Goal: Communication & Community: Answer question/provide support

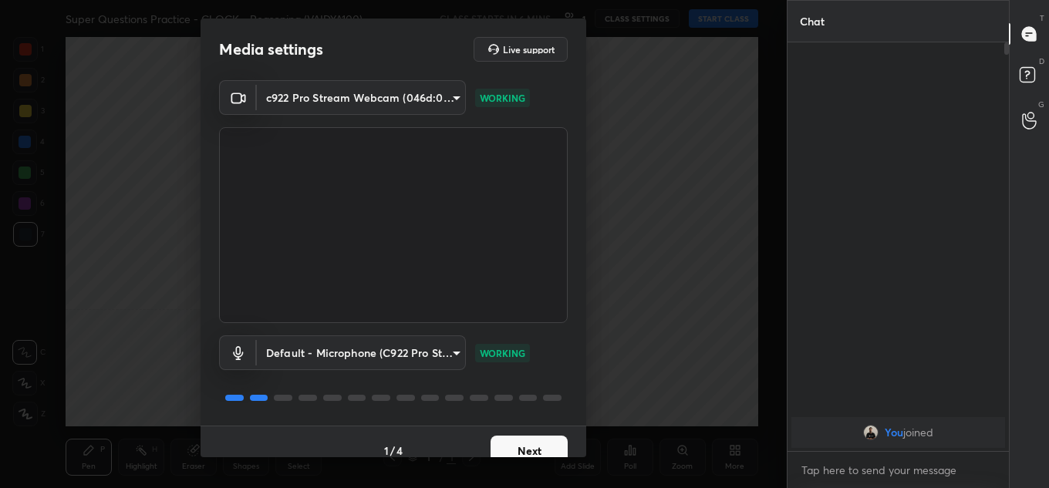
scroll to position [76736, 76400]
click at [498, 450] on button "Next" at bounding box center [529, 451] width 77 height 31
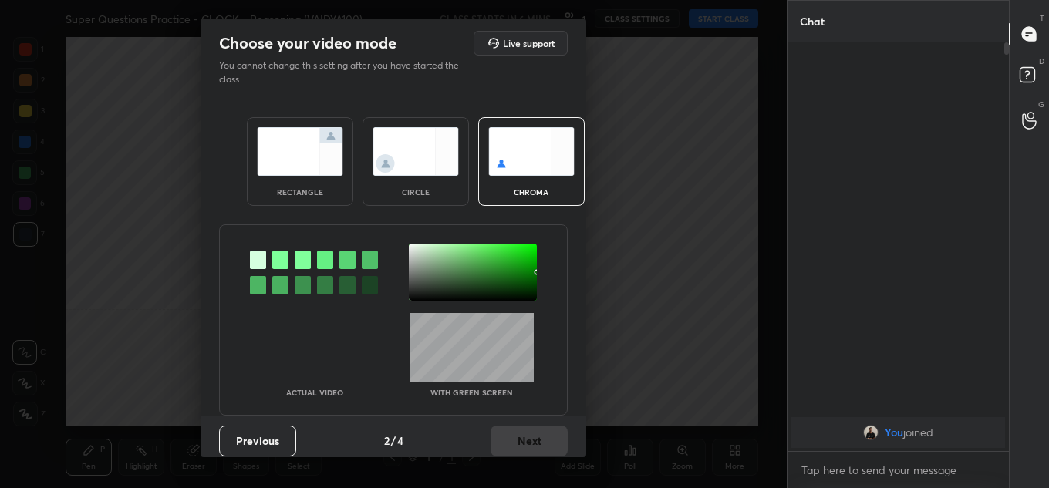
click at [298, 173] on img at bounding box center [300, 151] width 86 height 49
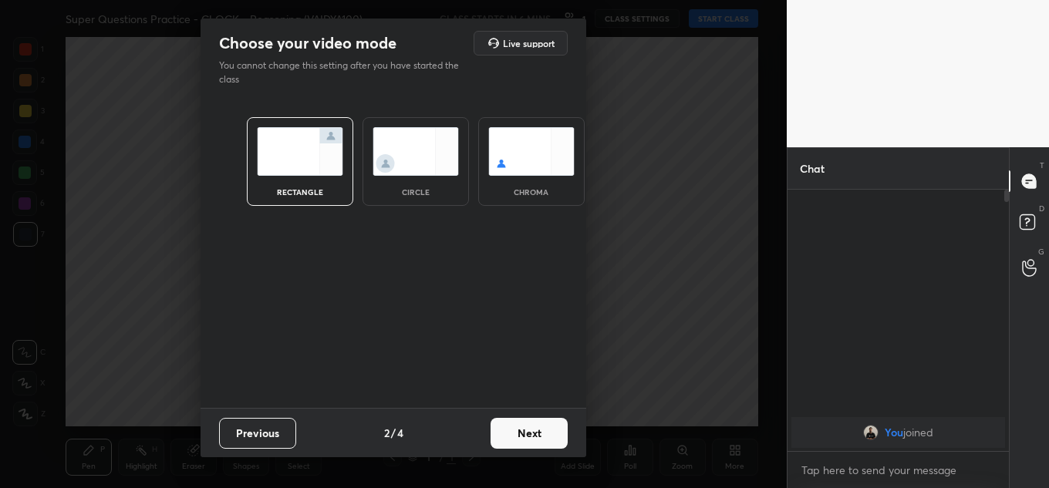
scroll to position [294, 217]
click at [524, 443] on button "Next" at bounding box center [529, 433] width 77 height 31
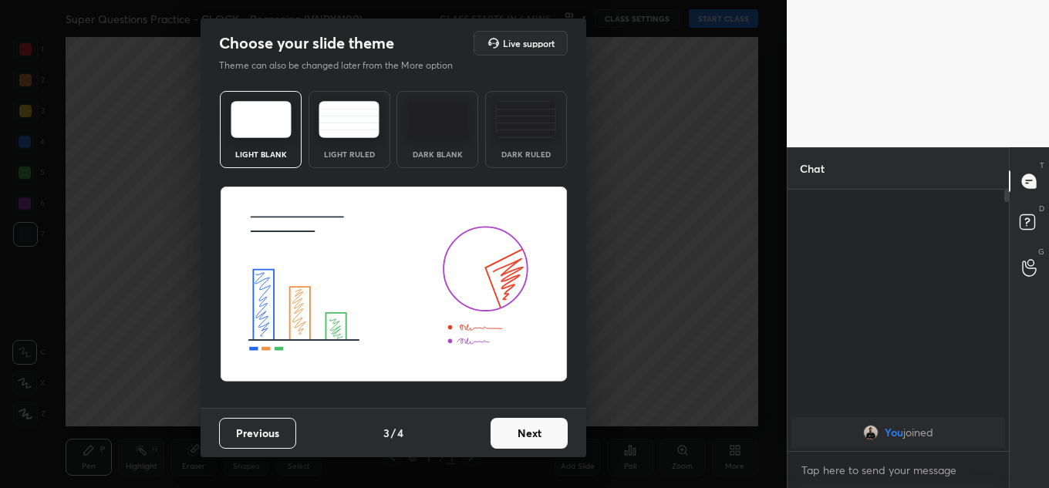
click at [528, 439] on button "Next" at bounding box center [529, 433] width 77 height 31
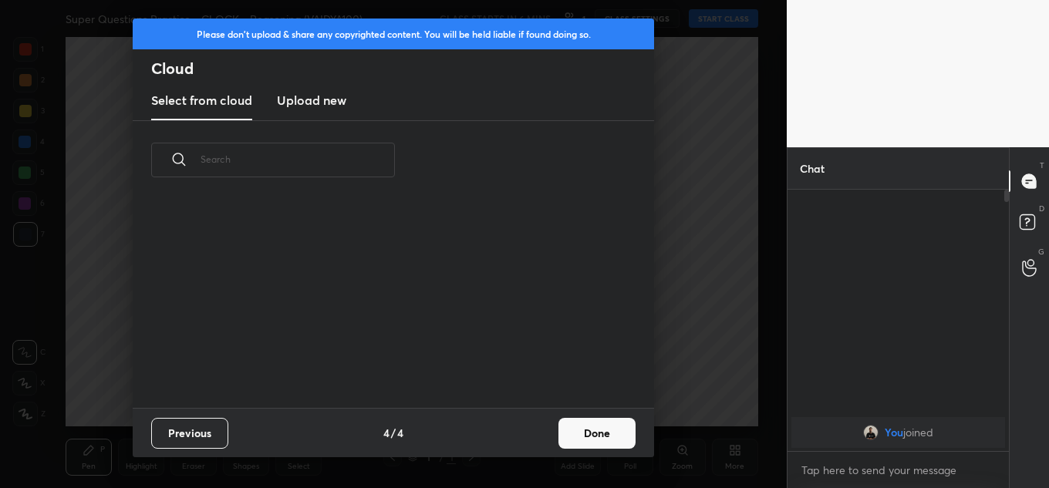
click at [568, 430] on button "Done" at bounding box center [596, 433] width 77 height 31
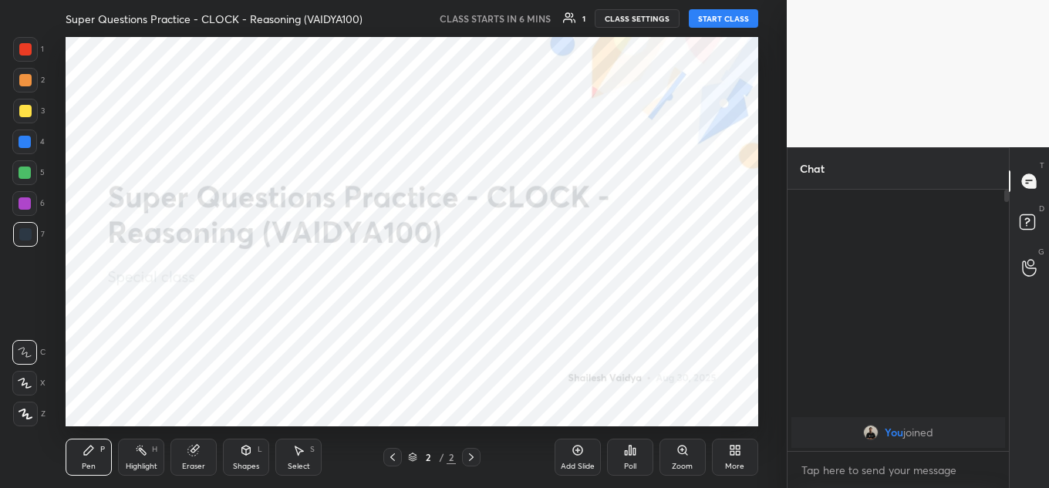
click at [730, 18] on button "START CLASS" at bounding box center [723, 18] width 69 height 19
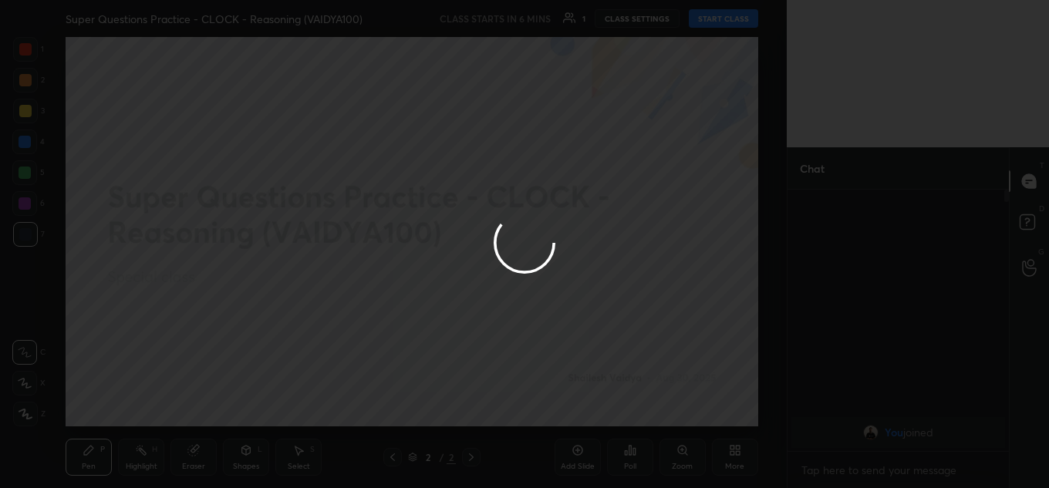
type textarea "x"
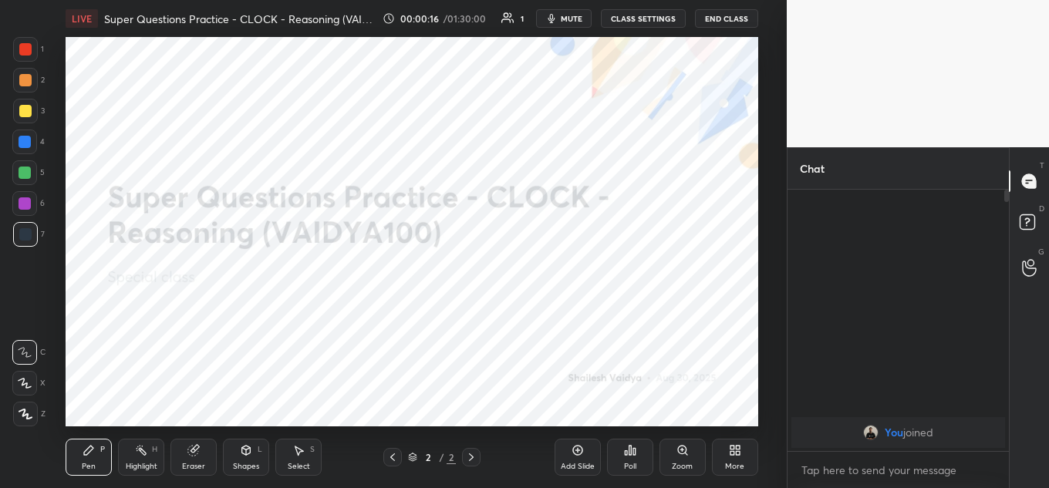
click at [562, 19] on button "mute" at bounding box center [564, 18] width 56 height 19
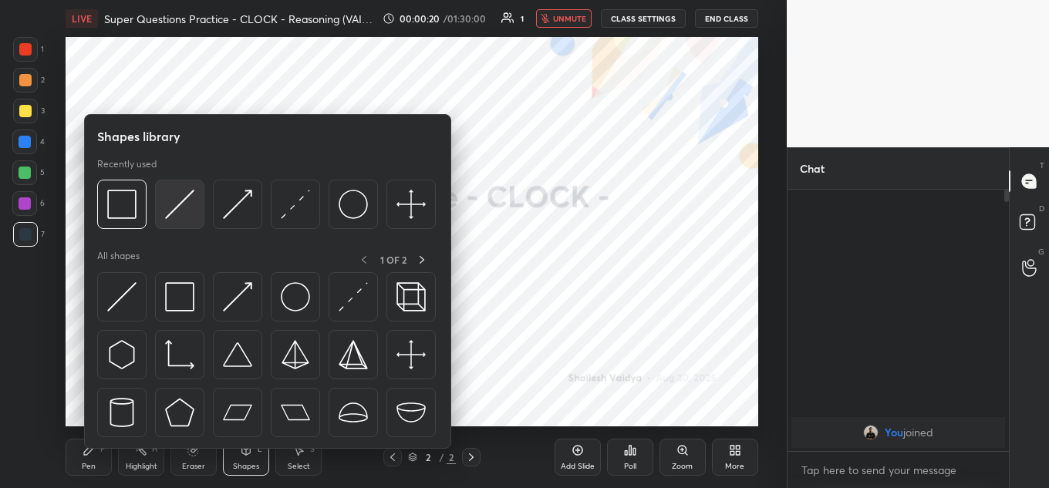
click at [167, 211] on img at bounding box center [179, 204] width 29 height 29
click at [133, 221] on div at bounding box center [121, 204] width 49 height 49
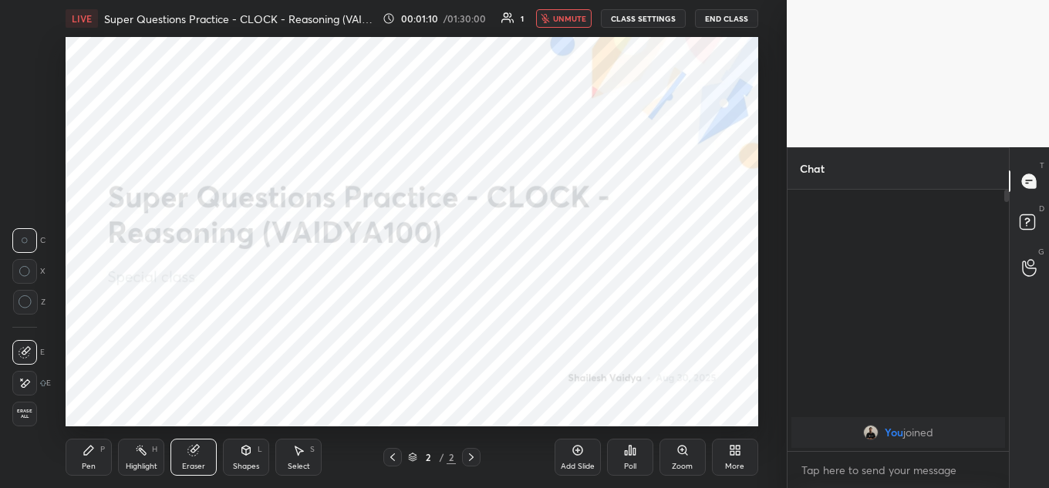
click at [149, 440] on div "Highlight H" at bounding box center [141, 457] width 46 height 37
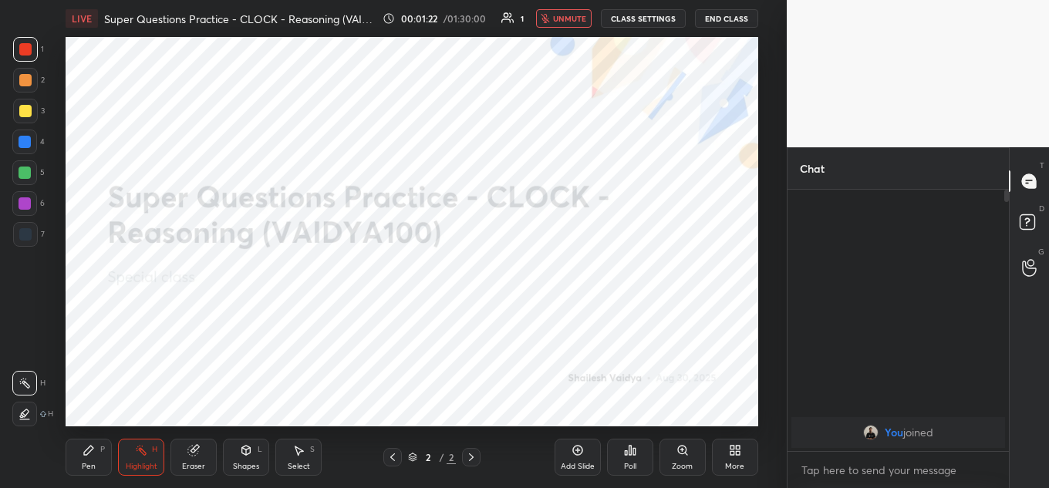
click at [567, 27] on button "unmute" at bounding box center [564, 18] width 56 height 19
click at [567, 19] on span "mute" at bounding box center [572, 18] width 22 height 11
click at [731, 441] on div "More" at bounding box center [735, 457] width 46 height 37
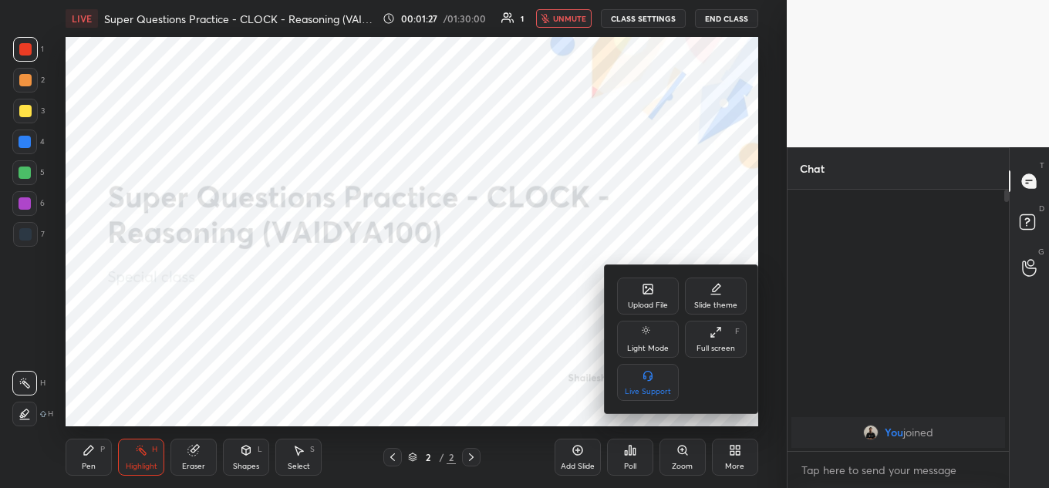
click at [649, 297] on div "Upload File" at bounding box center [648, 296] width 62 height 37
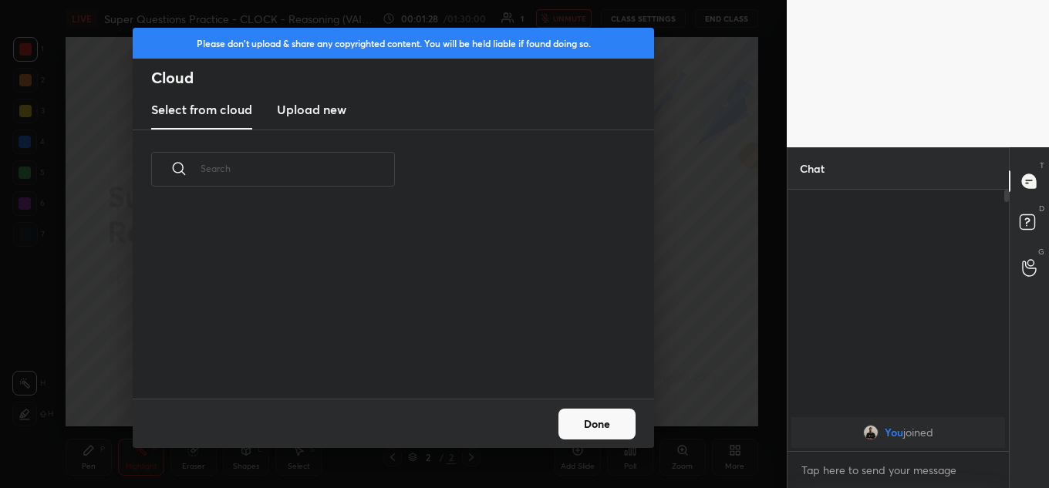
scroll to position [190, 495]
drag, startPoint x: 355, startPoint y: 111, endPoint x: 342, endPoint y: 106, distance: 13.9
click at [355, 110] on div "Select from cloud Upload new" at bounding box center [393, 110] width 521 height 39
click at [325, 109] on h3 "Upload new" at bounding box center [311, 109] width 69 height 19
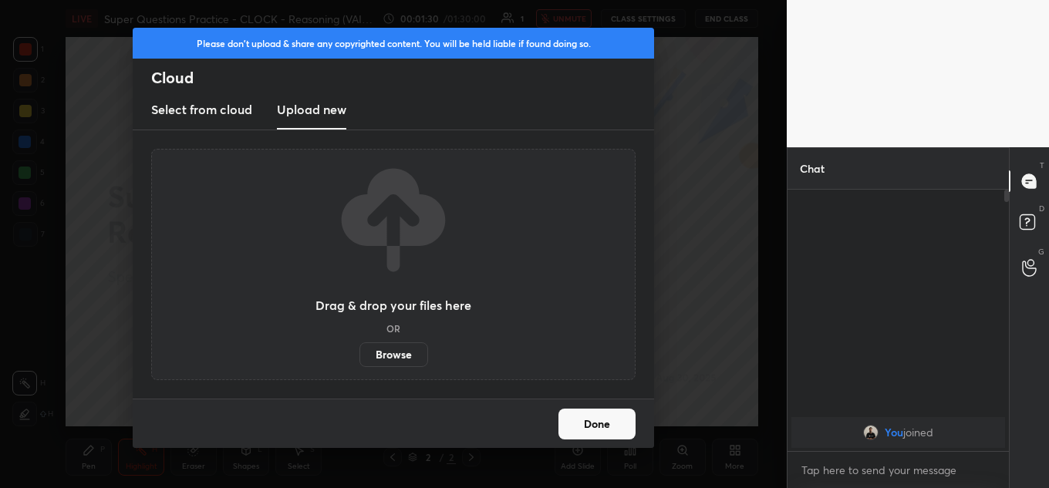
click at [391, 351] on label "Browse" at bounding box center [393, 354] width 69 height 25
click at [359, 351] on input "Browse" at bounding box center [359, 354] width 0 height 25
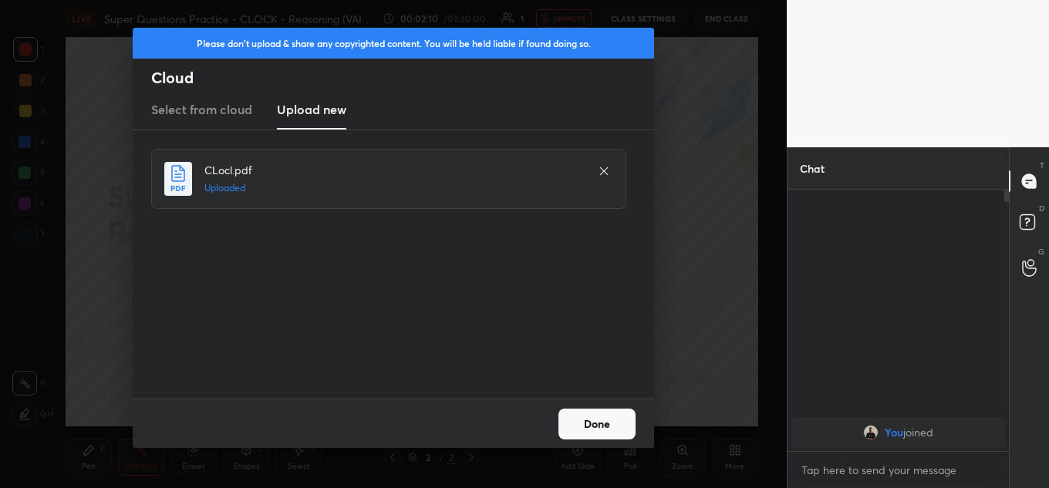
click at [593, 425] on button "Done" at bounding box center [596, 424] width 77 height 31
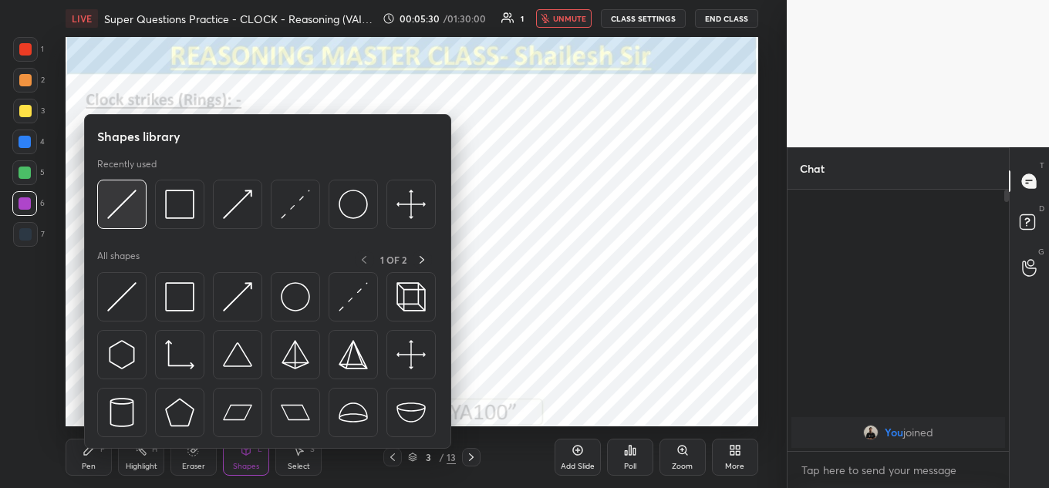
click at [127, 197] on img at bounding box center [121, 204] width 29 height 29
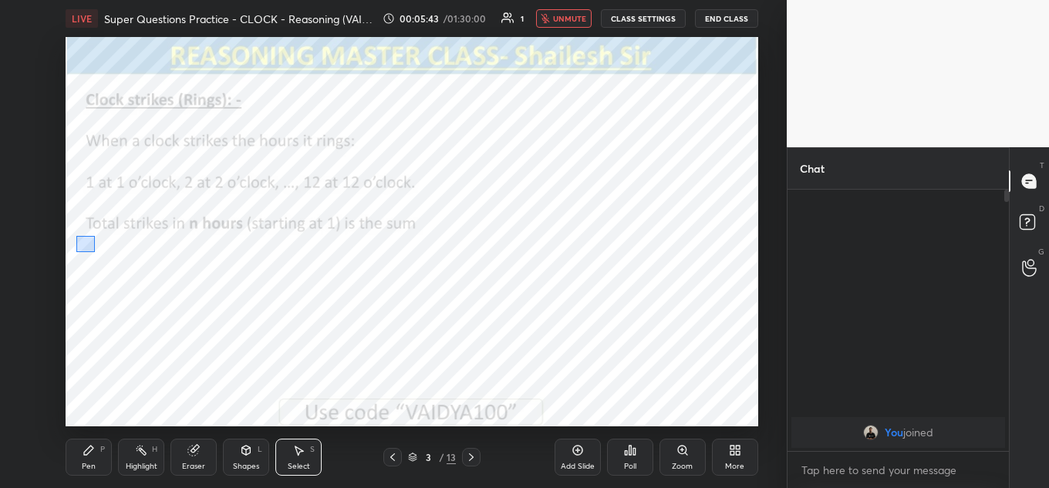
drag, startPoint x: 95, startPoint y: 252, endPoint x: 213, endPoint y: 324, distance: 138.1
click at [213, 325] on div "0 ° Undo Copy Duplicate Duplicate to new slide Delete" at bounding box center [412, 231] width 693 height 389
drag, startPoint x: 143, startPoint y: 276, endPoint x: 474, endPoint y: 123, distance: 365.4
click at [478, 130] on div "0 ° Undo Copy Duplicate Duplicate to new slide Delete" at bounding box center [412, 231] width 693 height 389
drag, startPoint x: 463, startPoint y: 105, endPoint x: 478, endPoint y: 95, distance: 18.4
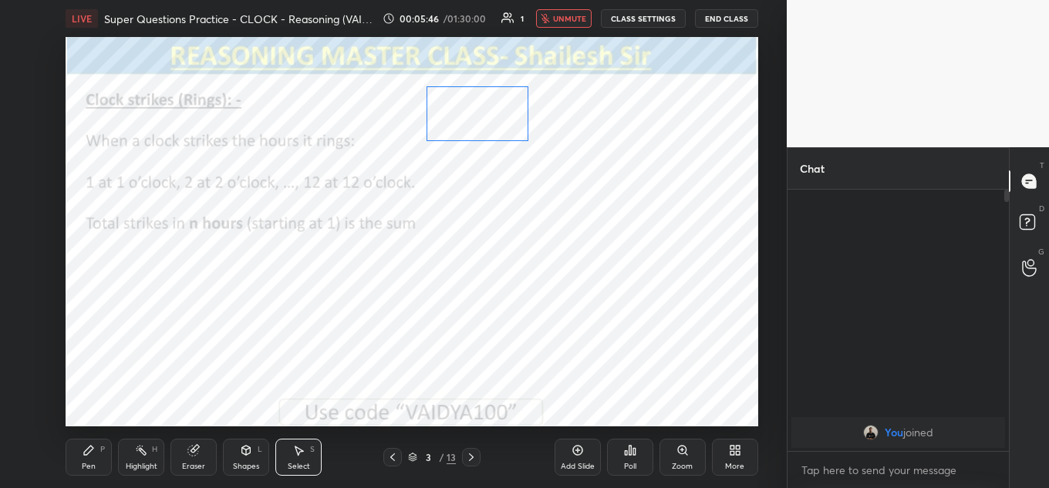
click at [475, 97] on div "0 ° Undo Copy Duplicate Duplicate to new slide Delete" at bounding box center [412, 231] width 693 height 389
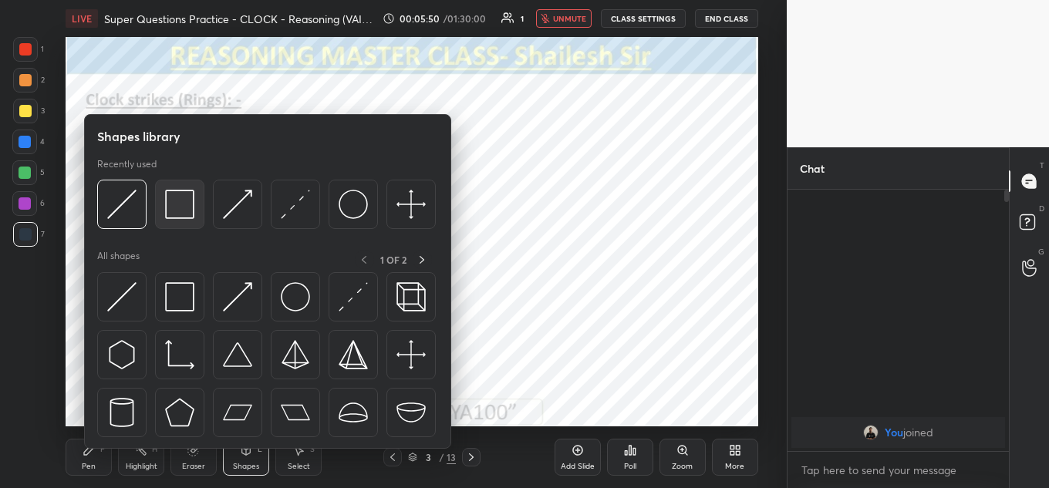
click at [180, 207] on img at bounding box center [179, 204] width 29 height 29
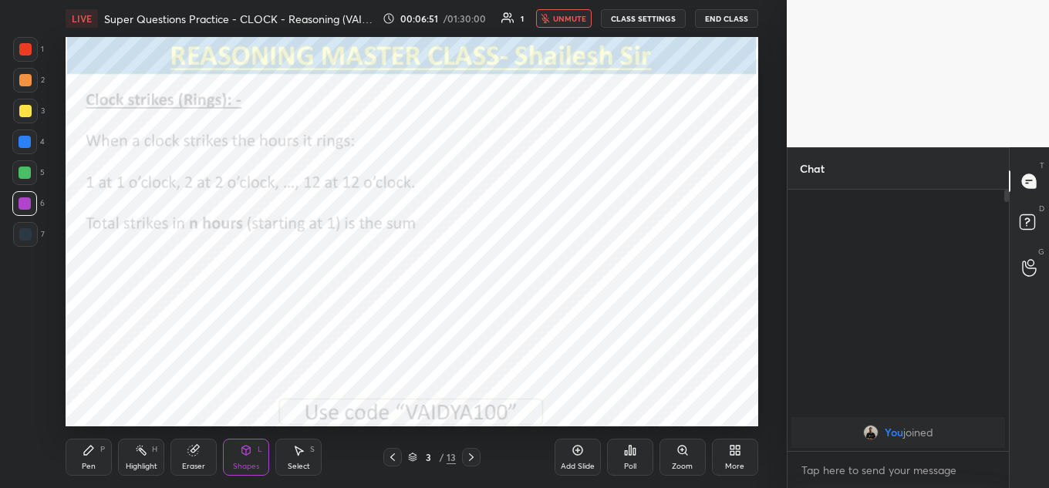
click at [577, 23] on span "unmute" at bounding box center [569, 18] width 33 height 11
click at [578, 16] on span "mute" at bounding box center [572, 18] width 22 height 11
click at [567, 19] on span "unmute" at bounding box center [569, 18] width 33 height 11
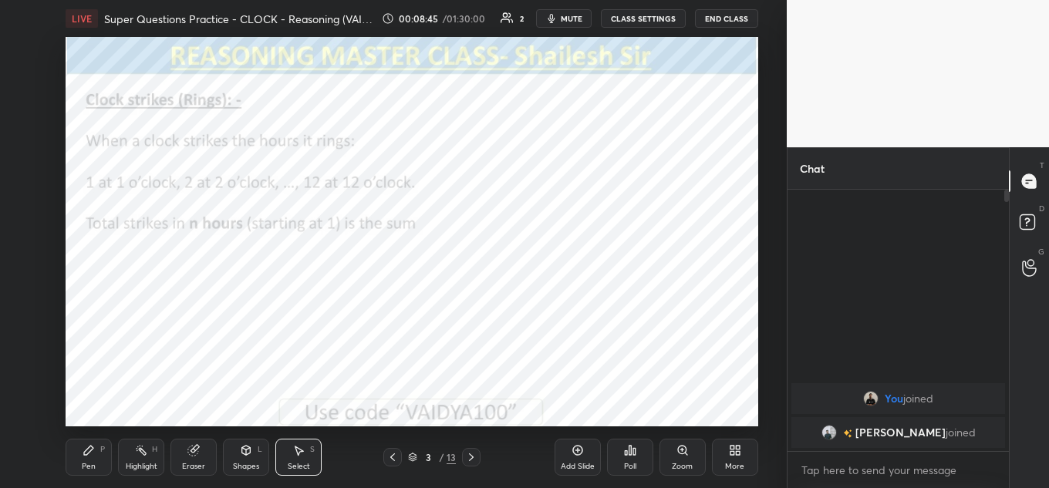
drag, startPoint x: 461, startPoint y: 184, endPoint x: 621, endPoint y: 259, distance: 176.6
click at [621, 259] on div "0 ° Undo Copy Duplicate Duplicate to new slide Delete" at bounding box center [412, 231] width 693 height 389
drag, startPoint x: 529, startPoint y: 217, endPoint x: 619, endPoint y: 207, distance: 90.9
click at [620, 210] on div "0 ° Undo Copy Duplicate Duplicate to new slide Delete" at bounding box center [412, 231] width 693 height 389
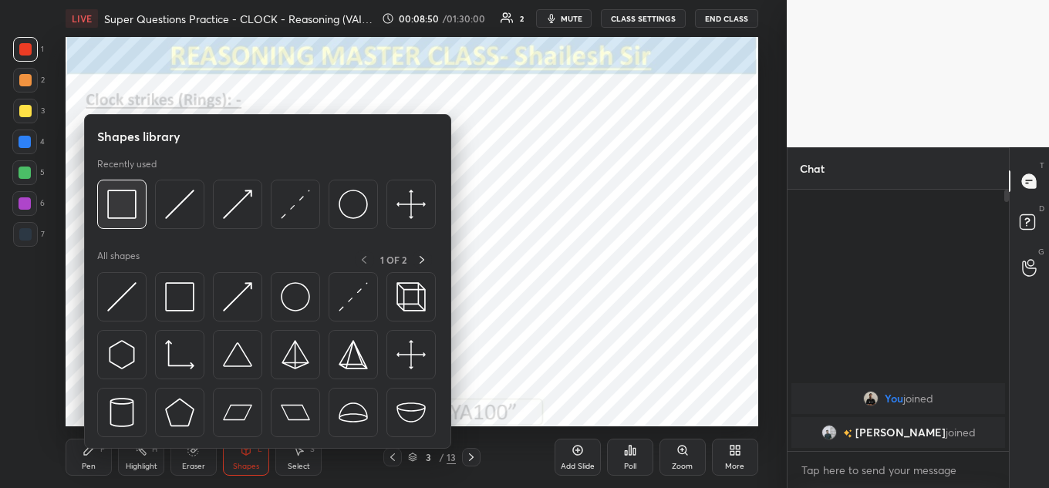
click at [121, 201] on img at bounding box center [121, 204] width 29 height 29
click at [221, 196] on div at bounding box center [237, 204] width 49 height 49
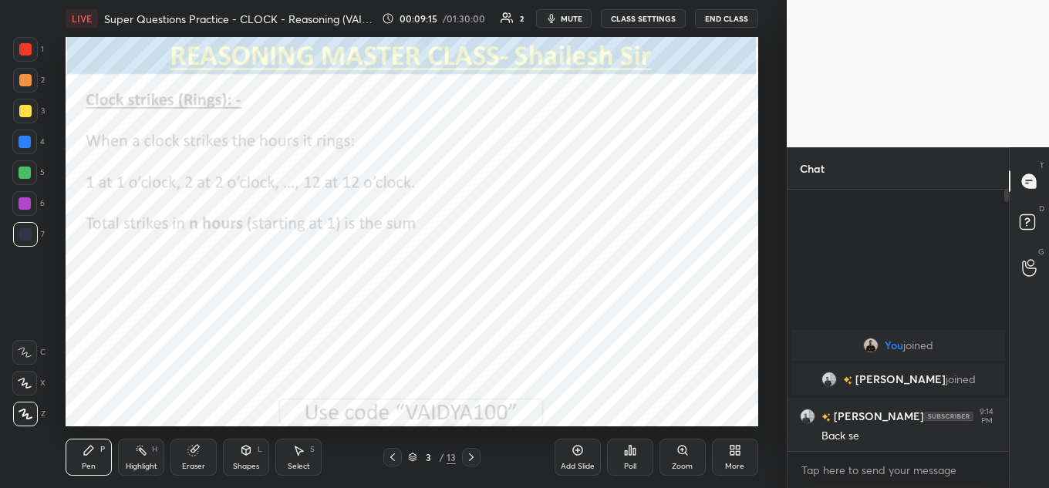
click at [578, 17] on span "mute" at bounding box center [572, 18] width 22 height 11
click at [828, 468] on body "1 2 3 4 5 6 7 C X Z C X Z E E Erase all H H LIVE Super Questions Practice - CLO…" at bounding box center [524, 244] width 1049 height 488
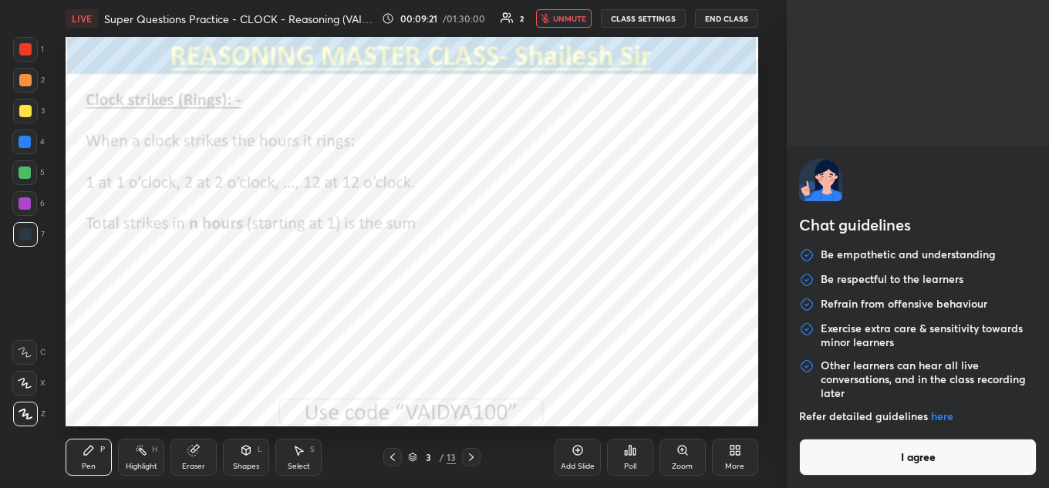
click at [875, 432] on div "Refer detailed guidelines here" at bounding box center [918, 424] width 238 height 29
click at [895, 456] on button "I agree" at bounding box center [918, 457] width 238 height 37
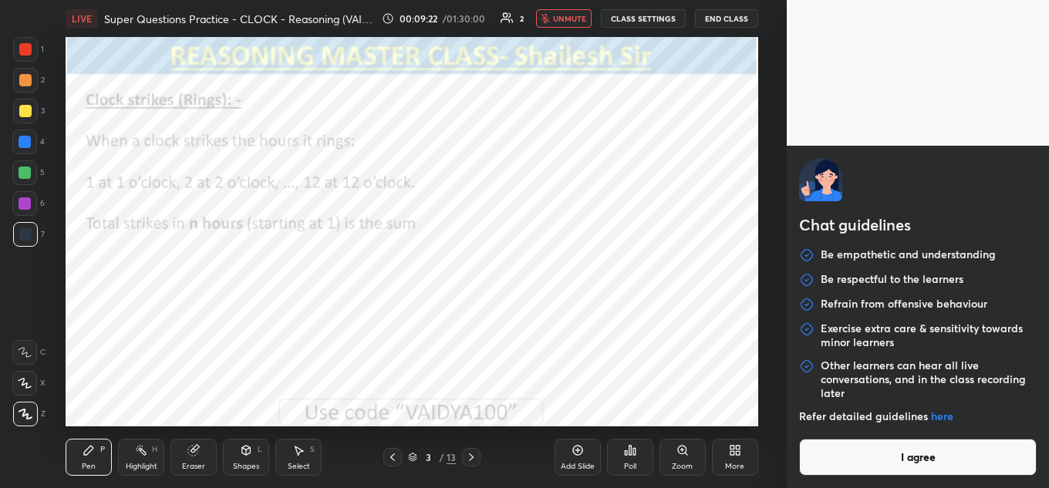
type textarea "x"
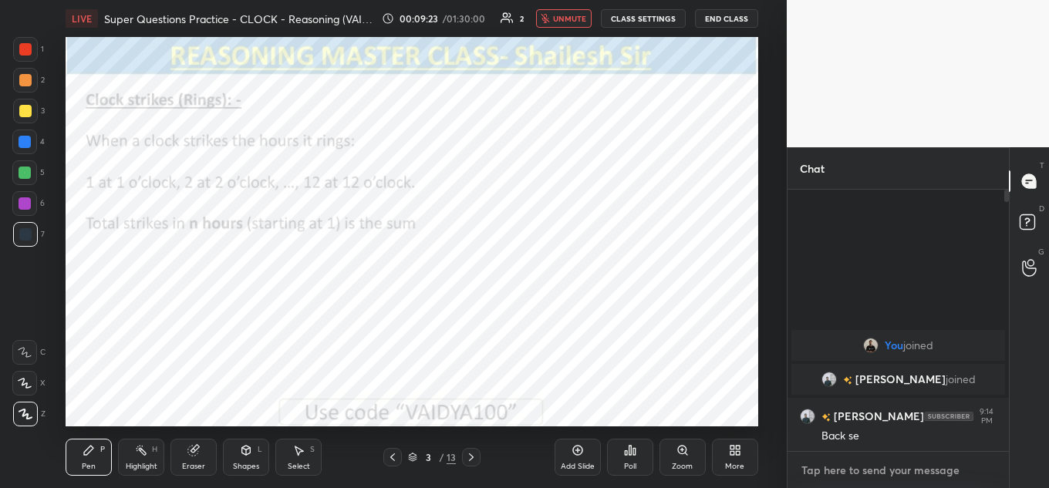
type textarea "A"
type textarea "x"
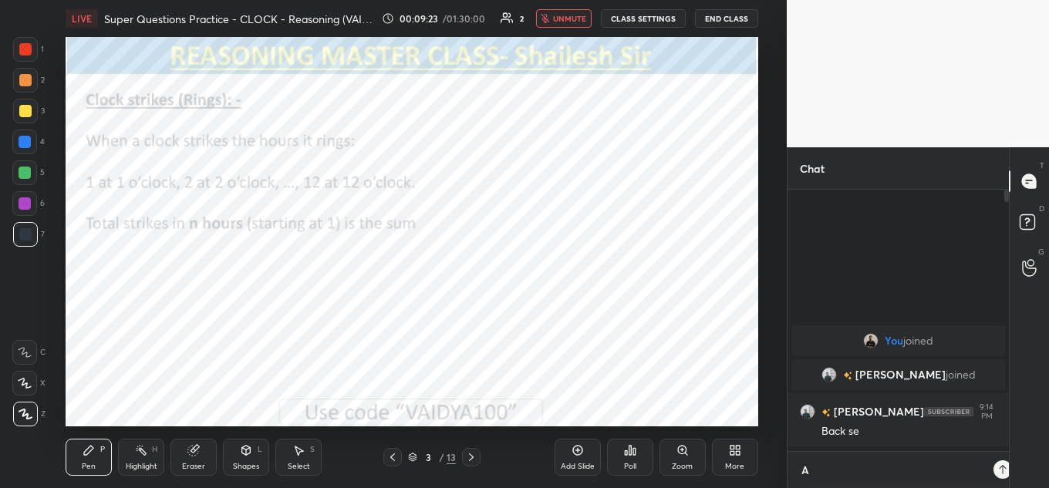
scroll to position [294, 217]
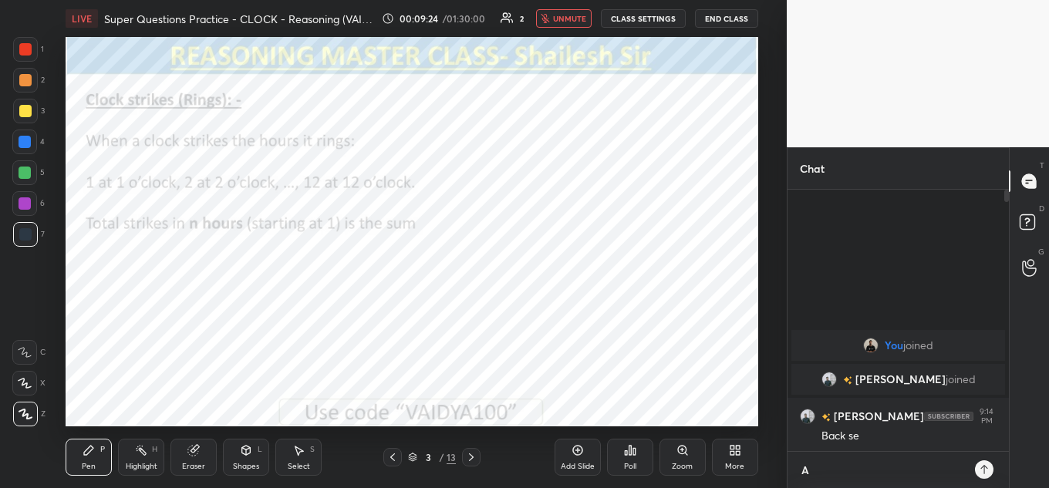
type textarea "Ac"
type textarea "x"
type textarea "A"
type textarea "x"
type textarea "Av"
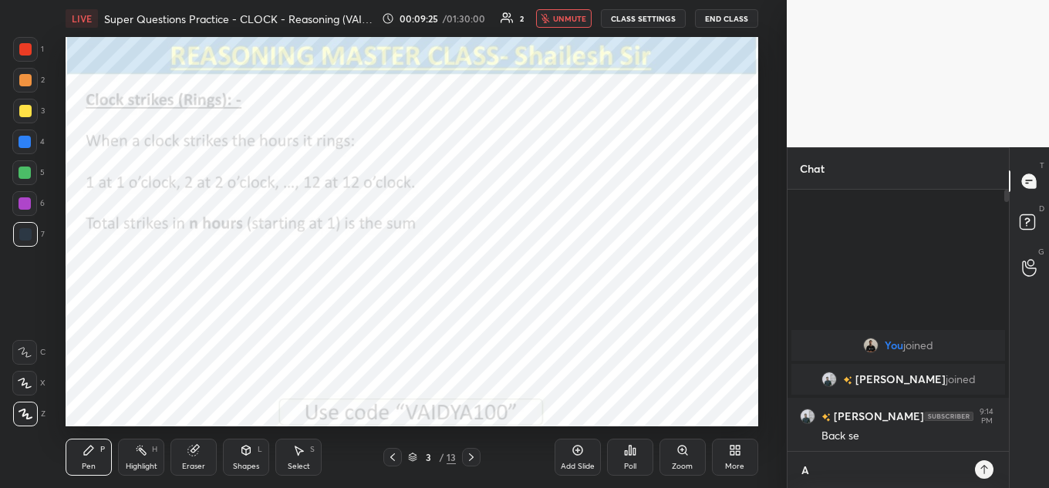
type textarea "x"
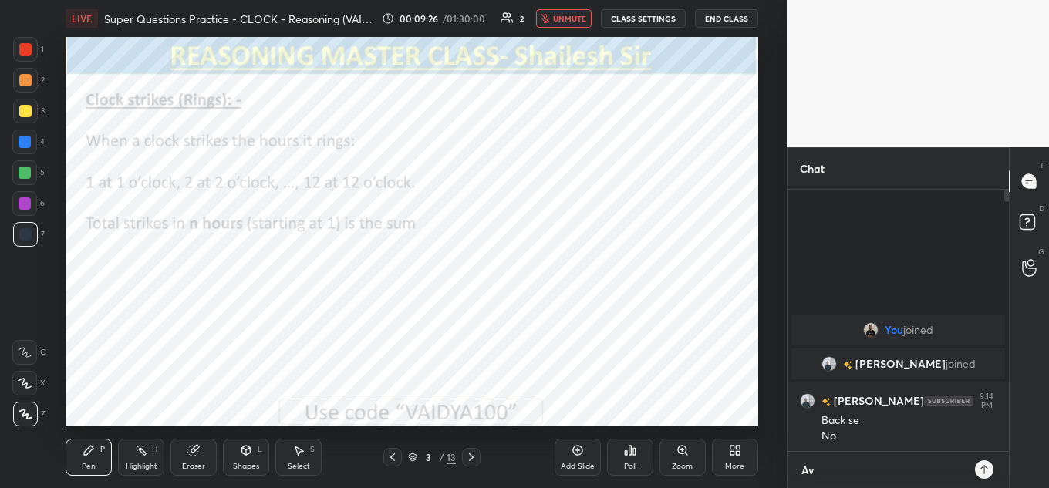
type textarea "Ava"
type textarea "x"
type textarea "Avaj"
type textarea "x"
type textarea "Avaj"
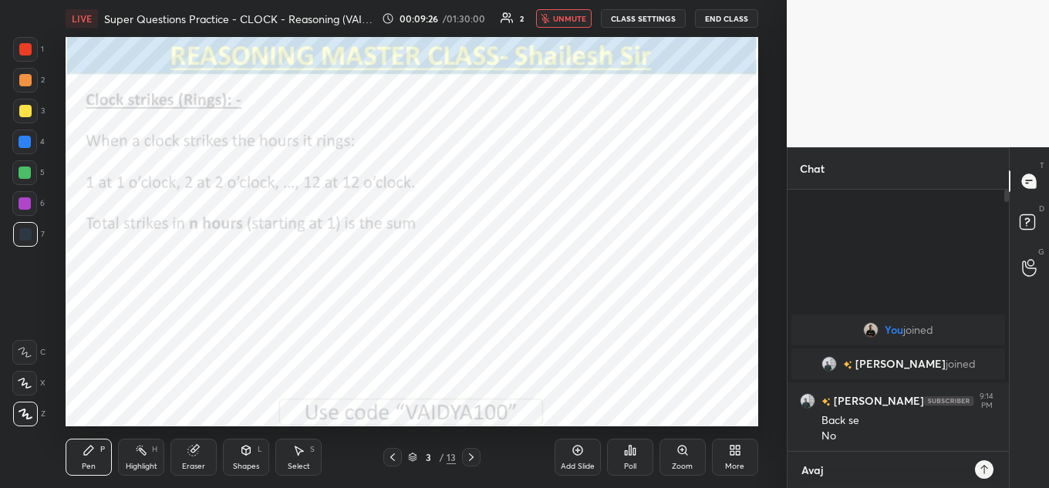
type textarea "x"
type textarea "Avaj a"
type textarea "x"
type textarea "Avaj a"
type textarea "x"
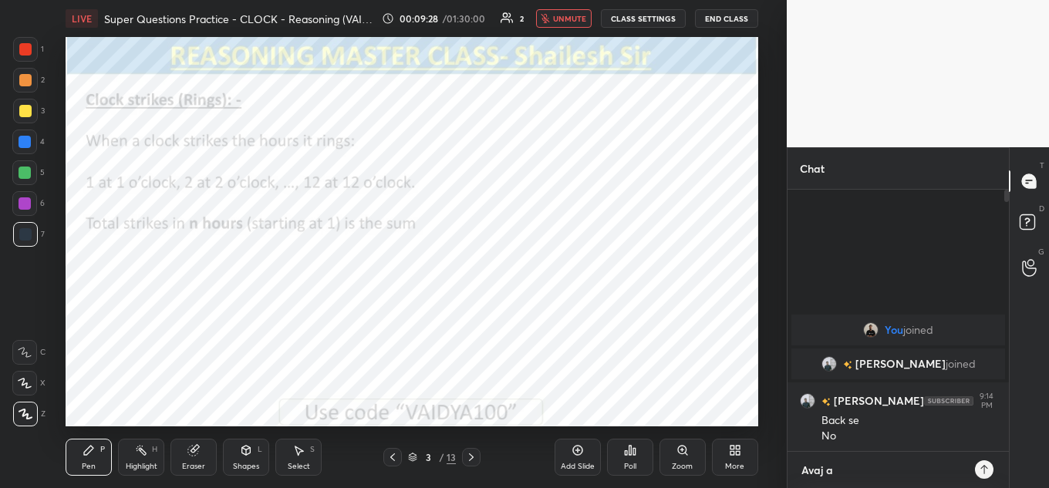
type textarea "Avaj a r"
type textarea "x"
type textarea "Avaj a ra"
type textarea "x"
type textarea "Avaj a rai"
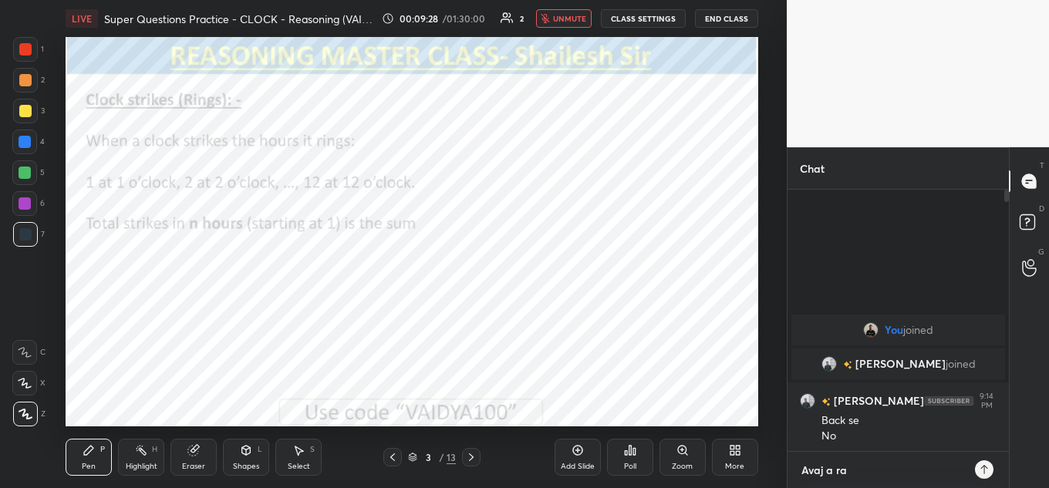
type textarea "x"
type textarea "Avaj a rai"
type textarea "x"
type textarea "Avaj a rai h"
type textarea "x"
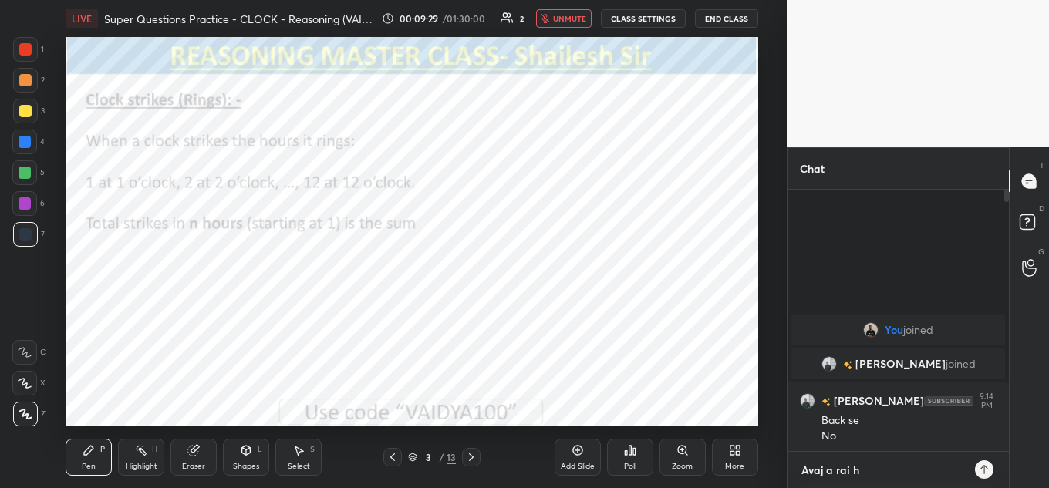
type textarea "Avaj a rai ha"
type textarea "x"
type textarea "Avaj a rai hai"
type textarea "x"
type textarea "Avaj a rai hai"
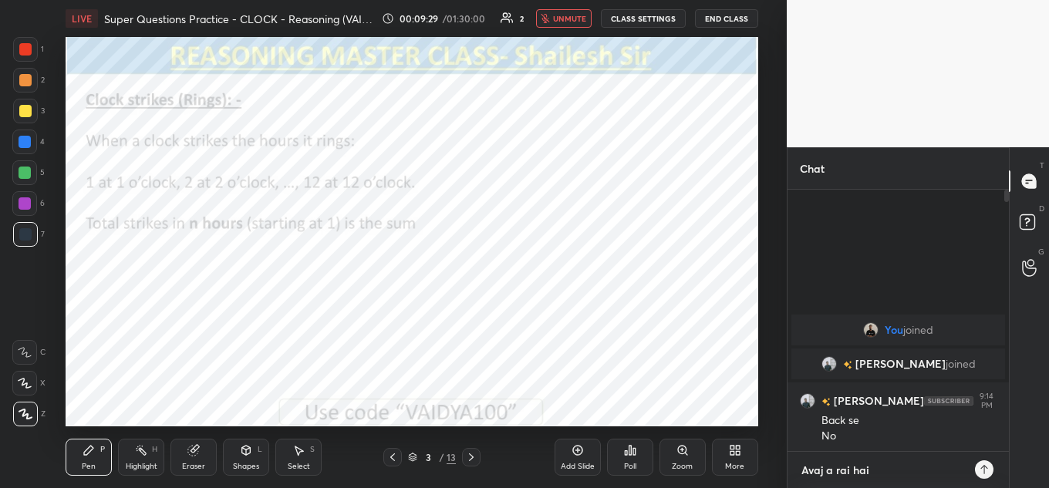
type textarea "x"
type textarea "Avaj a rai hai z"
type textarea "x"
type textarea "Avaj a rai hai zo"
type textarea "x"
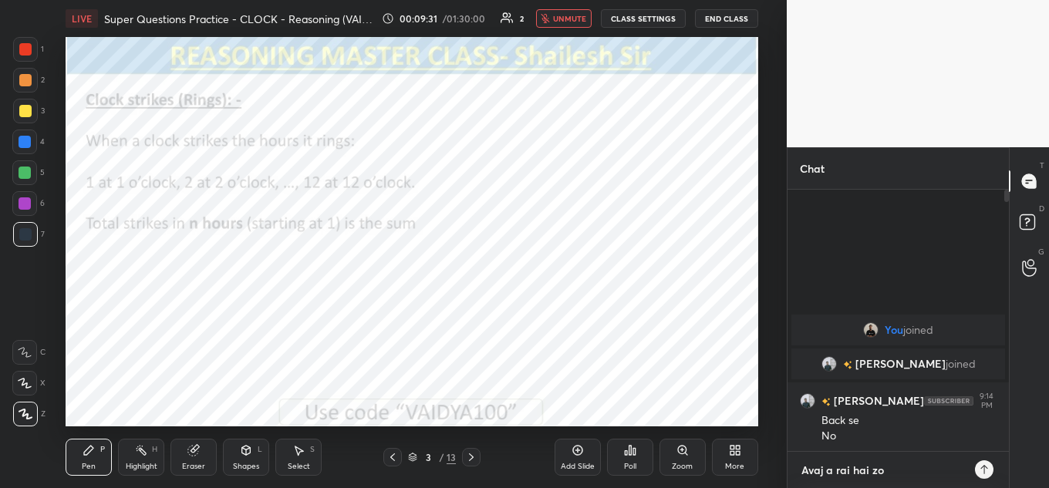
type textarea "Avaj a rai hai zor"
type textarea "x"
type textarea "Avaj a rai hai zor"
type textarea "x"
type textarea "Avaj a rai hai zor s"
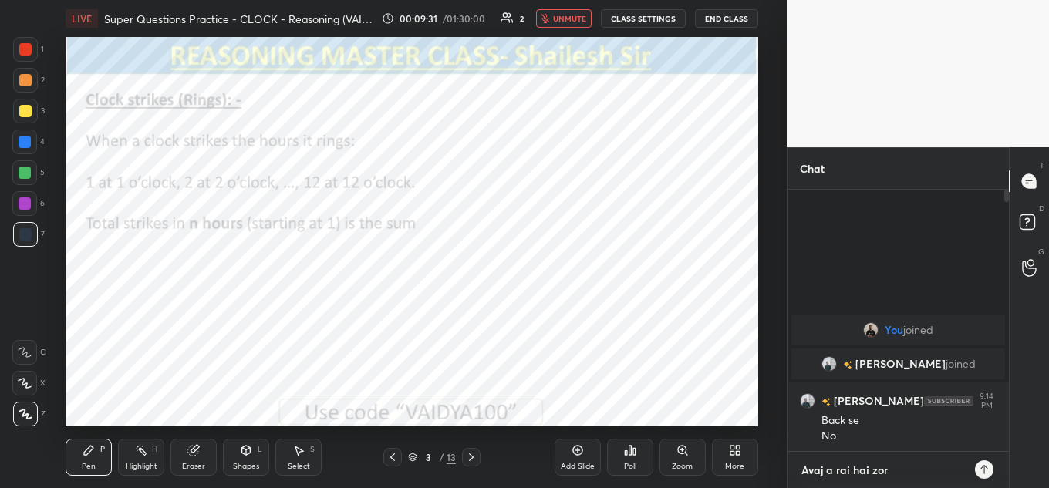
type textarea "x"
type textarea "Avaj a rai hai zor se"
type textarea "x"
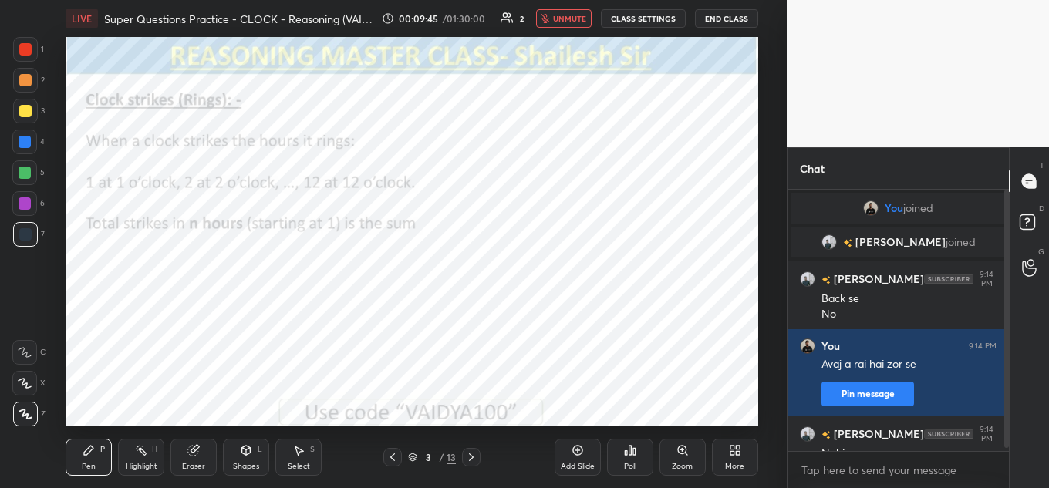
click at [568, 15] on span "unmute" at bounding box center [569, 18] width 33 height 11
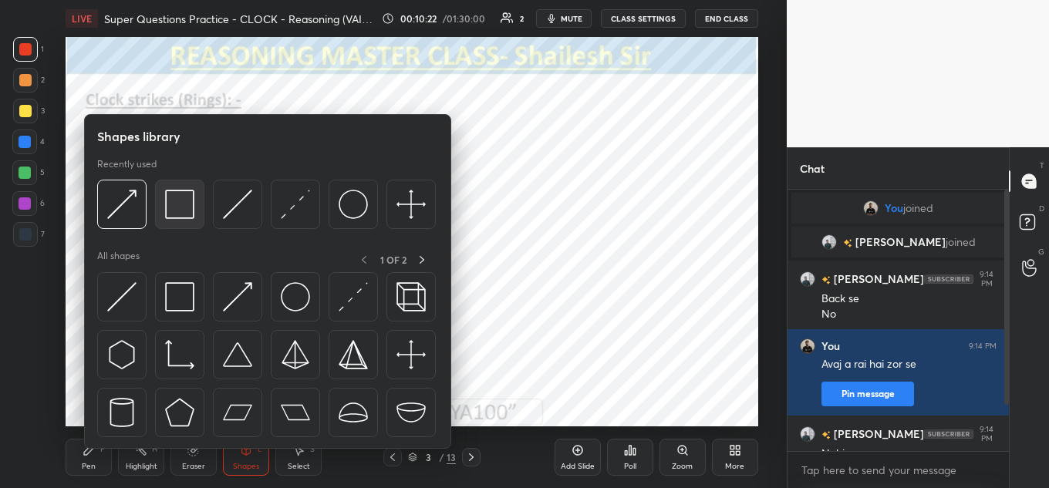
click at [184, 206] on img at bounding box center [179, 204] width 29 height 29
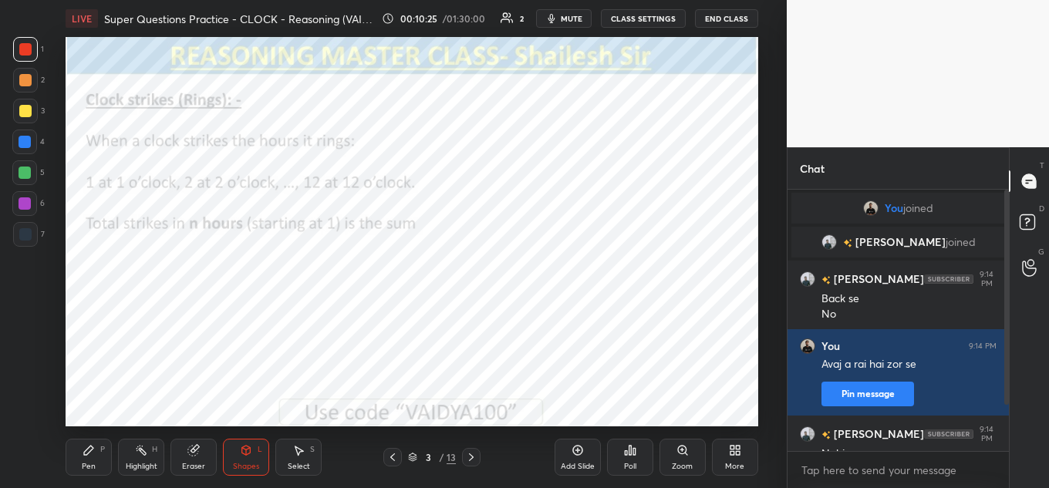
click at [1007, 387] on div "Chat You joined [PERSON_NAME] joined [PERSON_NAME] 9:14 PM Back se No You 9:14 …" at bounding box center [918, 317] width 262 height 341
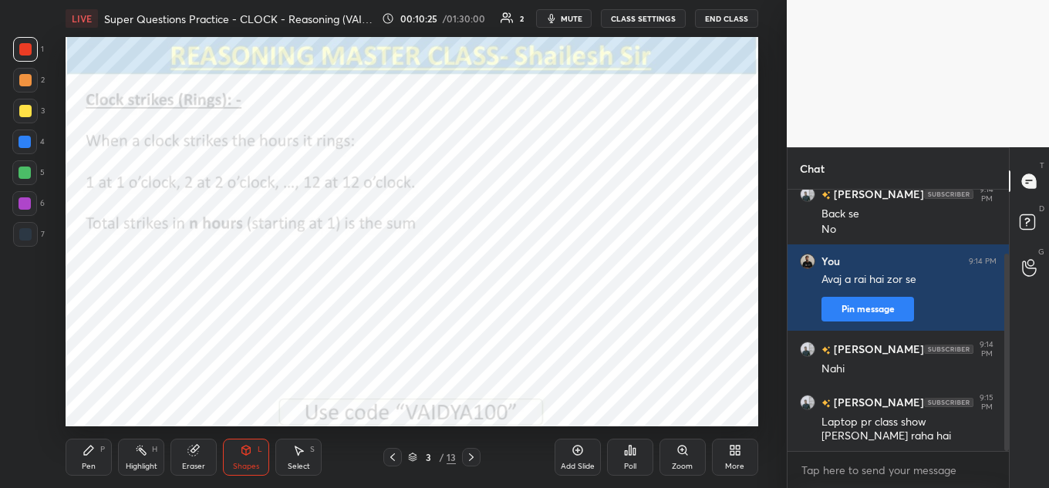
drag, startPoint x: 1007, startPoint y: 374, endPoint x: 1010, endPoint y: 401, distance: 27.1
click at [1010, 401] on div "Chat [PERSON_NAME] joined [PERSON_NAME] 9:14 PM Back se No You 9:14 PM [PERSON_…" at bounding box center [918, 317] width 262 height 341
click at [551, 28] on div "LIVE Super Questions Practice - CLOCK - Reasoning (VAIDYA100) 00:11:39 / 01:30:…" at bounding box center [412, 18] width 693 height 37
click at [565, 25] on button "mute" at bounding box center [564, 18] width 56 height 19
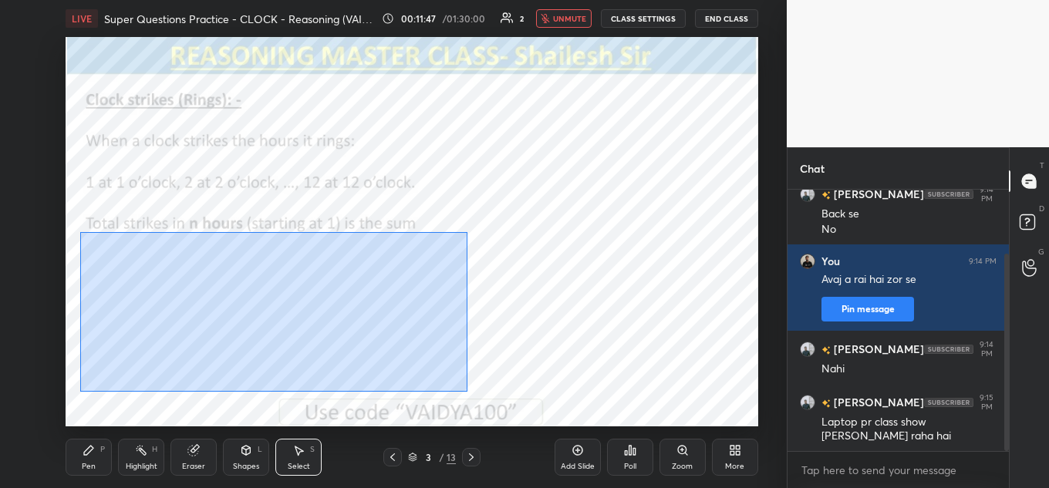
drag, startPoint x: 91, startPoint y: 261, endPoint x: 467, endPoint y: 390, distance: 397.1
click at [467, 390] on div "0 ° Undo Copy Duplicate Duplicate to new slide Delete" at bounding box center [412, 231] width 693 height 389
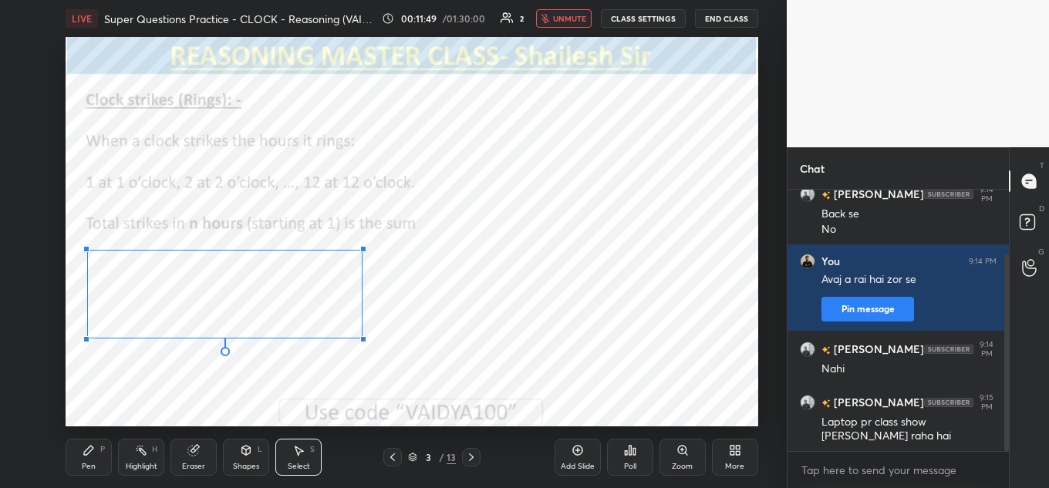
drag, startPoint x: 448, startPoint y: 361, endPoint x: 371, endPoint y: 339, distance: 80.1
click at [366, 339] on div at bounding box center [363, 339] width 6 height 6
drag, startPoint x: 312, startPoint y: 316, endPoint x: 302, endPoint y: 312, distance: 10.3
click at [303, 312] on div "0 ° Undo Copy Duplicate Duplicate to new slide Delete" at bounding box center [412, 231] width 693 height 389
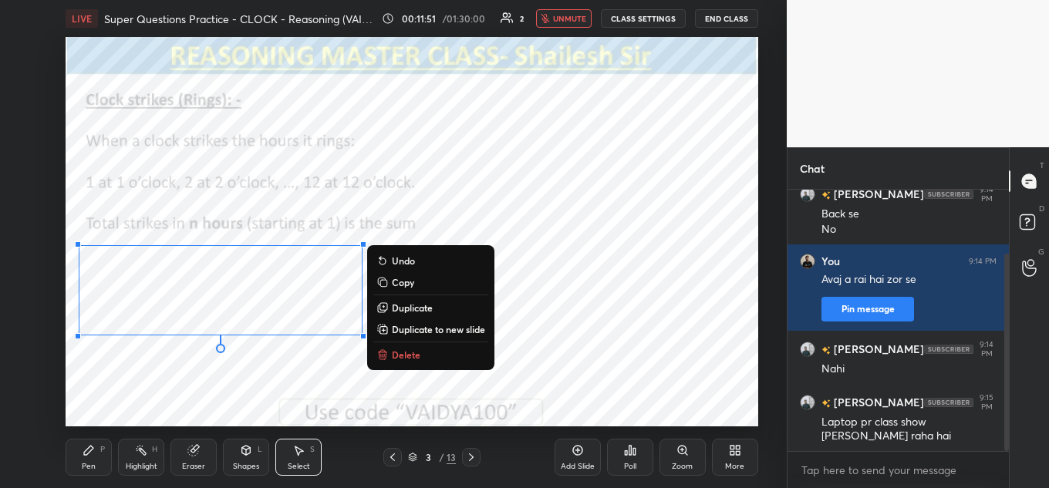
click at [254, 393] on div "0 ° Undo Copy Duplicate Duplicate to new slide Delete" at bounding box center [412, 231] width 693 height 389
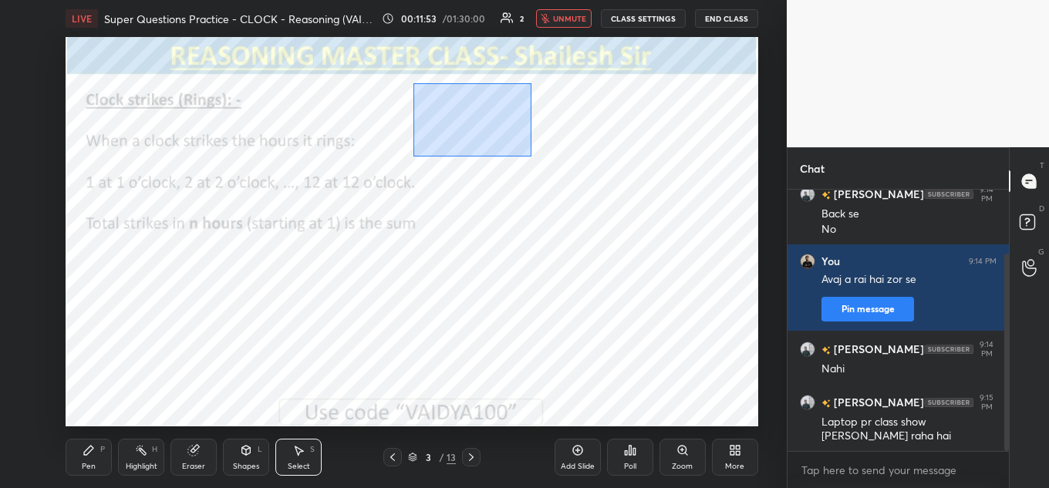
drag, startPoint x: 415, startPoint y: 85, endPoint x: 534, endPoint y: 157, distance: 139.8
click at [534, 157] on div "0 ° Undo Copy Duplicate Duplicate to new slide Delete" at bounding box center [412, 231] width 693 height 389
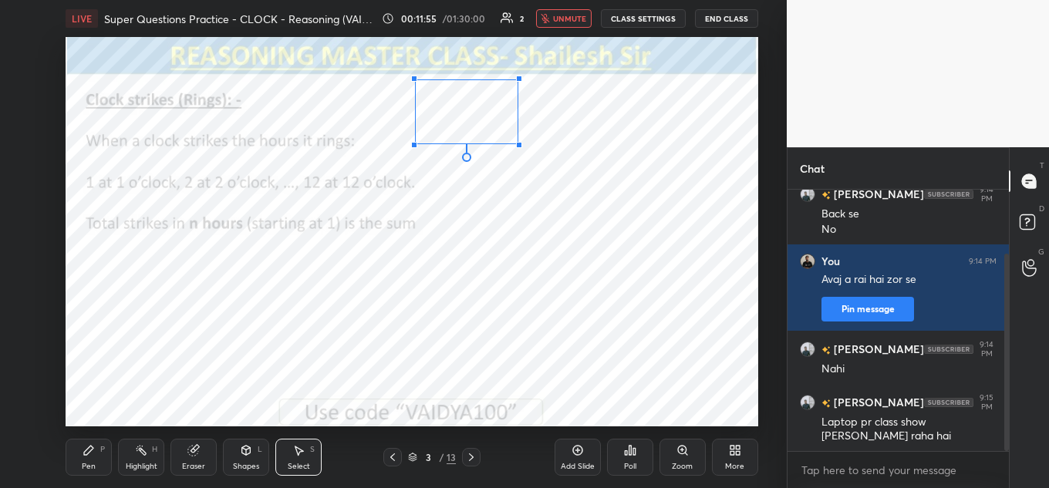
drag, startPoint x: 540, startPoint y: 158, endPoint x: 512, endPoint y: 136, distance: 35.7
click at [516, 142] on div at bounding box center [519, 145] width 6 height 6
drag, startPoint x: 464, startPoint y: 120, endPoint x: 442, endPoint y: 116, distance: 22.6
click at [442, 116] on div "0 ° Undo Copy Duplicate Duplicate to new slide Delete" at bounding box center [412, 231] width 693 height 389
click at [436, 180] on div "0 ° Undo Copy Duplicate Duplicate to new slide Delete" at bounding box center [412, 231] width 693 height 389
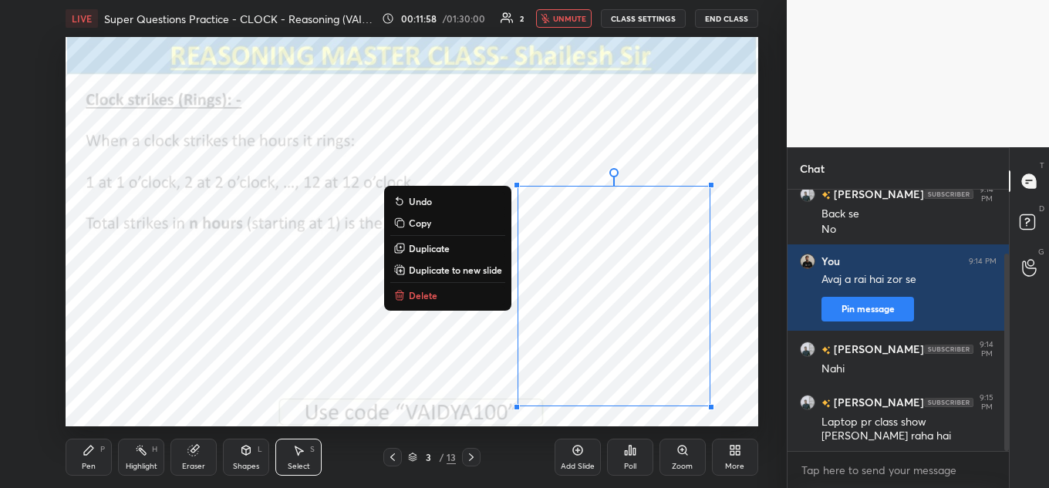
drag, startPoint x: 504, startPoint y: 170, endPoint x: 733, endPoint y: 417, distance: 337.3
click at [733, 417] on div "LIVE Super Questions Practice - CLOCK - Reasoning (VAIDYA100) 00:11:58 / 01:30:…" at bounding box center [411, 244] width 725 height 488
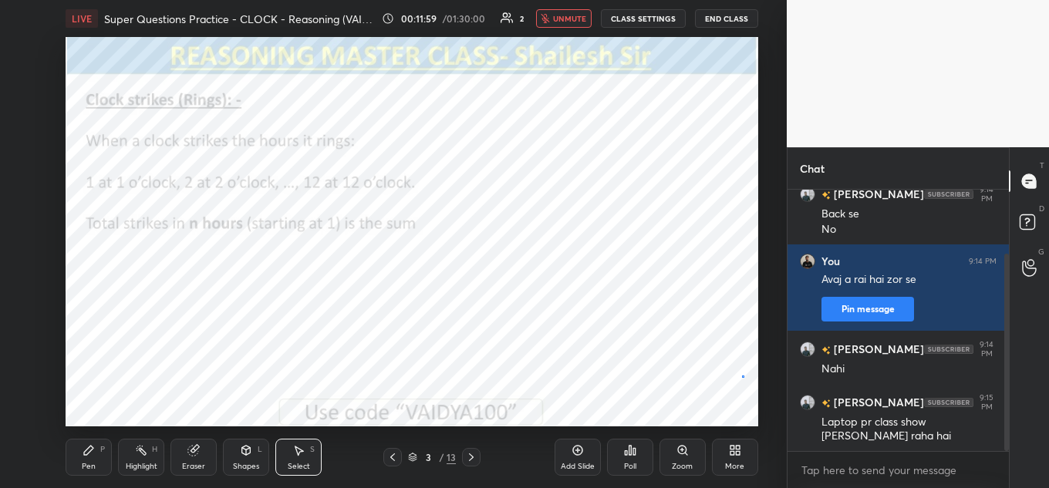
click at [743, 376] on div "0 ° Undo Copy Duplicate Duplicate to new slide Delete" at bounding box center [412, 231] width 693 height 389
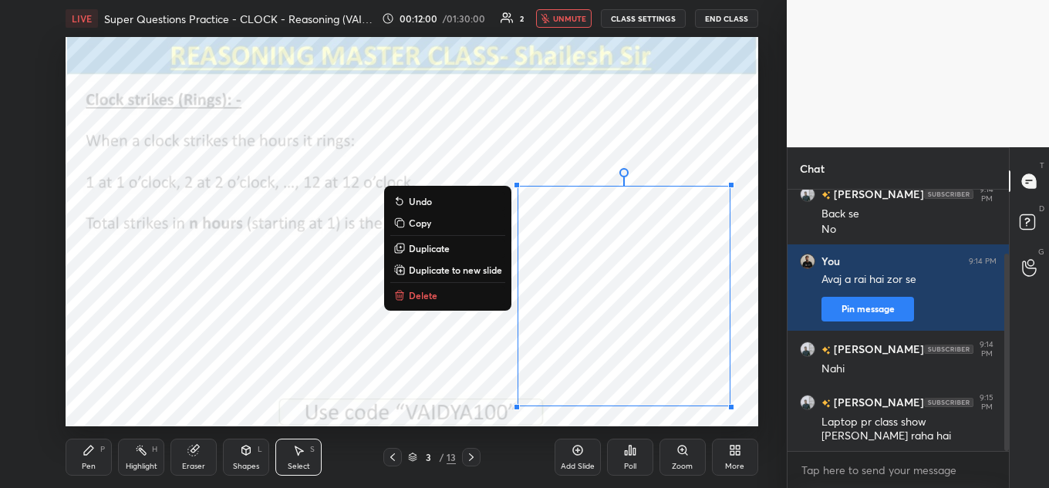
drag, startPoint x: 488, startPoint y: 164, endPoint x: 740, endPoint y: 424, distance: 362.2
click at [740, 424] on div "LIVE Super Questions Practice - CLOCK - Reasoning (VAIDYA100) 00:12:00 / 01:30:…" at bounding box center [411, 244] width 725 height 488
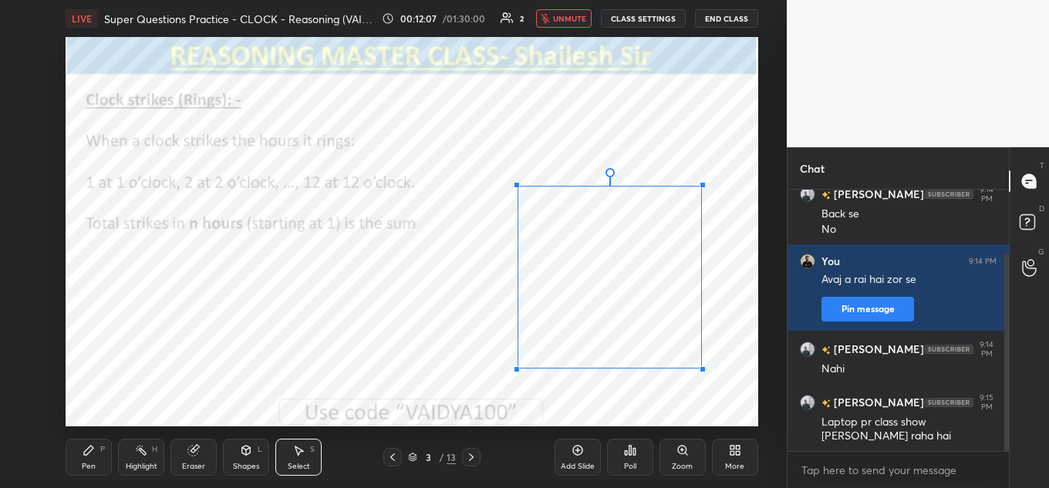
drag, startPoint x: 731, startPoint y: 403, endPoint x: 700, endPoint y: 368, distance: 47.0
click at [700, 368] on div at bounding box center [703, 369] width 6 height 6
drag, startPoint x: 646, startPoint y: 336, endPoint x: 623, endPoint y: 324, distance: 25.5
click at [621, 325] on div "0 ° Undo Copy Duplicate Duplicate to new slide Delete" at bounding box center [412, 231] width 693 height 389
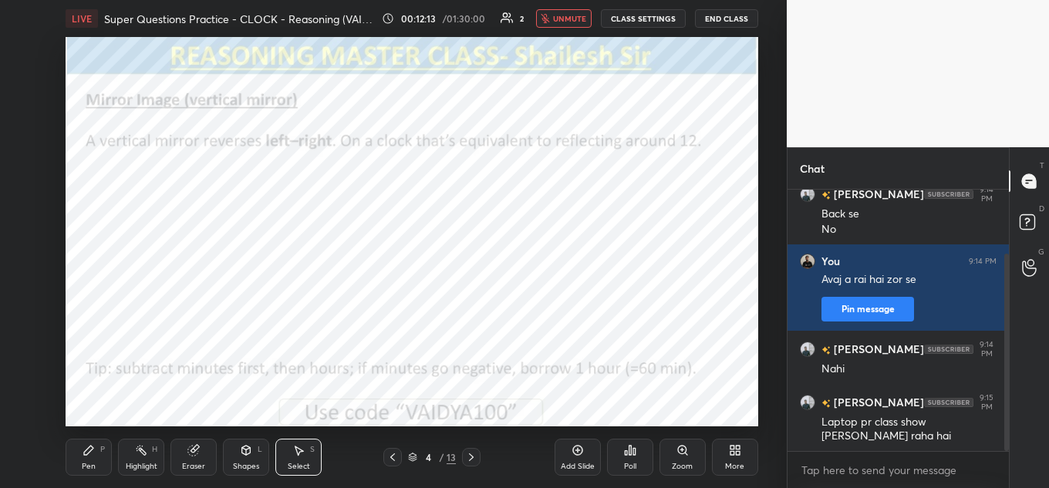
click at [550, 18] on icon "button" at bounding box center [545, 18] width 9 height 9
click at [565, 20] on span "mute" at bounding box center [572, 18] width 22 height 11
click at [246, 458] on div "Shapes L" at bounding box center [246, 457] width 46 height 37
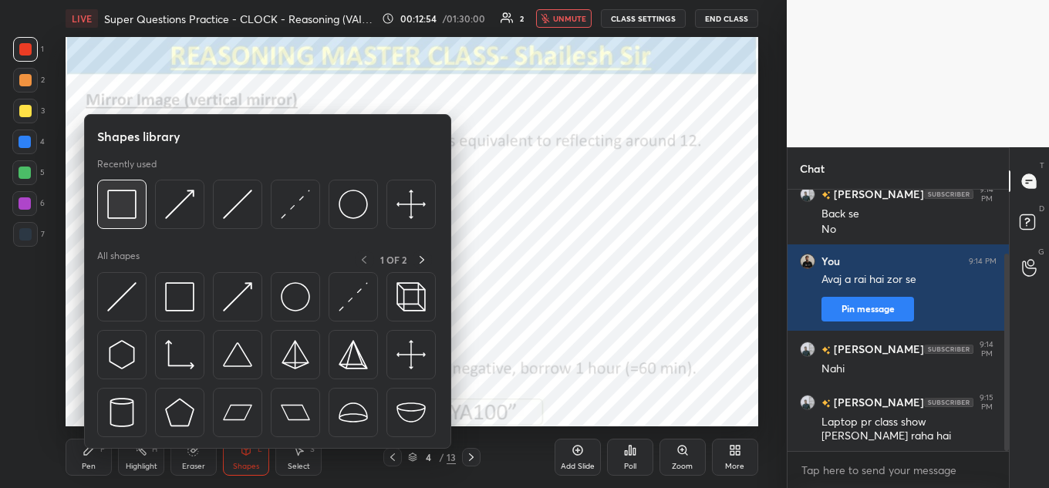
click at [118, 211] on img at bounding box center [121, 204] width 29 height 29
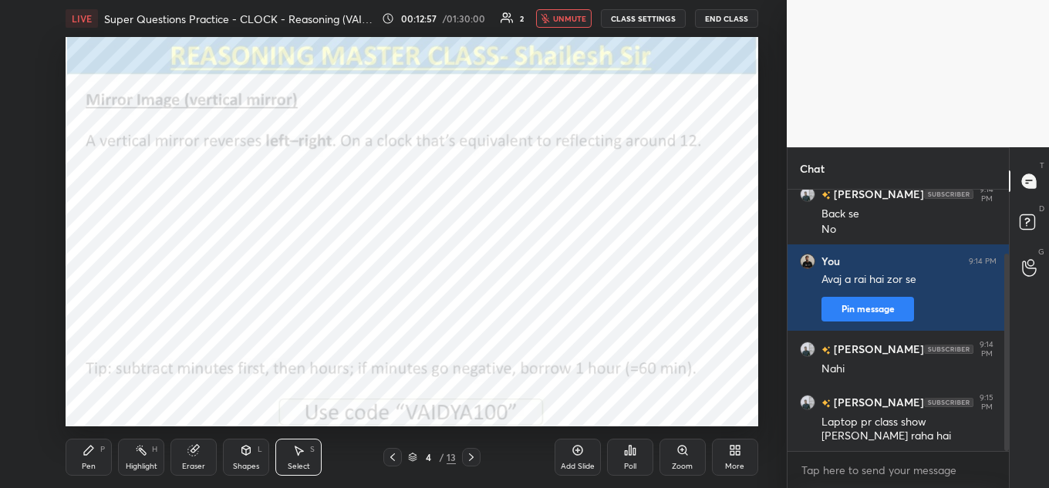
drag, startPoint x: 268, startPoint y: 352, endPoint x: 276, endPoint y: 357, distance: 9.0
click at [277, 358] on div "0 ° Undo Copy Duplicate Duplicate to new slide Delete" at bounding box center [412, 231] width 693 height 389
click at [247, 322] on div "0 ° Undo Copy Duplicate Duplicate to new slide Delete" at bounding box center [412, 231] width 693 height 389
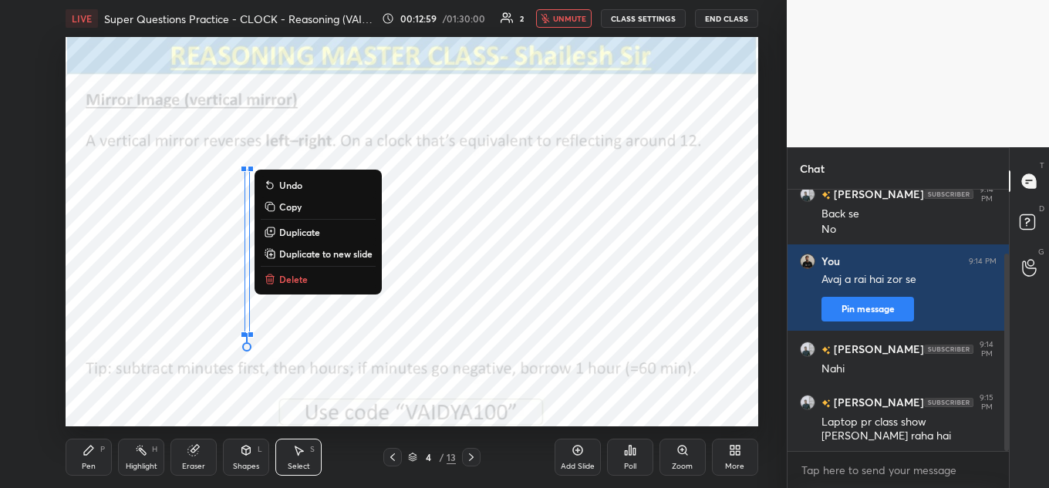
click at [240, 452] on icon at bounding box center [246, 450] width 12 height 12
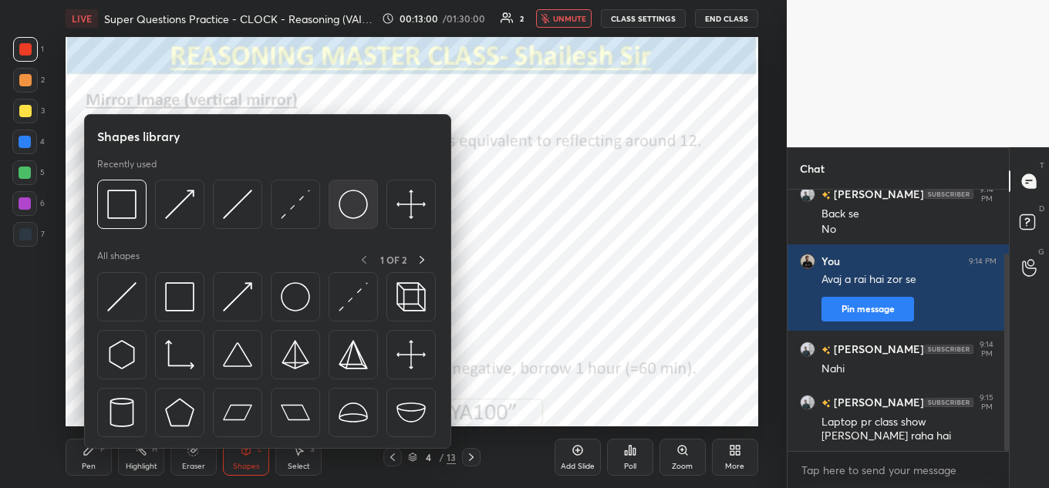
click at [349, 221] on div at bounding box center [353, 204] width 49 height 49
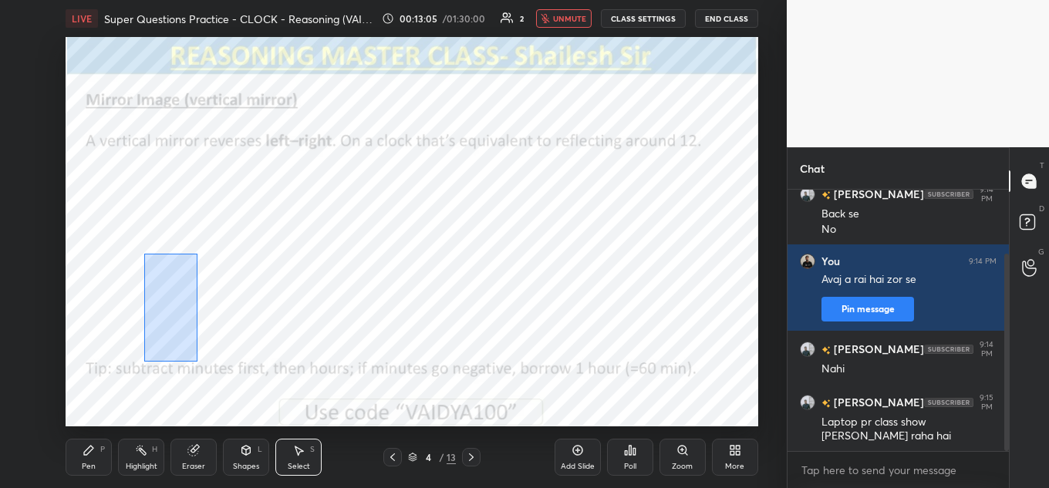
drag, startPoint x: 159, startPoint y: 275, endPoint x: 201, endPoint y: 359, distance: 94.2
click at [201, 362] on div "0 ° Undo Copy Duplicate Duplicate to new slide Delete" at bounding box center [412, 231] width 693 height 389
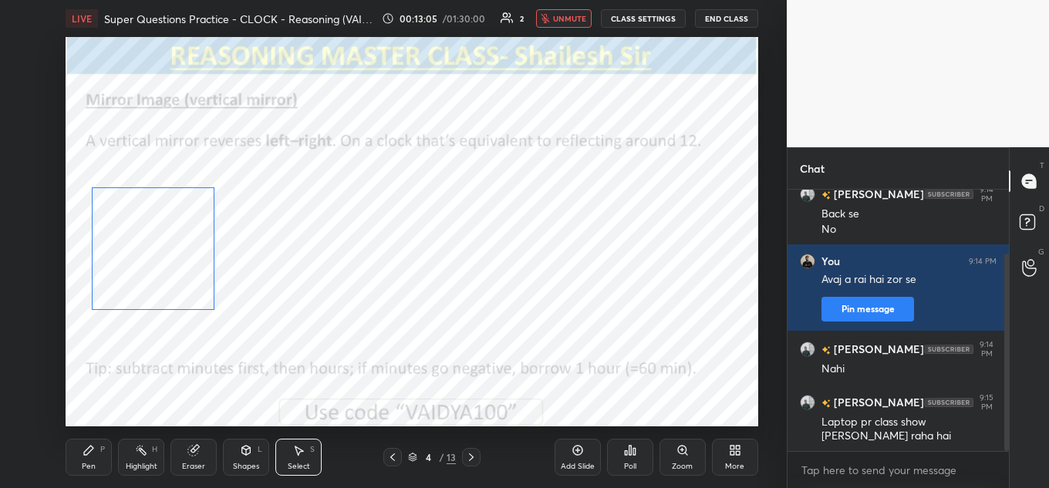
click at [160, 271] on div "0 ° Undo Copy Duplicate Duplicate to new slide Delete" at bounding box center [412, 231] width 693 height 389
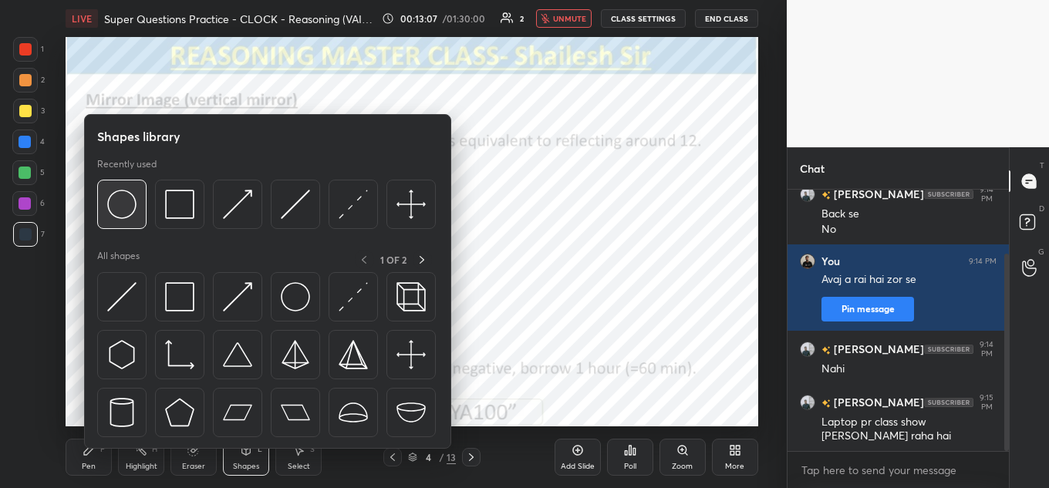
click at [128, 201] on img at bounding box center [121, 204] width 29 height 29
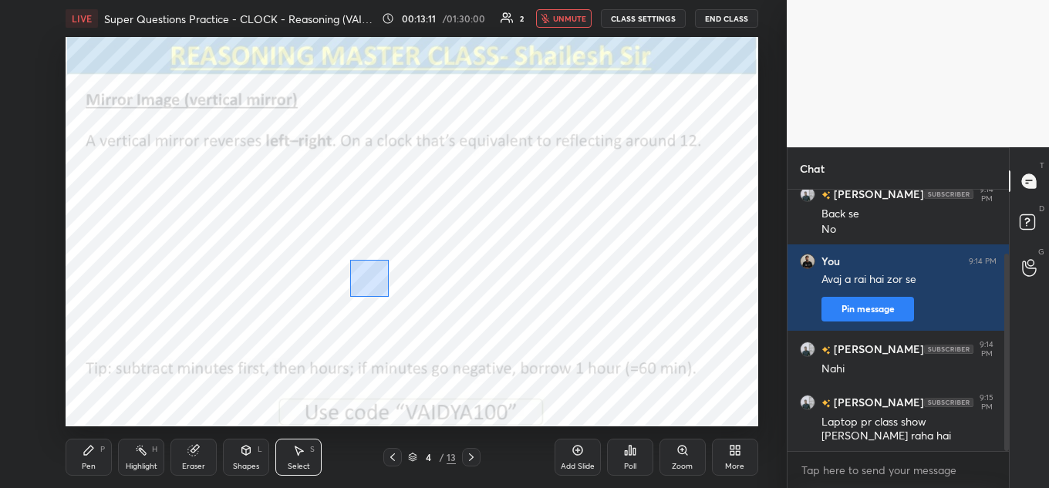
click at [413, 309] on div "0 ° Undo Copy Duplicate Duplicate to new slide Delete" at bounding box center [412, 231] width 693 height 389
click at [342, 251] on div "0 ° Undo Copy Duplicate Duplicate to new slide Delete" at bounding box center [412, 231] width 693 height 389
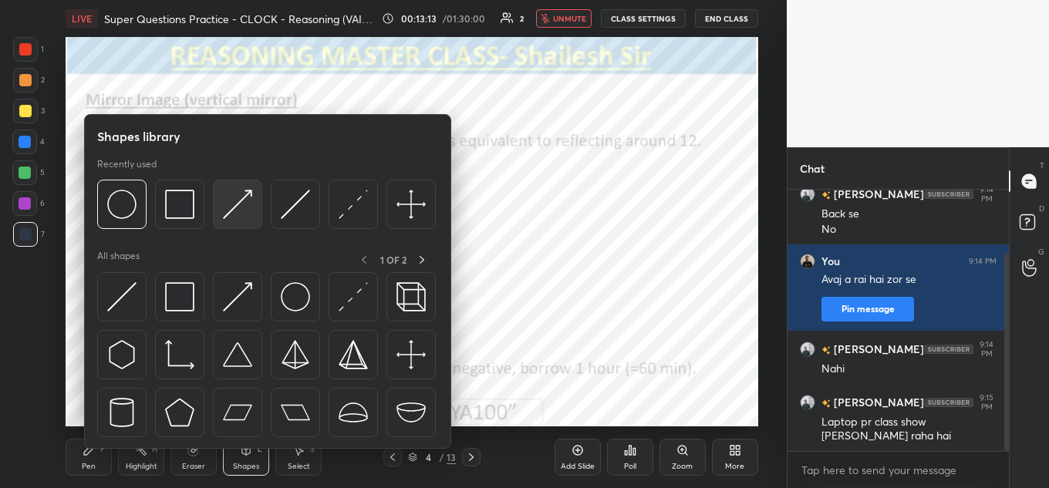
click at [229, 180] on div "Recently used" at bounding box center [266, 197] width 339 height 79
click at [238, 195] on img at bounding box center [237, 204] width 29 height 29
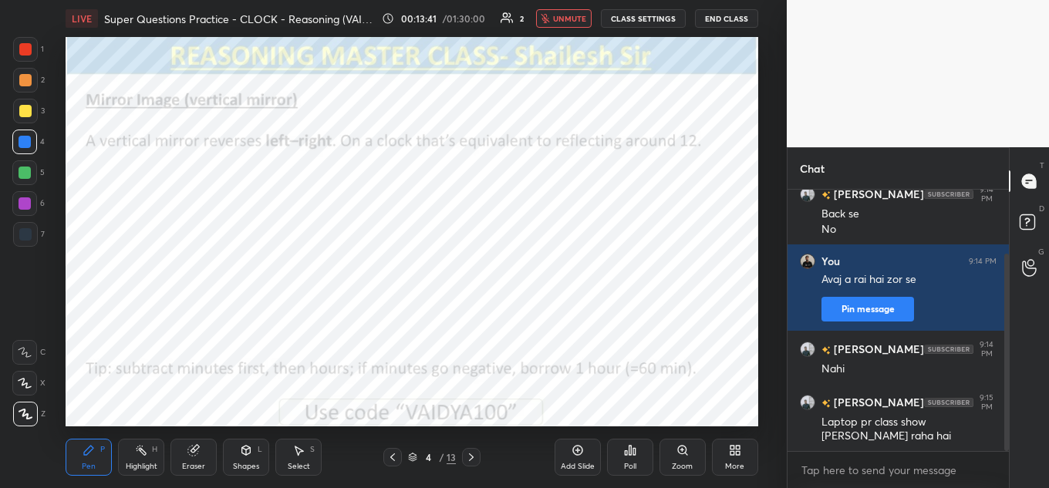
click at [563, 22] on span "unmute" at bounding box center [569, 18] width 33 height 11
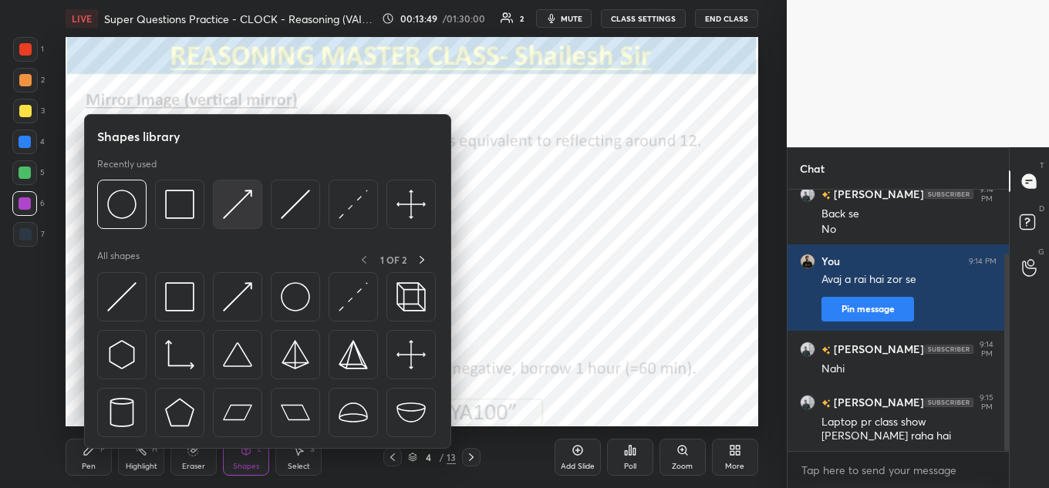
click at [213, 200] on div at bounding box center [237, 204] width 49 height 49
click at [133, 198] on img at bounding box center [121, 204] width 29 height 29
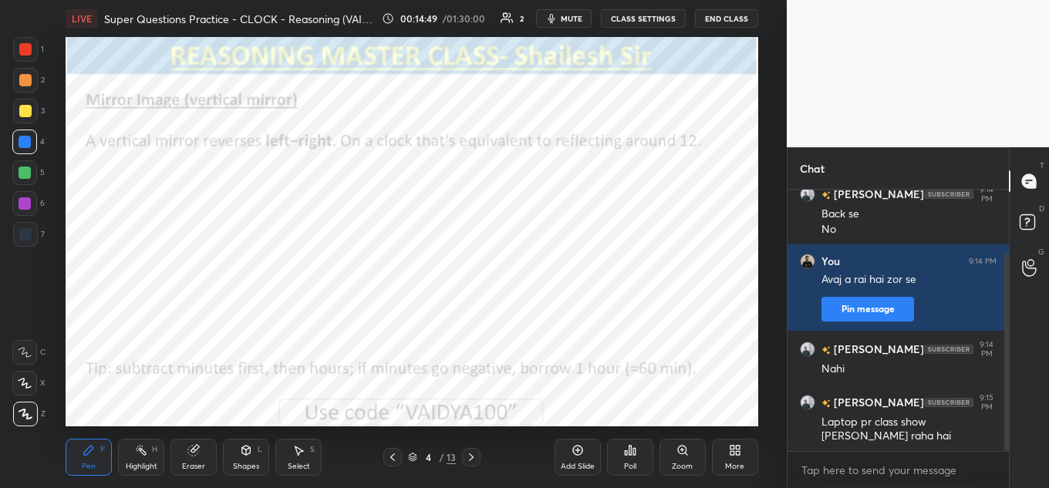
click at [567, 24] on button "mute" at bounding box center [564, 18] width 56 height 19
click at [585, 19] on span "unmute" at bounding box center [569, 18] width 33 height 11
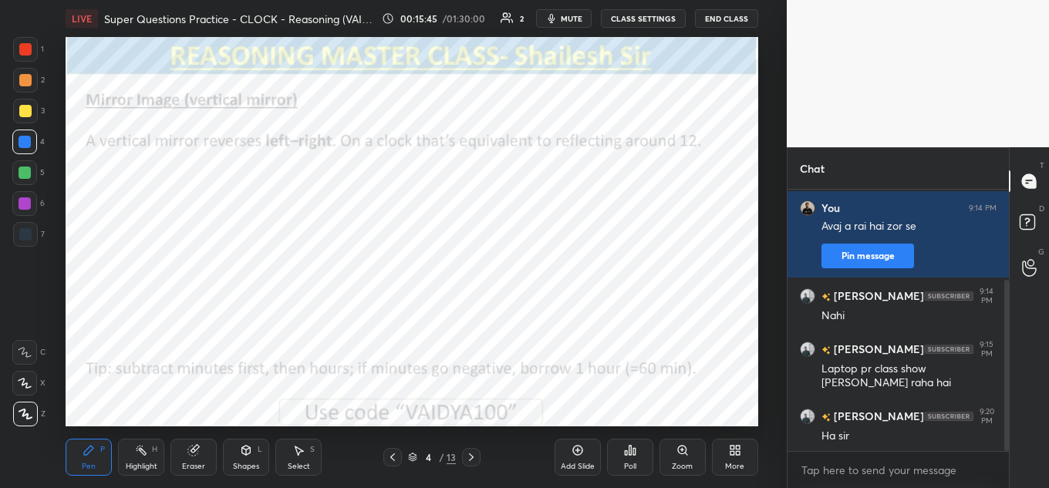
click at [573, 19] on span "mute" at bounding box center [572, 18] width 22 height 11
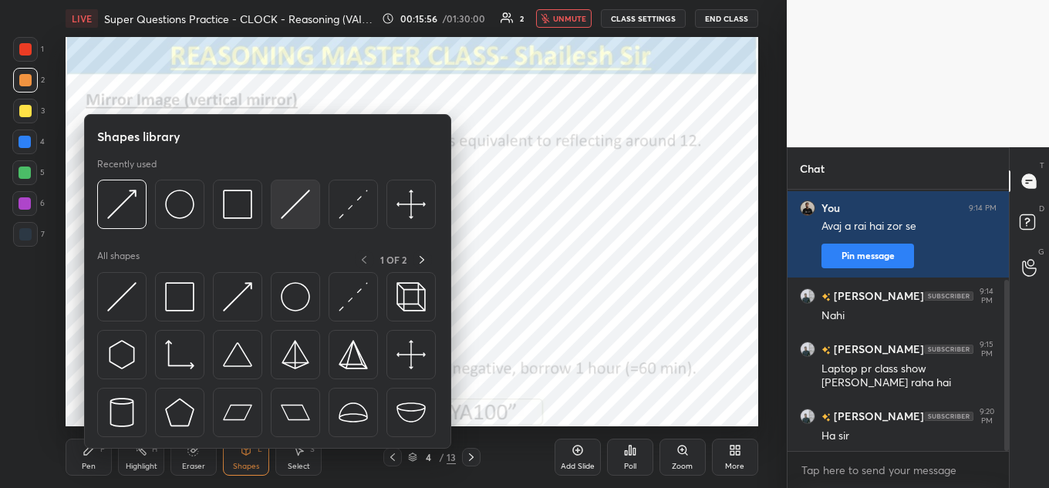
click at [291, 201] on img at bounding box center [295, 204] width 29 height 29
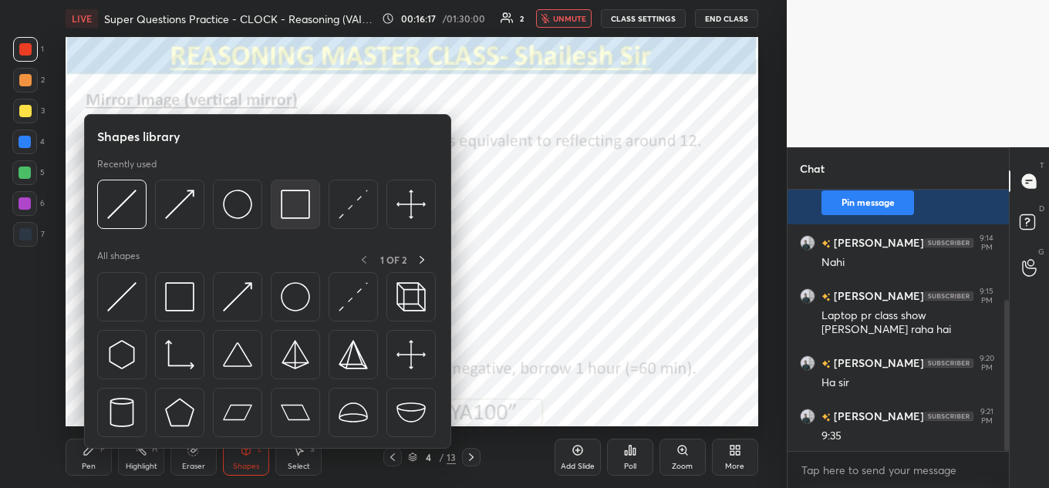
click at [314, 200] on div at bounding box center [295, 204] width 49 height 49
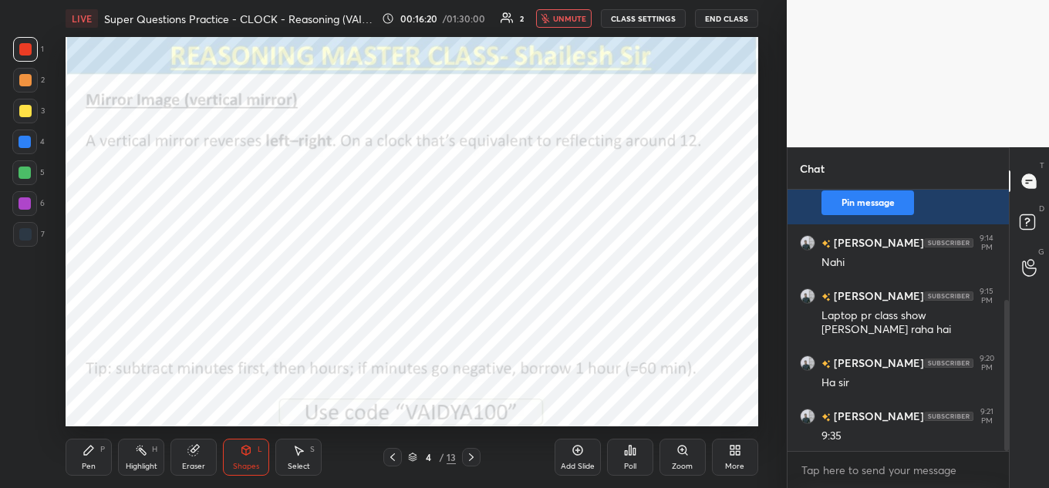
click at [550, 19] on icon "button" at bounding box center [545, 18] width 9 height 9
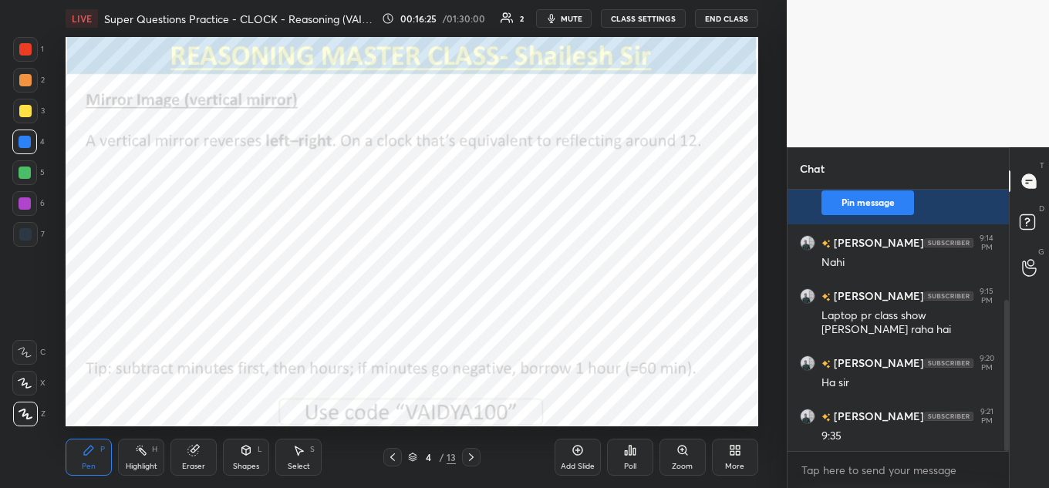
click at [571, 16] on span "mute" at bounding box center [572, 18] width 22 height 11
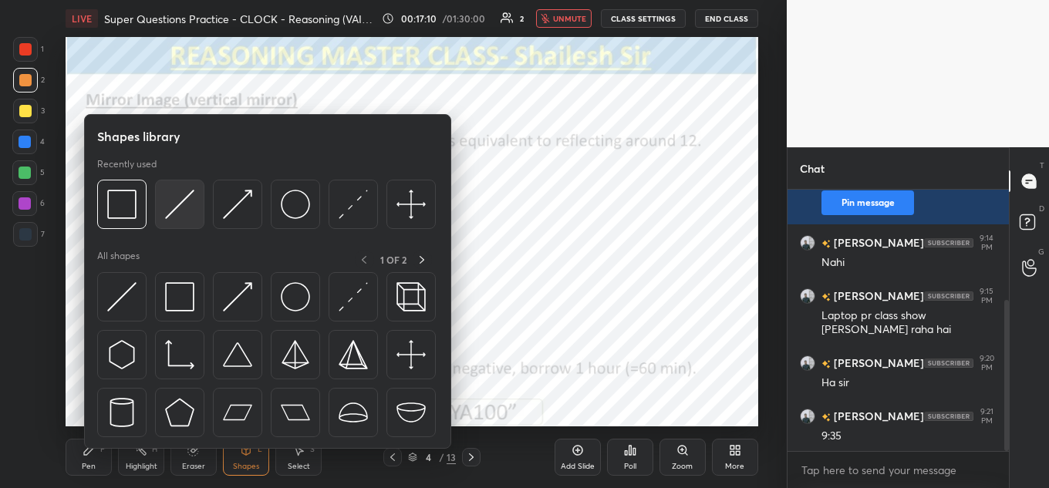
click at [186, 195] on img at bounding box center [179, 204] width 29 height 29
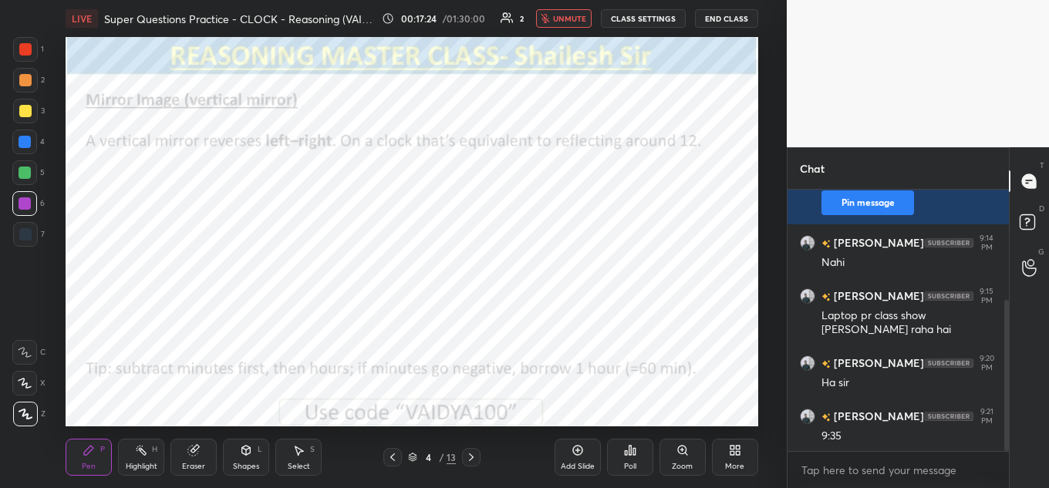
scroll to position [244, 0]
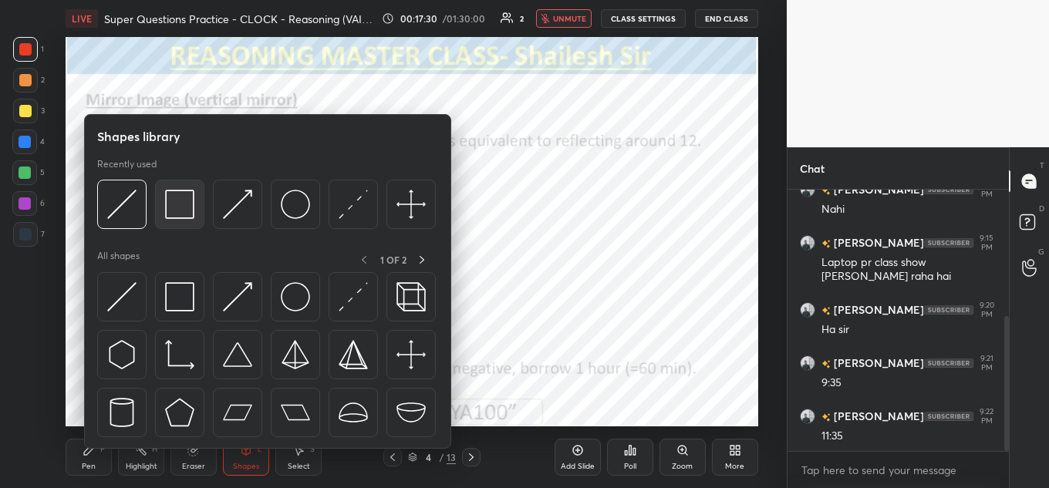
click at [180, 215] on img at bounding box center [179, 204] width 29 height 29
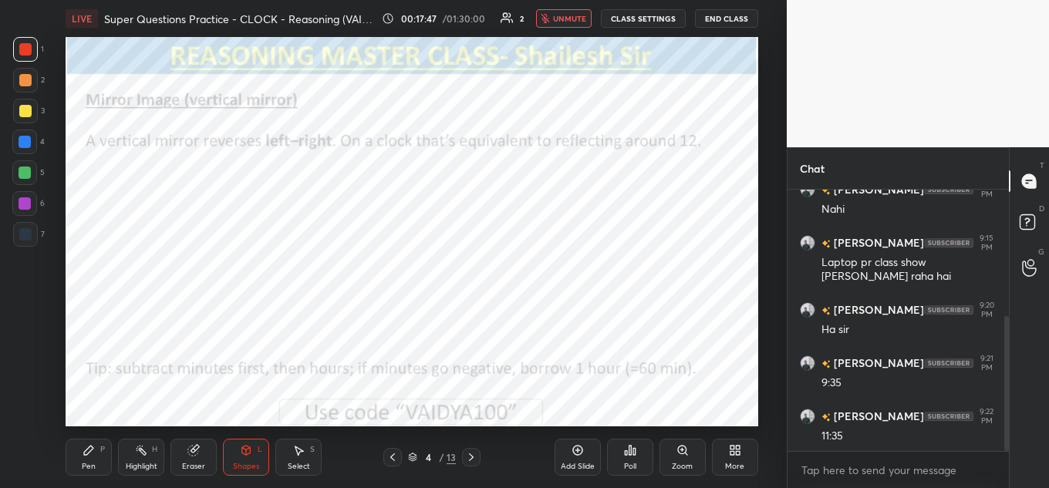
click at [575, 440] on div "Add Slide" at bounding box center [578, 457] width 46 height 37
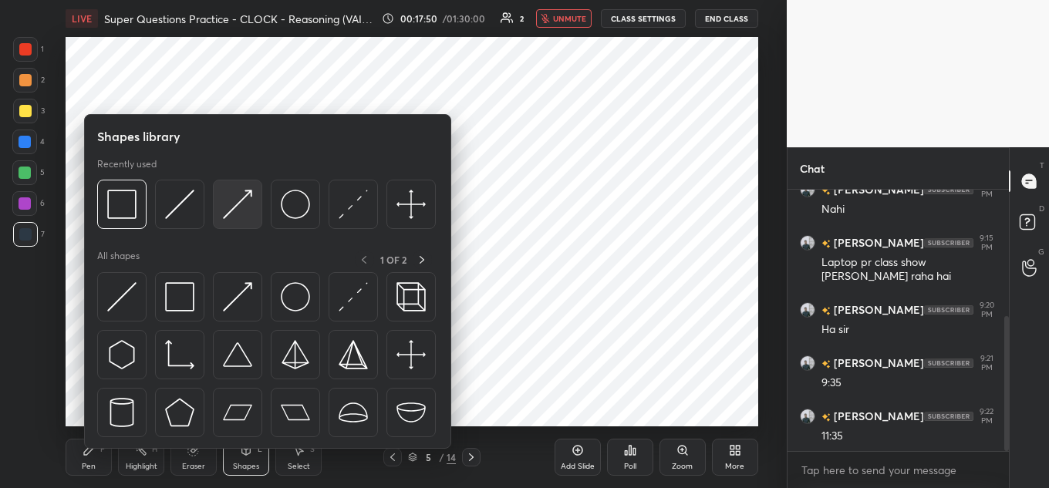
click at [242, 209] on img at bounding box center [237, 204] width 29 height 29
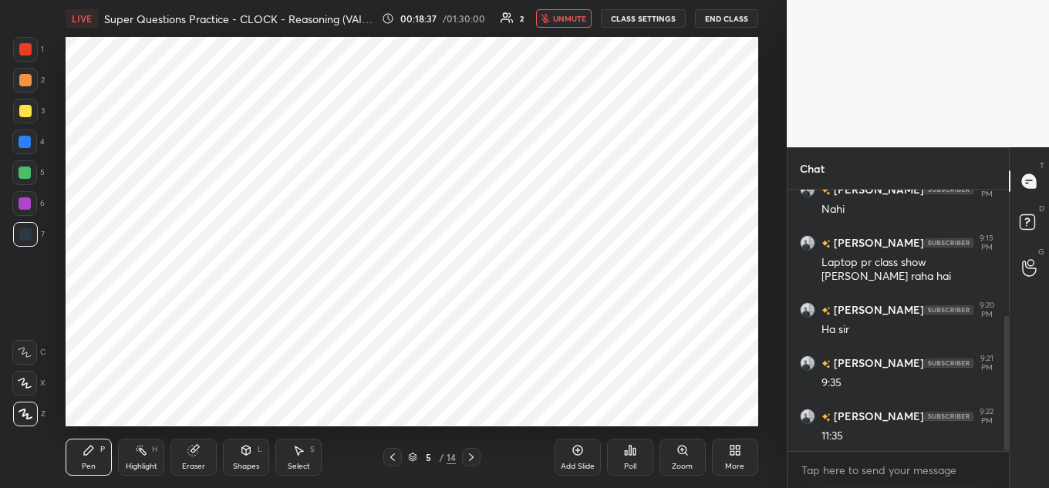
click at [575, 24] on button "unmute" at bounding box center [564, 18] width 56 height 19
click at [575, 17] on span "mute" at bounding box center [572, 18] width 22 height 11
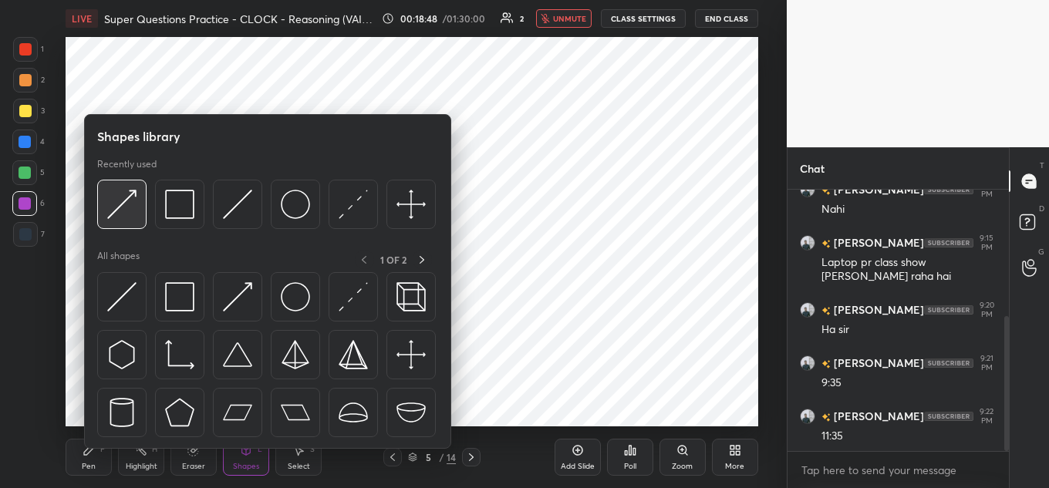
click at [117, 193] on img at bounding box center [121, 204] width 29 height 29
click at [238, 212] on img at bounding box center [237, 204] width 29 height 29
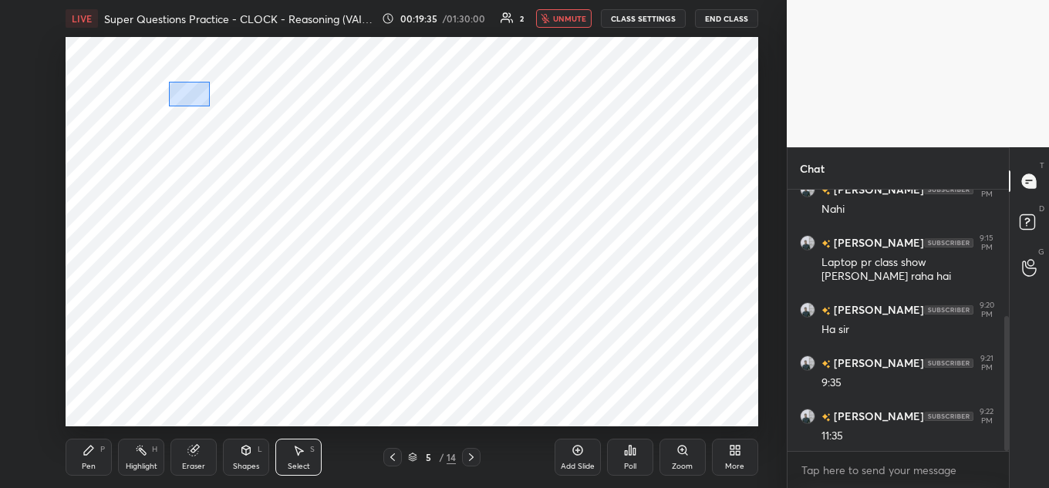
drag, startPoint x: 170, startPoint y: 84, endPoint x: 209, endPoint y: 104, distance: 43.5
click at [211, 106] on div "0 ° Undo Copy Duplicate Duplicate to new slide Delete" at bounding box center [412, 231] width 693 height 389
click at [206, 104] on div "0 ° Undo Copy Duplicate Duplicate to new slide Delete" at bounding box center [412, 231] width 693 height 389
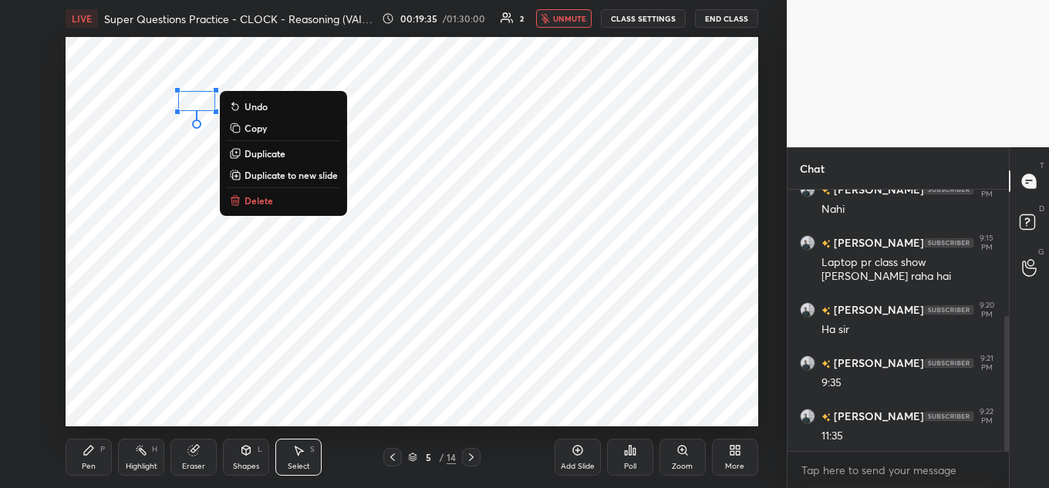
click at [201, 143] on div "0 ° Undo Copy Duplicate Duplicate to new slide Delete" at bounding box center [412, 231] width 693 height 389
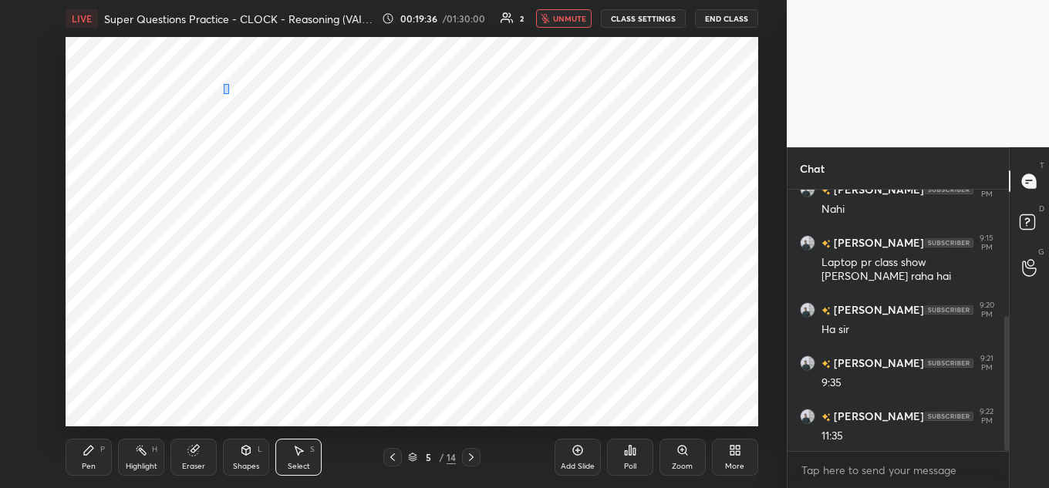
drag, startPoint x: 224, startPoint y: 85, endPoint x: 247, endPoint y: 105, distance: 30.6
click at [247, 105] on div "0 ° Undo Copy Duplicate Duplicate to new slide Delete" at bounding box center [412, 231] width 693 height 389
click at [239, 103] on div "0 ° Undo Copy Duplicate Duplicate to new slide Delete" at bounding box center [412, 231] width 693 height 389
drag, startPoint x: 209, startPoint y: 231, endPoint x: 266, endPoint y: 140, distance: 107.4
click at [209, 232] on div "0 ° Undo Copy Duplicate Duplicate to new slide Delete" at bounding box center [412, 231] width 693 height 389
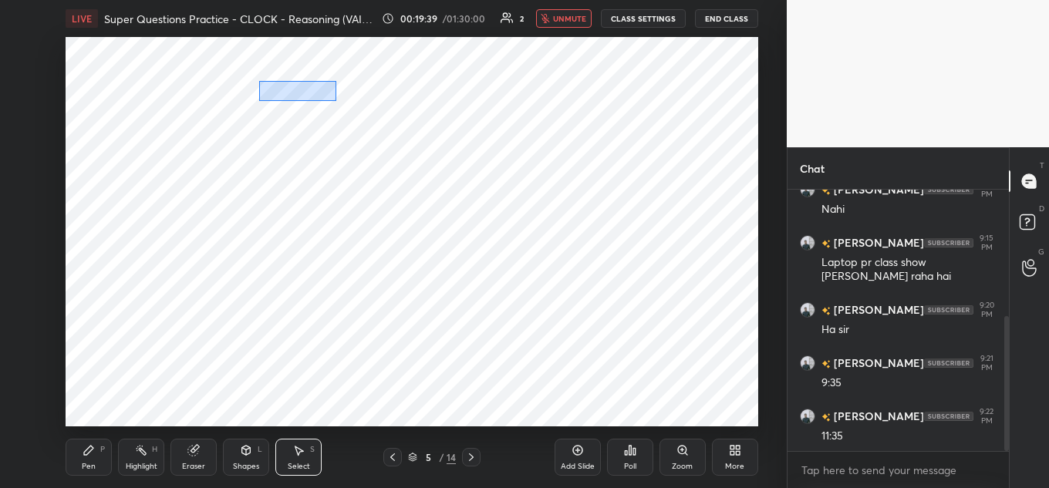
drag, startPoint x: 261, startPoint y: 85, endPoint x: 328, endPoint y: 97, distance: 67.5
click at [335, 101] on div "0 ° Undo Copy Duplicate Duplicate to new slide Delete" at bounding box center [412, 231] width 693 height 389
click at [327, 103] on div "0 ° Undo Copy Duplicate Duplicate to new slide Delete" at bounding box center [412, 231] width 693 height 389
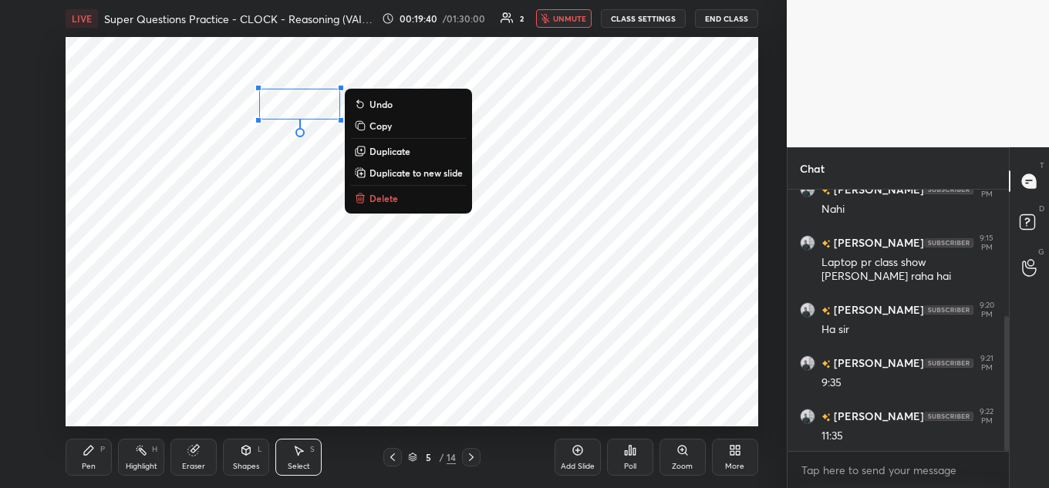
click at [292, 175] on div "0 ° Undo Copy Duplicate Duplicate to new slide Delete" at bounding box center [412, 231] width 693 height 389
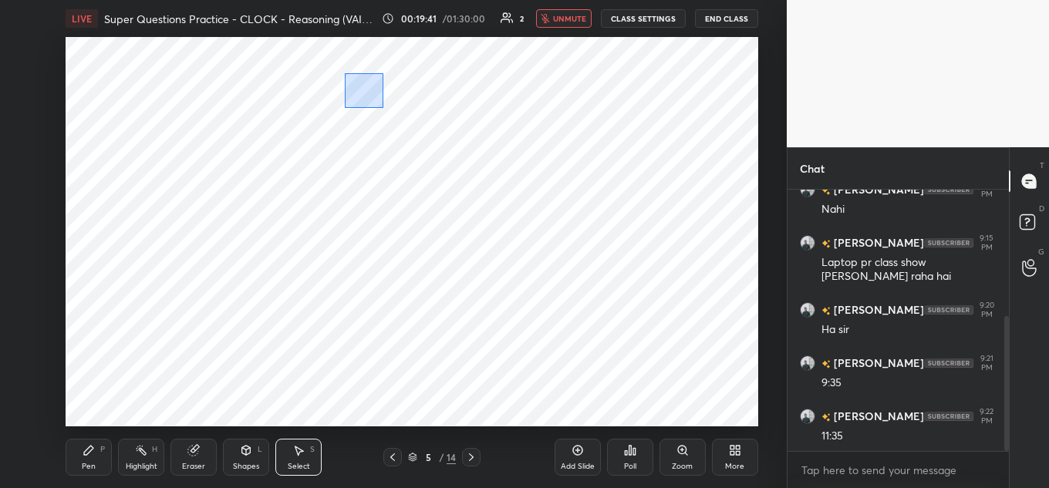
drag, startPoint x: 345, startPoint y: 73, endPoint x: 382, endPoint y: 103, distance: 47.2
click at [383, 106] on div "0 ° Undo Copy Duplicate Duplicate to new slide Delete" at bounding box center [412, 231] width 693 height 389
click at [369, 93] on div "0 ° Undo Copy Duplicate Duplicate to new slide Delete" at bounding box center [412, 231] width 693 height 389
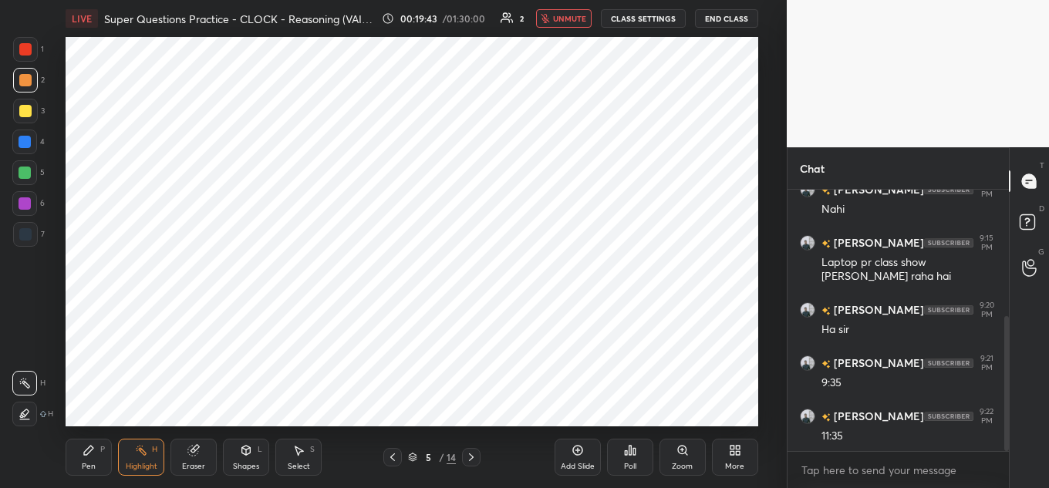
click at [549, 29] on div "LIVE Super Questions Practice - CLOCK - Reasoning (VAIDYA100) 00:19:43 / 01:30:…" at bounding box center [412, 18] width 693 height 37
click at [559, 22] on span "unmute" at bounding box center [569, 18] width 33 height 11
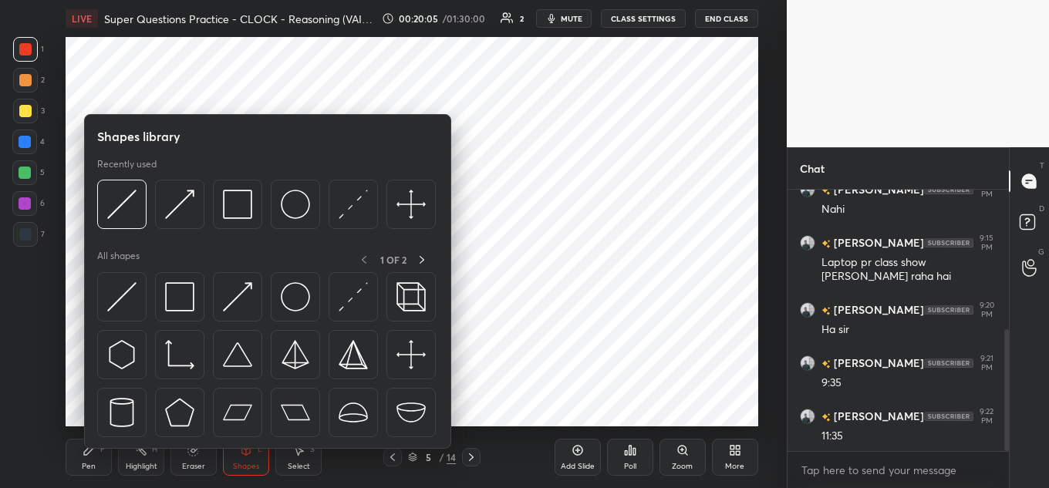
scroll to position [298, 0]
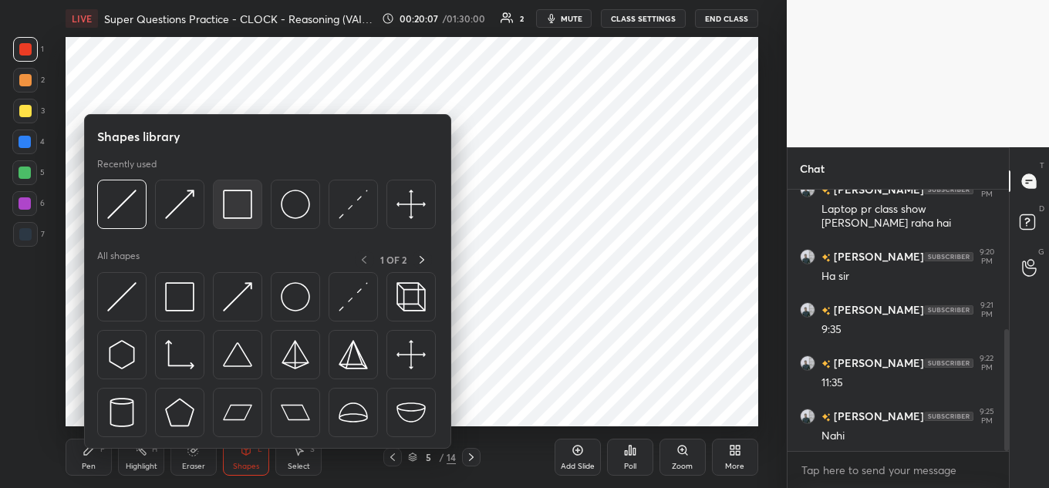
click at [240, 191] on img at bounding box center [237, 204] width 29 height 29
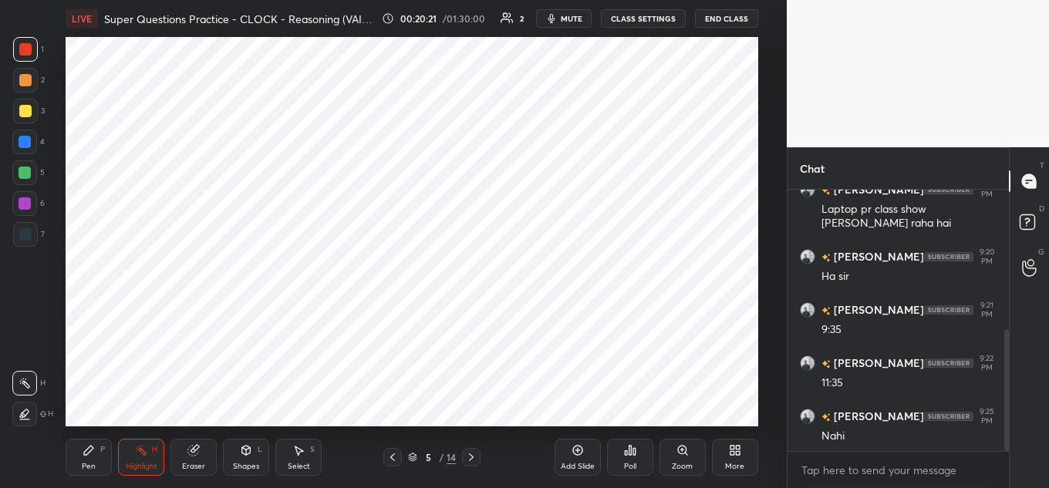
click at [582, 16] on span "mute" at bounding box center [572, 18] width 22 height 11
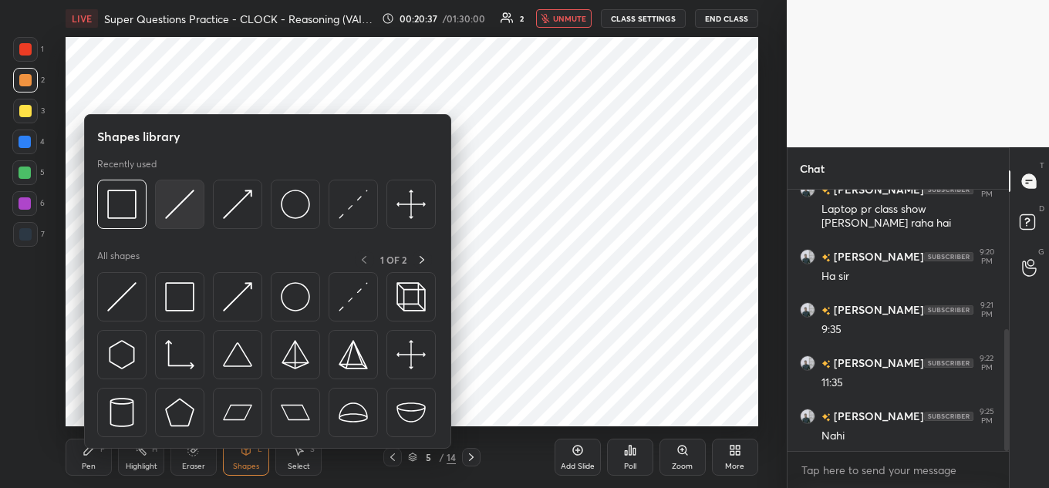
click at [173, 215] on img at bounding box center [179, 204] width 29 height 29
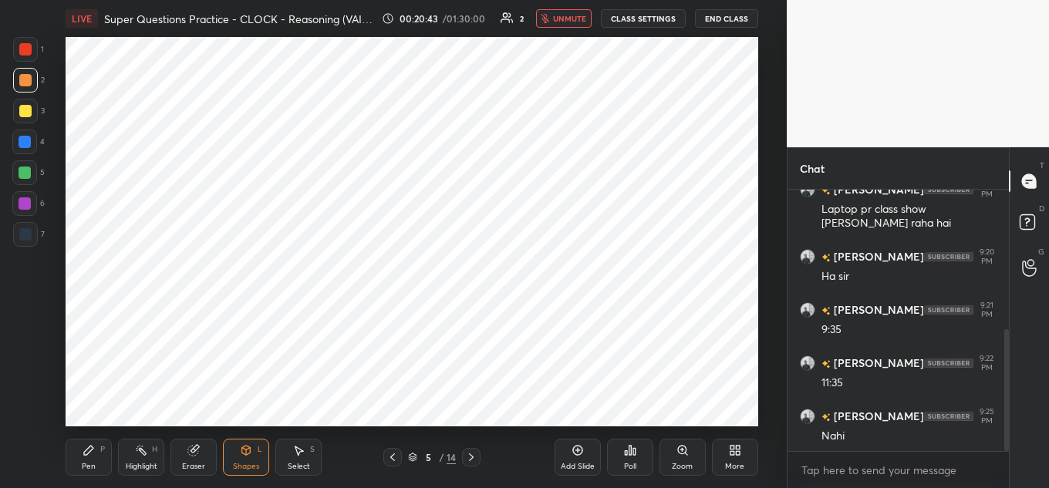
click at [568, 21] on span "unmute" at bounding box center [569, 18] width 33 height 11
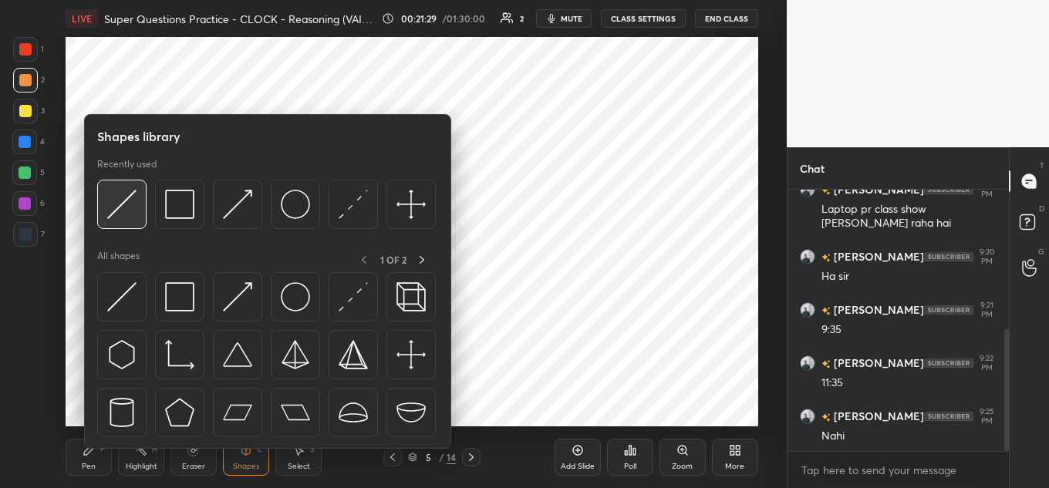
click at [121, 202] on img at bounding box center [121, 204] width 29 height 29
click at [184, 197] on img at bounding box center [179, 204] width 29 height 29
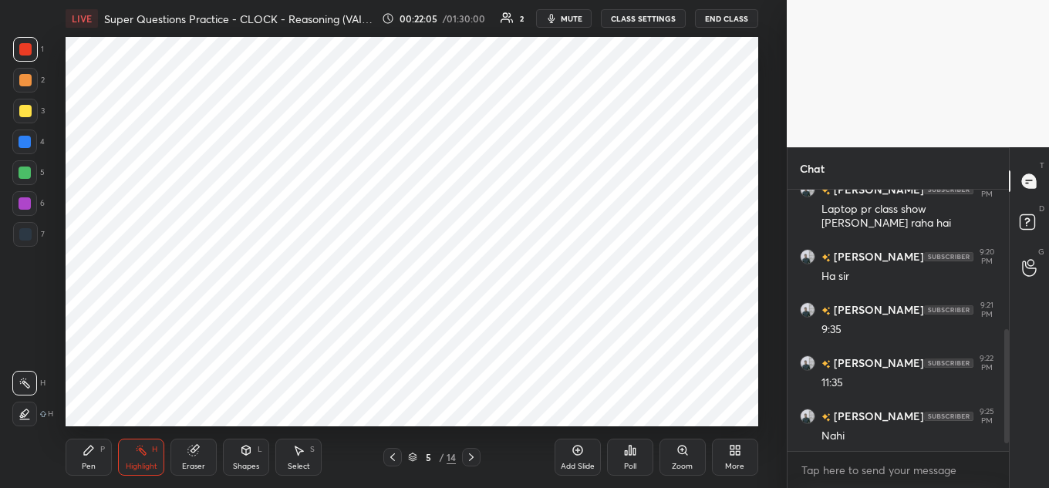
scroll to position [351, 0]
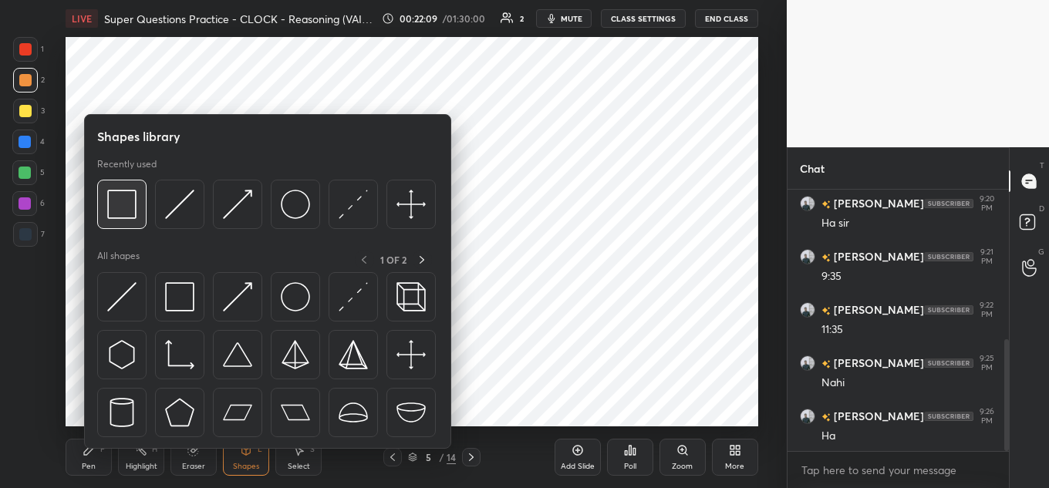
click at [117, 205] on img at bounding box center [121, 204] width 29 height 29
click at [172, 297] on img at bounding box center [179, 296] width 29 height 29
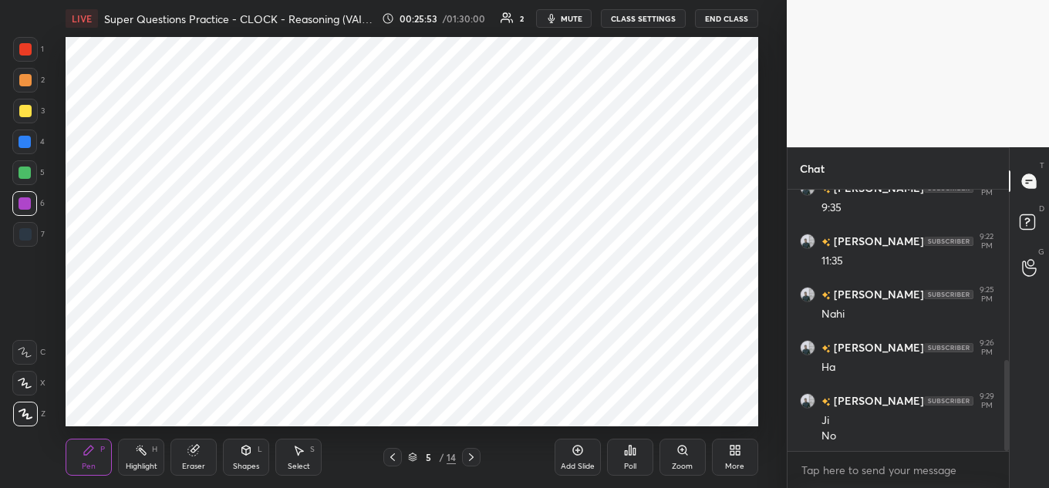
scroll to position [488, 0]
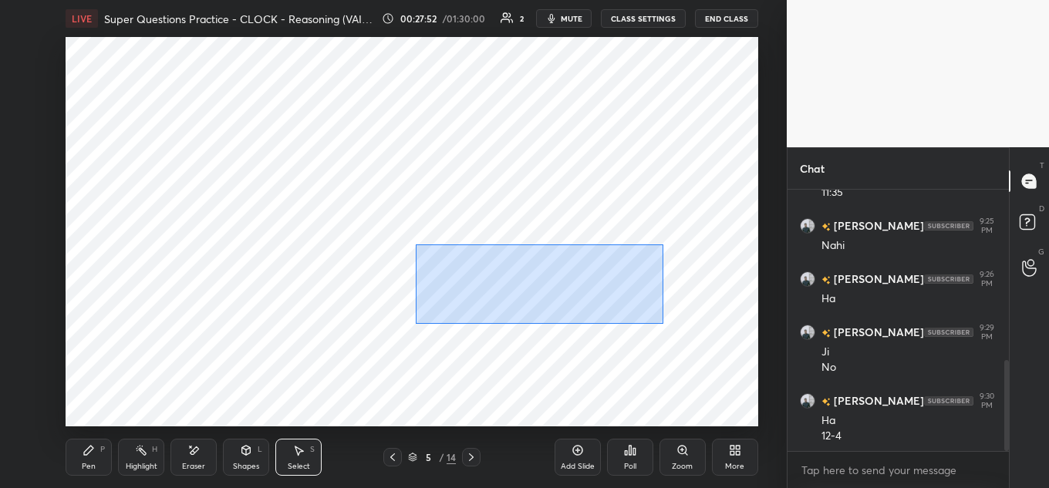
drag, startPoint x: 416, startPoint y: 244, endPoint x: 706, endPoint y: 330, distance: 302.4
click at [710, 332] on div "0 ° Undo Copy Duplicate Duplicate to new slide Delete" at bounding box center [412, 231] width 693 height 389
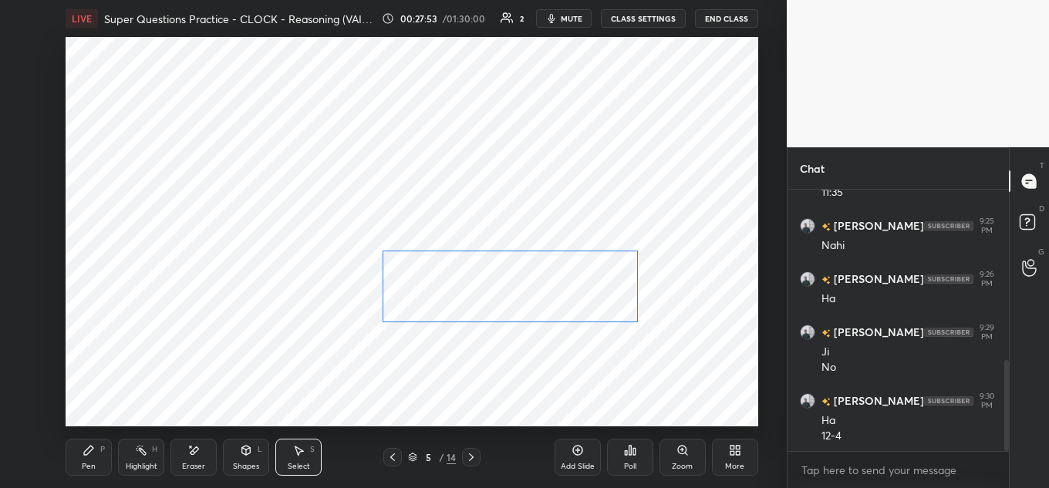
drag, startPoint x: 617, startPoint y: 293, endPoint x: 565, endPoint y: 298, distance: 52.6
click at [566, 297] on div "0 ° Undo Copy Duplicate Duplicate to new slide Delete" at bounding box center [412, 231] width 693 height 389
click at [557, 394] on div "0 ° Undo Copy Duplicate Duplicate to new slide Delete" at bounding box center [412, 231] width 693 height 389
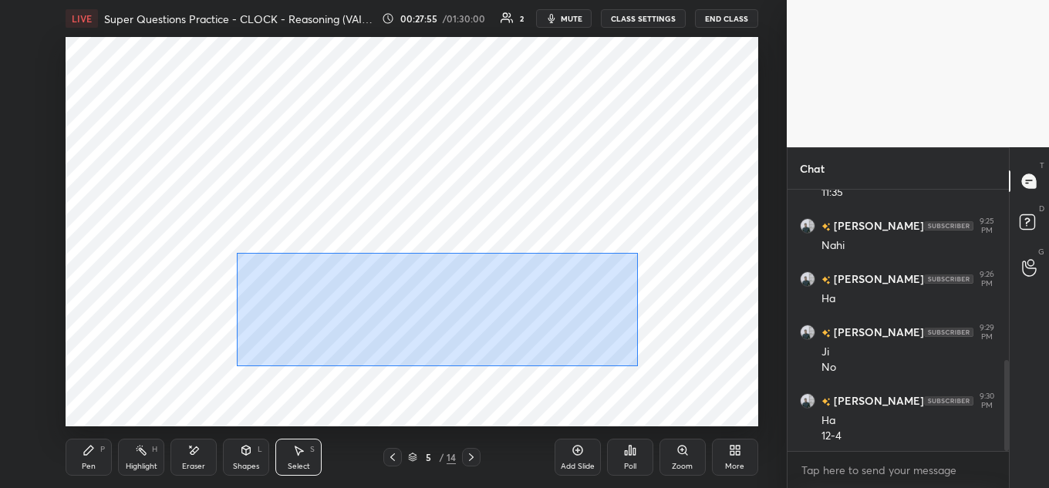
drag, startPoint x: 237, startPoint y: 254, endPoint x: 510, endPoint y: 352, distance: 290.3
click at [655, 367] on div "0 ° Undo Copy Duplicate Duplicate to new slide Delete" at bounding box center [412, 231] width 693 height 389
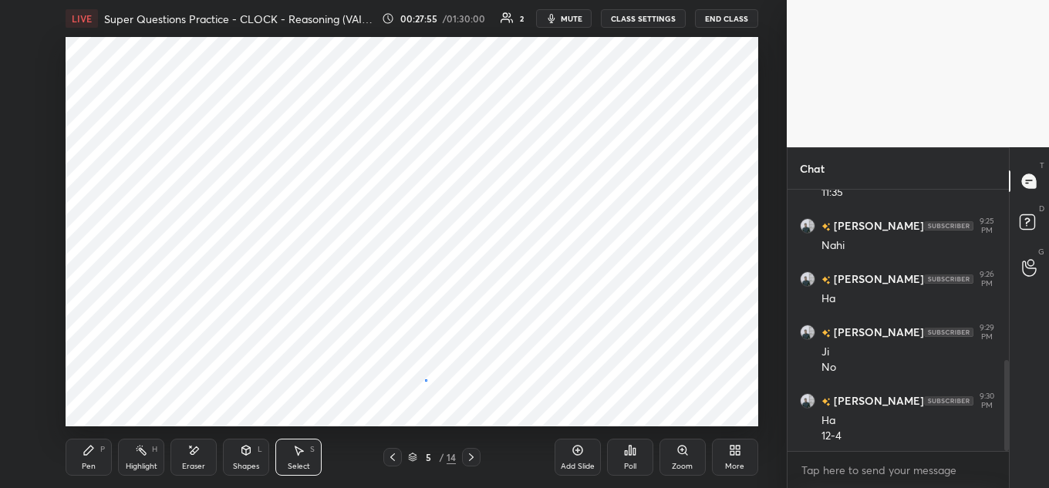
click at [424, 379] on div "0 ° Undo Copy Duplicate Duplicate to new slide Delete" at bounding box center [412, 231] width 693 height 389
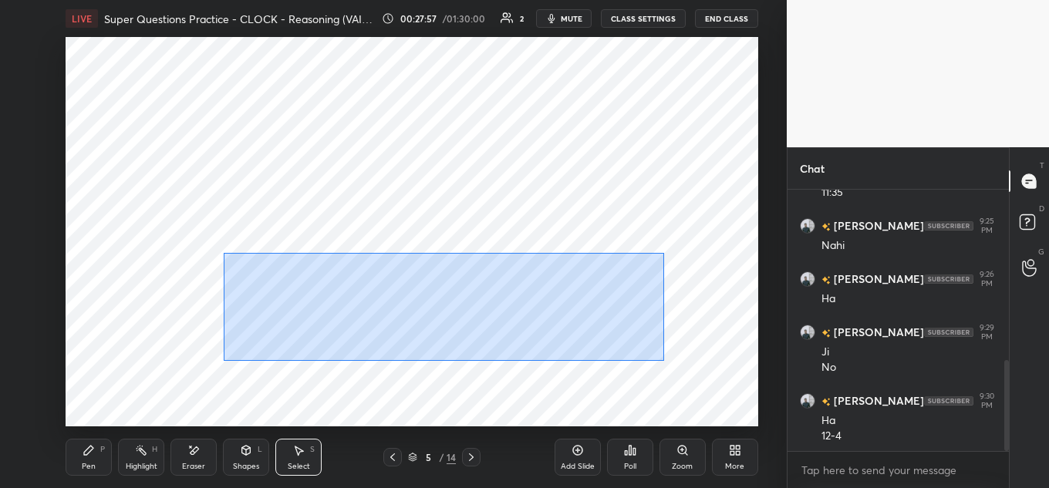
drag, startPoint x: 289, startPoint y: 281, endPoint x: 700, endPoint y: 358, distance: 417.5
click at [705, 364] on div "0 ° Undo Copy Duplicate Duplicate to new slide Delete" at bounding box center [412, 231] width 693 height 389
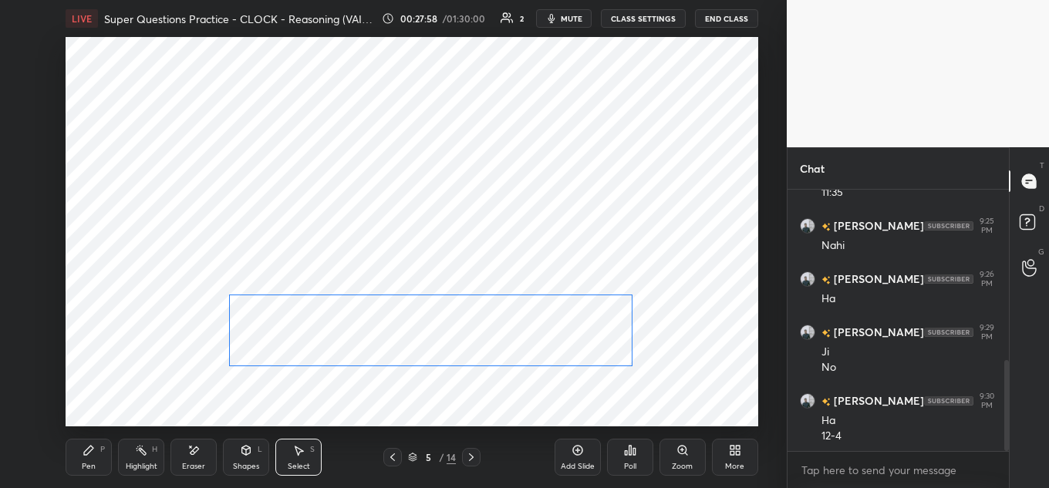
drag, startPoint x: 549, startPoint y: 282, endPoint x: 550, endPoint y: 323, distance: 41.7
click at [550, 323] on div "0 ° Undo Copy Duplicate Duplicate to new slide Delete" at bounding box center [412, 231] width 693 height 389
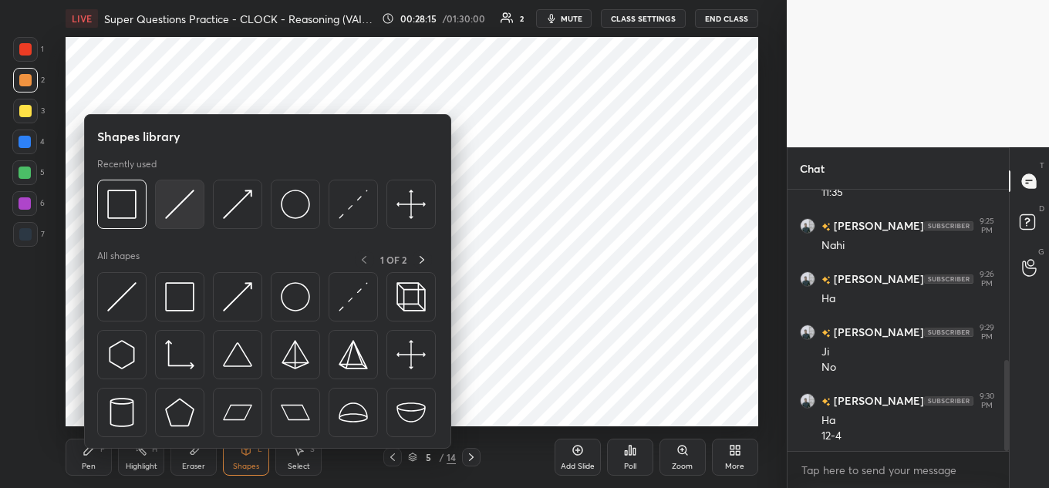
click at [167, 212] on img at bounding box center [179, 204] width 29 height 29
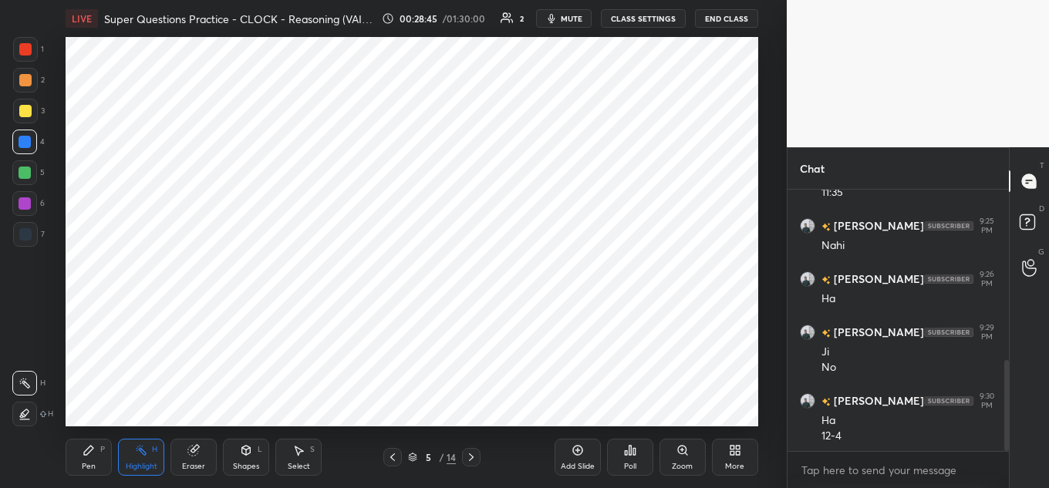
click at [571, 441] on div "Add Slide" at bounding box center [578, 457] width 46 height 37
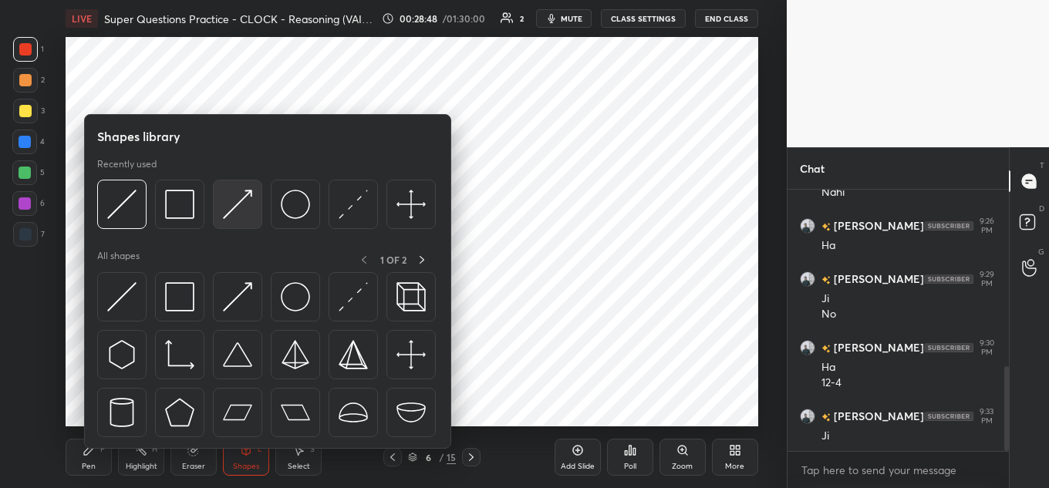
click at [237, 207] on img at bounding box center [237, 204] width 29 height 29
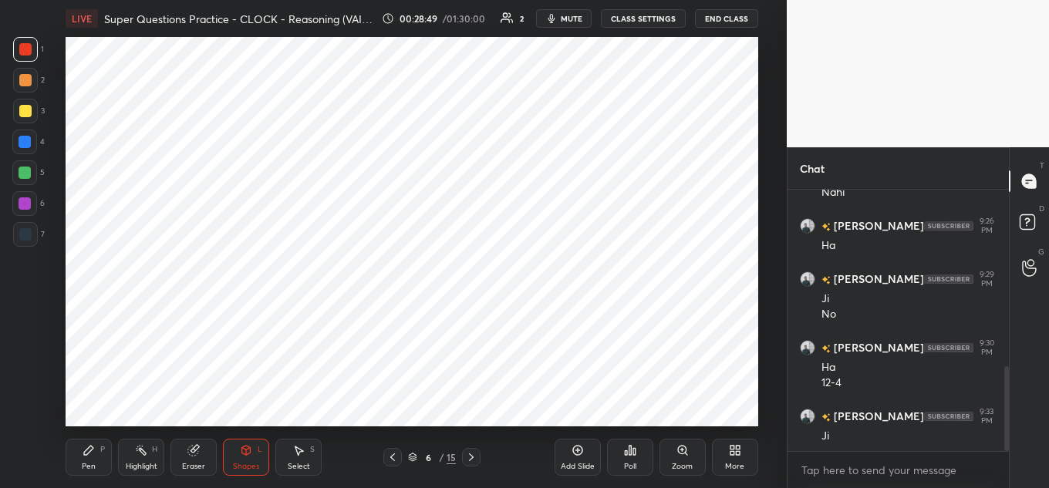
click at [22, 231] on div at bounding box center [25, 234] width 12 height 12
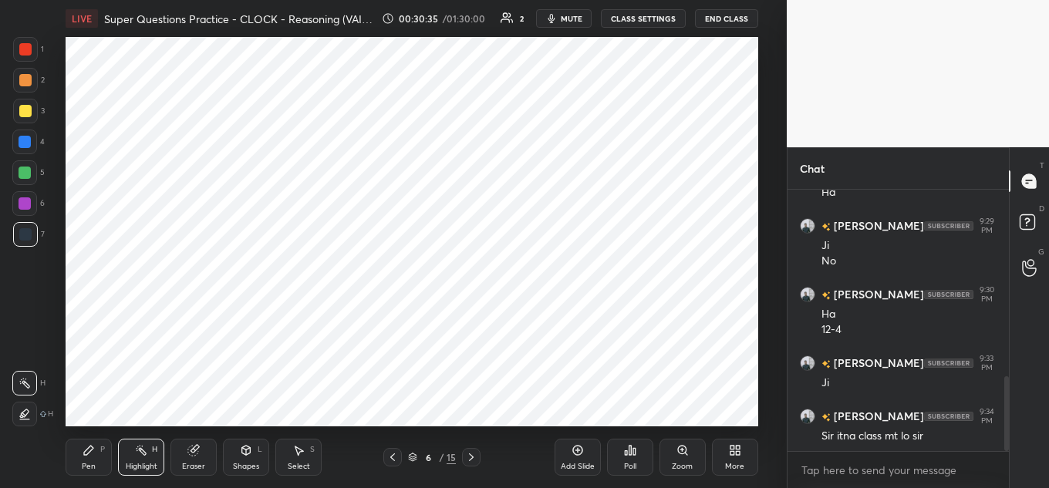
scroll to position [648, 0]
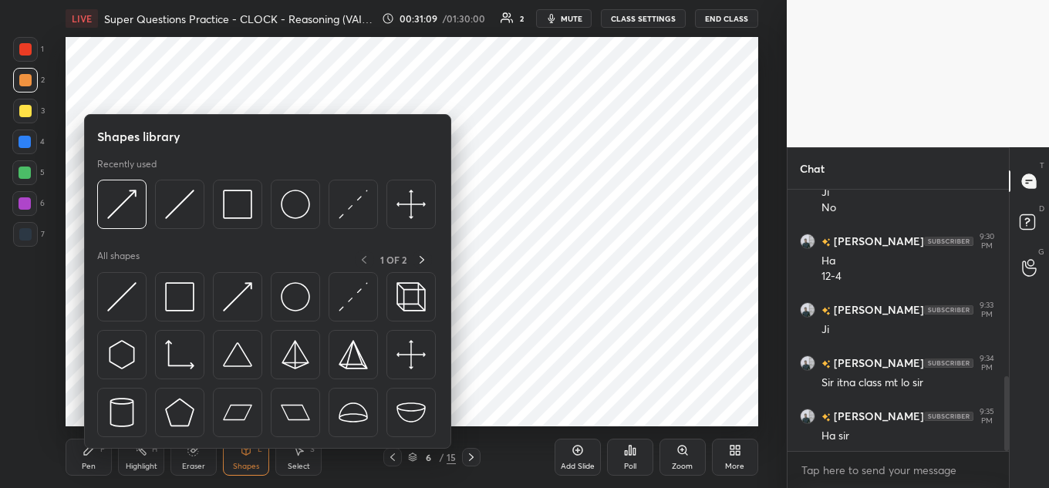
click at [149, 201] on div at bounding box center [266, 209] width 339 height 58
click at [136, 463] on div "Highlight" at bounding box center [142, 467] width 32 height 8
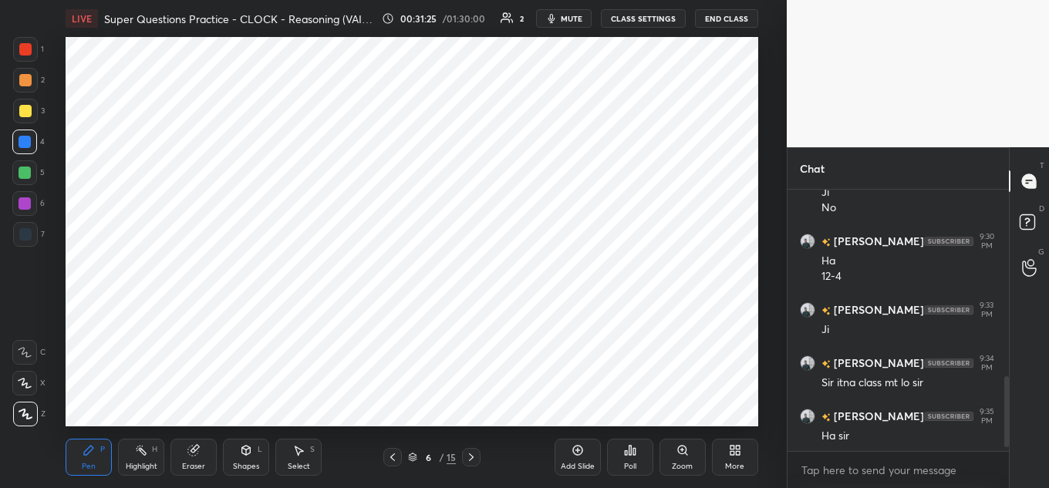
scroll to position [701, 0]
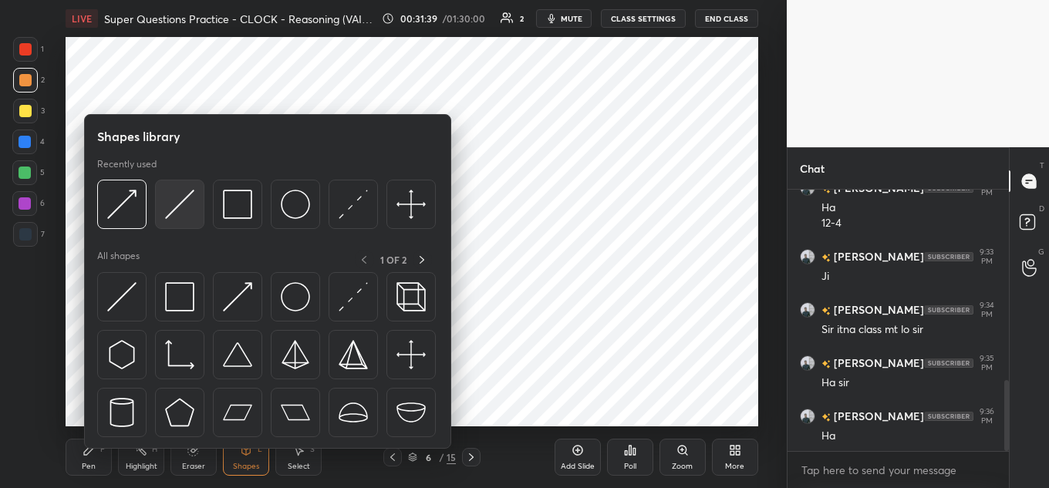
click at [177, 205] on img at bounding box center [179, 204] width 29 height 29
click at [242, 207] on img at bounding box center [237, 204] width 29 height 29
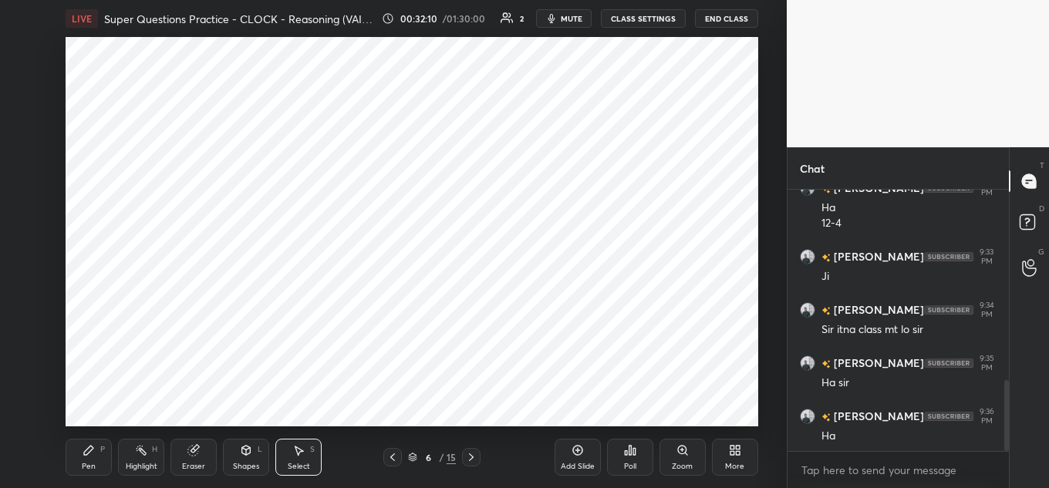
scroll to position [754, 0]
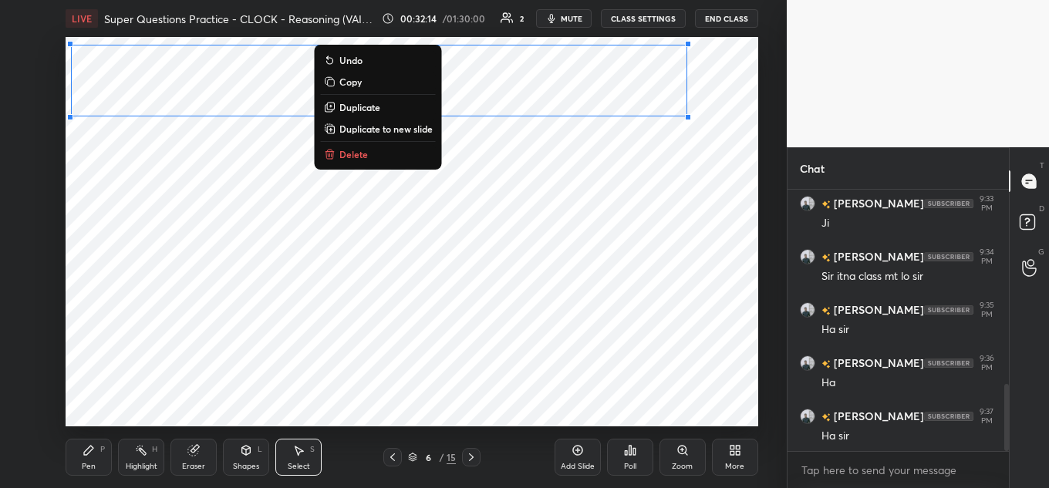
drag, startPoint x: 93, startPoint y: 39, endPoint x: 862, endPoint y: 123, distance: 773.5
click at [864, 128] on div "1 2 3 4 5 6 7 C X Z C X Z E E Erase all H H LIVE Super Questions Practice - CLO…" at bounding box center [524, 244] width 1049 height 488
click at [150, 220] on div "0 ° Undo Copy Duplicate Duplicate to new slide Delete" at bounding box center [412, 231] width 693 height 389
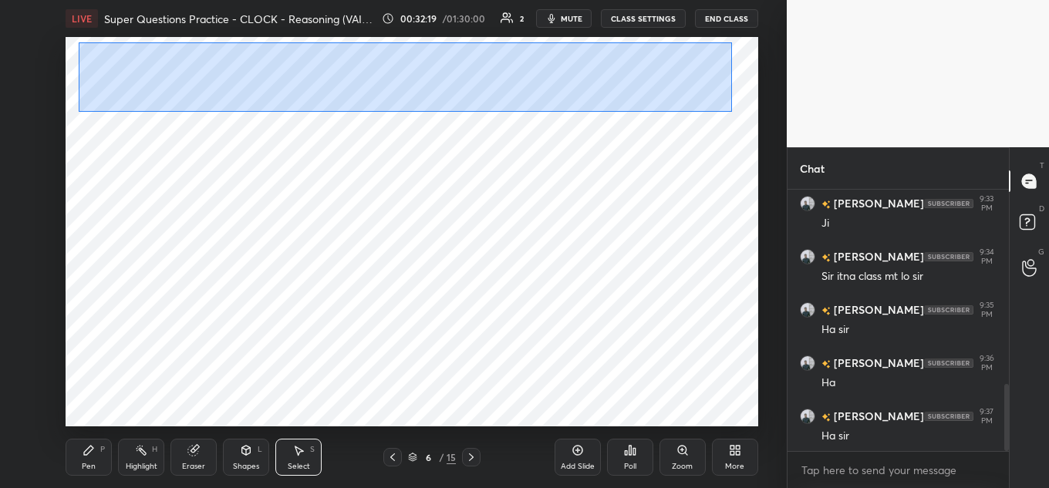
drag, startPoint x: 79, startPoint y: 42, endPoint x: 731, endPoint y: 110, distance: 656.1
click at [731, 110] on div "0 ° Undo Copy Duplicate Duplicate to new slide Delete" at bounding box center [412, 231] width 693 height 389
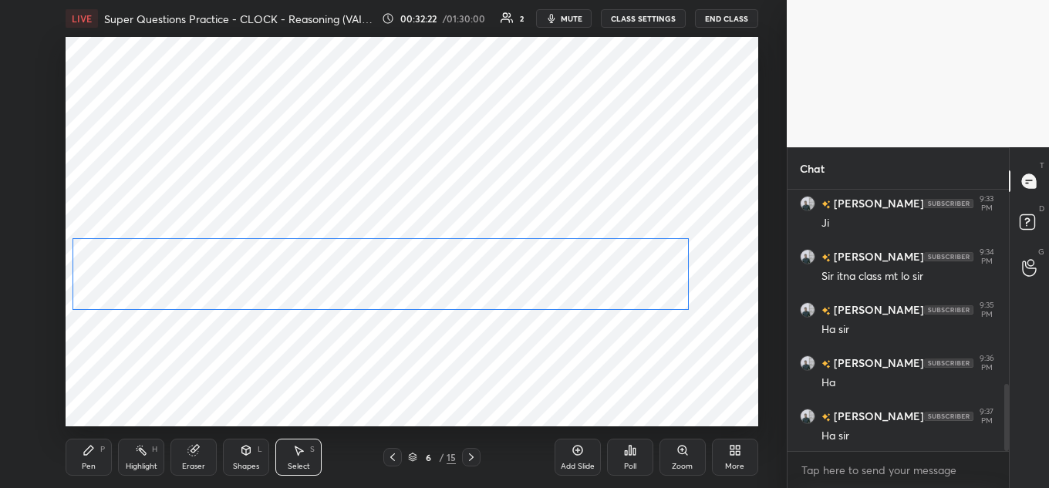
drag, startPoint x: 532, startPoint y: 147, endPoint x: 523, endPoint y: 284, distance: 136.8
click at [524, 284] on div "0 ° Undo Copy Paste here Duplicate Duplicate to new slide Delete" at bounding box center [412, 231] width 693 height 389
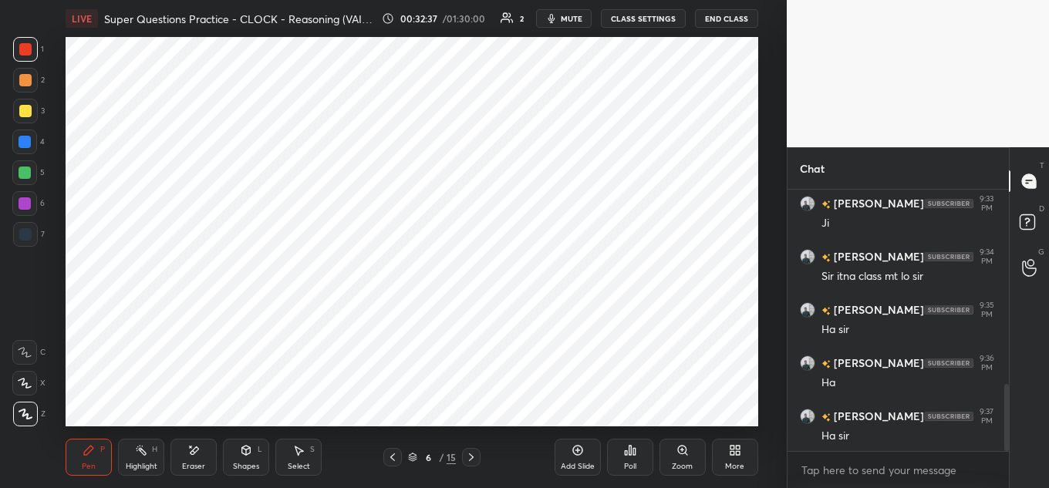
scroll to position [770, 0]
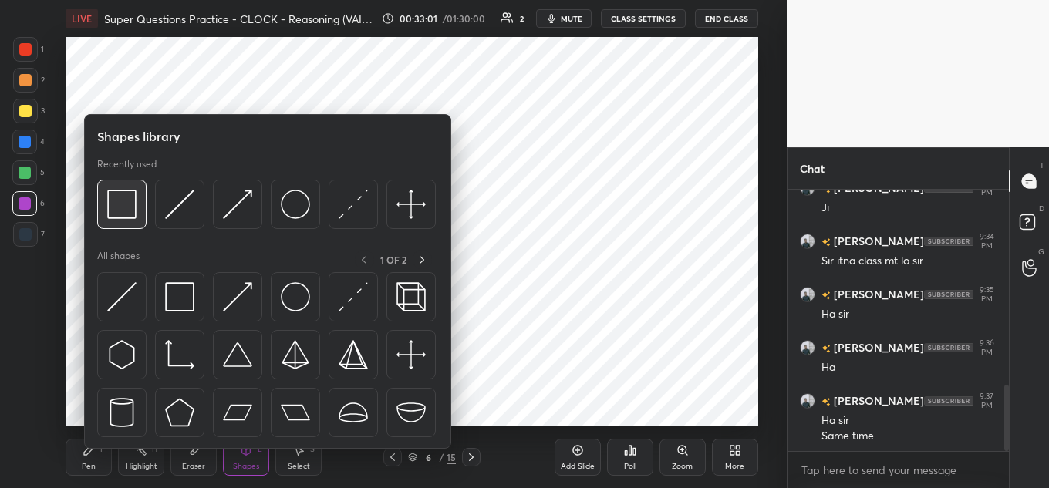
click at [109, 211] on img at bounding box center [121, 204] width 29 height 29
click at [122, 205] on img at bounding box center [121, 204] width 29 height 29
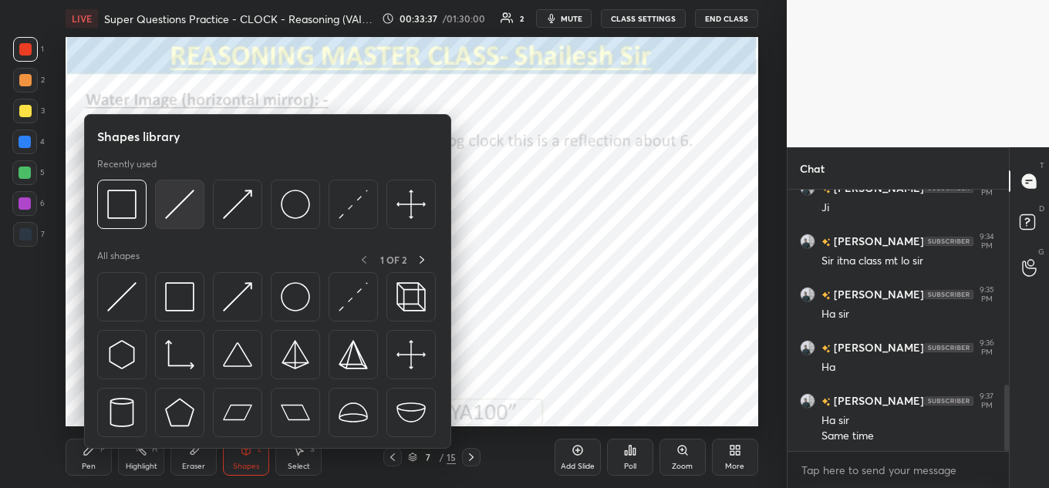
click at [184, 216] on img at bounding box center [179, 204] width 29 height 29
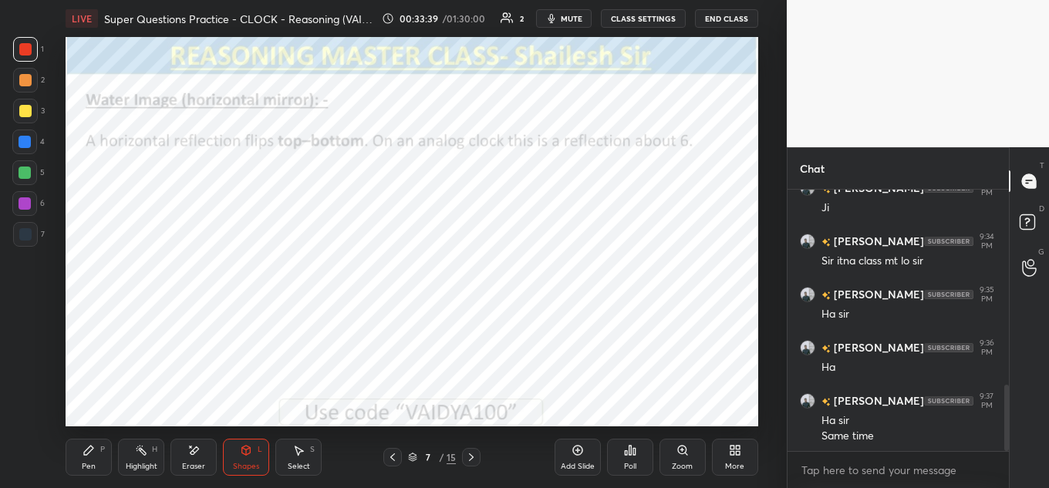
click at [248, 448] on icon at bounding box center [246, 449] width 8 height 2
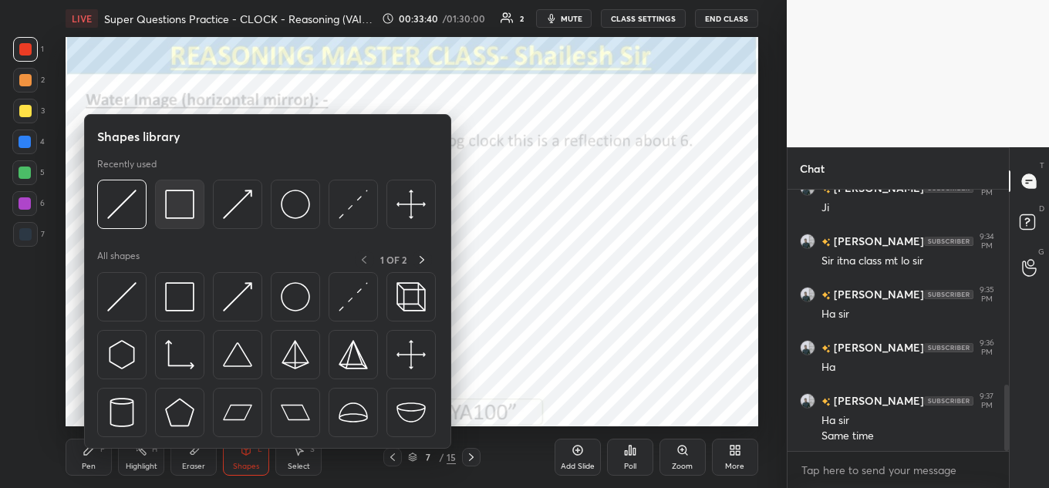
click at [170, 207] on img at bounding box center [179, 204] width 29 height 29
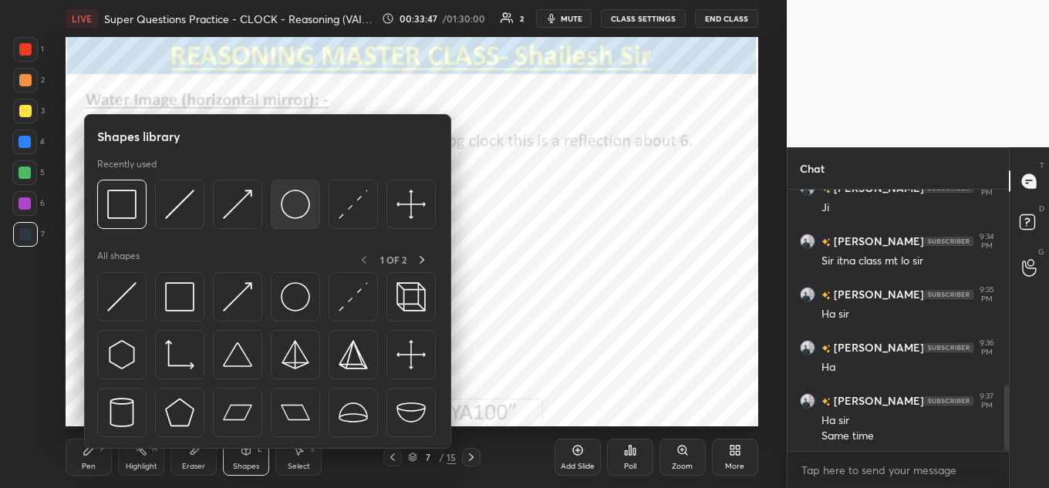
click at [292, 199] on img at bounding box center [295, 204] width 29 height 29
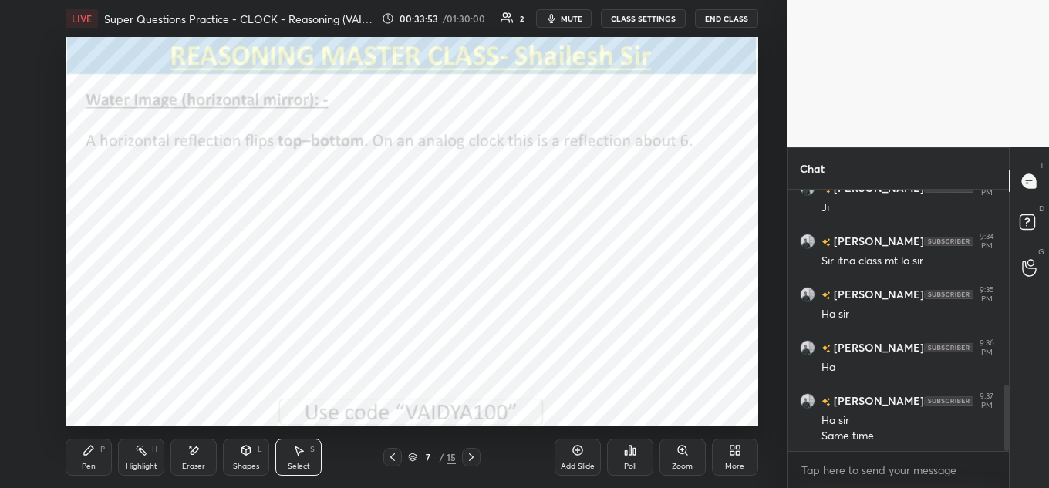
drag, startPoint x: 200, startPoint y: 361, endPoint x: 255, endPoint y: 393, distance: 63.6
click at [255, 393] on div "0 ° Undo Copy Paste here Duplicate Duplicate to new slide Delete" at bounding box center [412, 231] width 693 height 389
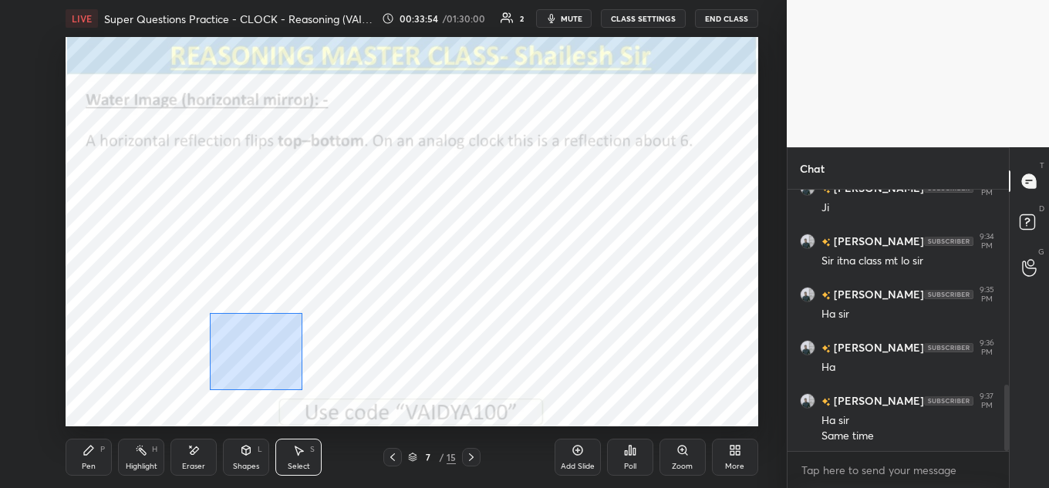
drag, startPoint x: 214, startPoint y: 315, endPoint x: 314, endPoint y: 388, distance: 123.7
click at [305, 390] on div "0 ° Undo Copy Paste here Duplicate Duplicate to new slide Delete" at bounding box center [412, 231] width 693 height 389
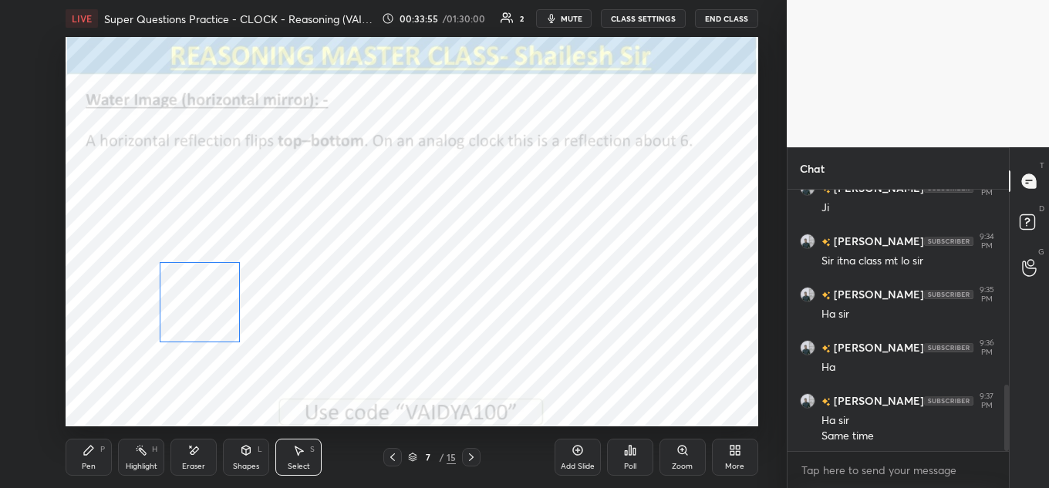
drag, startPoint x: 204, startPoint y: 291, endPoint x: 197, endPoint y: 292, distance: 7.8
click at [197, 292] on div "0 ° Undo Copy Paste here Duplicate Duplicate to new slide Delete" at bounding box center [412, 231] width 693 height 389
click at [200, 292] on div "0 ° Undo Copy Paste here Duplicate Duplicate to new slide Delete" at bounding box center [412, 231] width 693 height 389
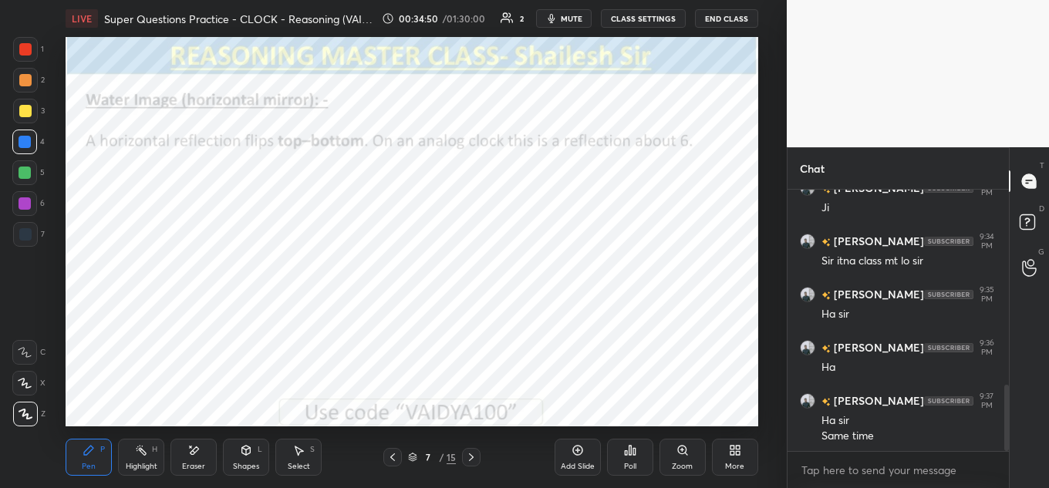
scroll to position [823, 0]
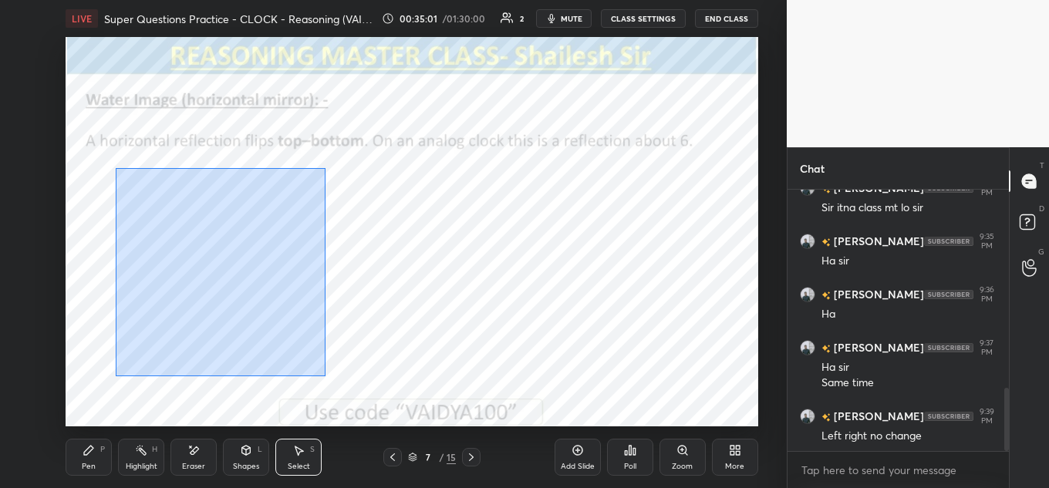
drag, startPoint x: 116, startPoint y: 168, endPoint x: 339, endPoint y: 366, distance: 297.8
click at [338, 373] on div "0 ° Undo Copy Paste here Duplicate Duplicate to new slide Delete" at bounding box center [412, 231] width 693 height 389
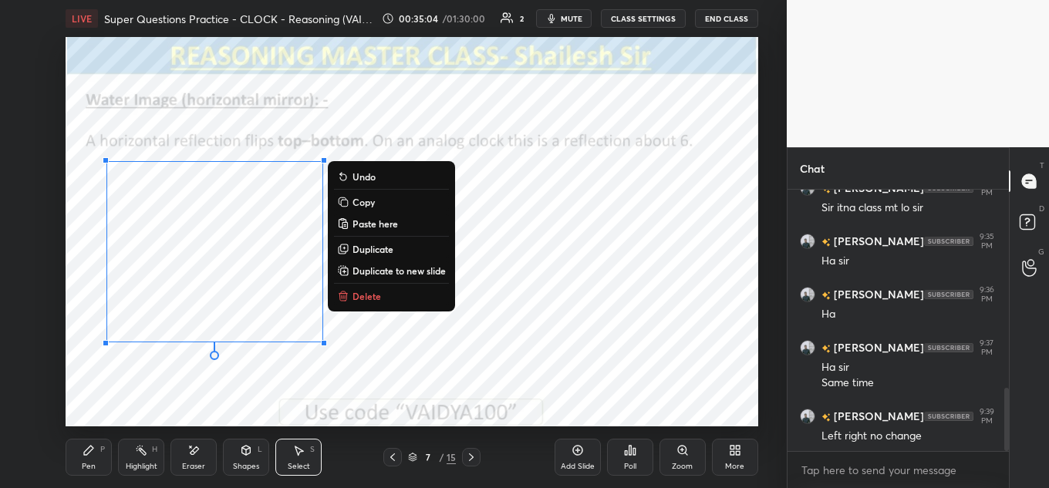
click at [145, 452] on icon at bounding box center [141, 450] width 12 height 12
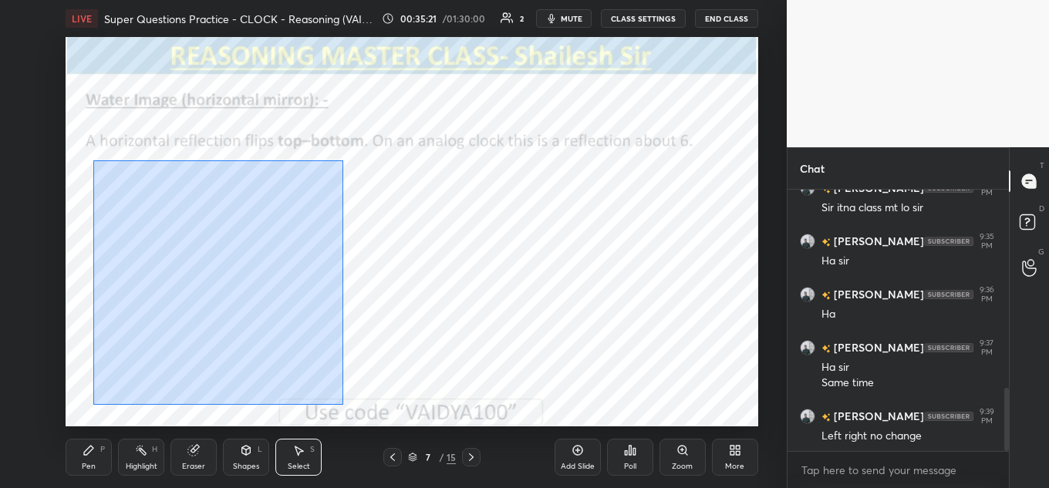
drag, startPoint x: 143, startPoint y: 197, endPoint x: 354, endPoint y: 379, distance: 278.9
click at [365, 396] on div "0 ° Undo Copy Paste here Duplicate Duplicate to new slide Delete" at bounding box center [412, 231] width 693 height 389
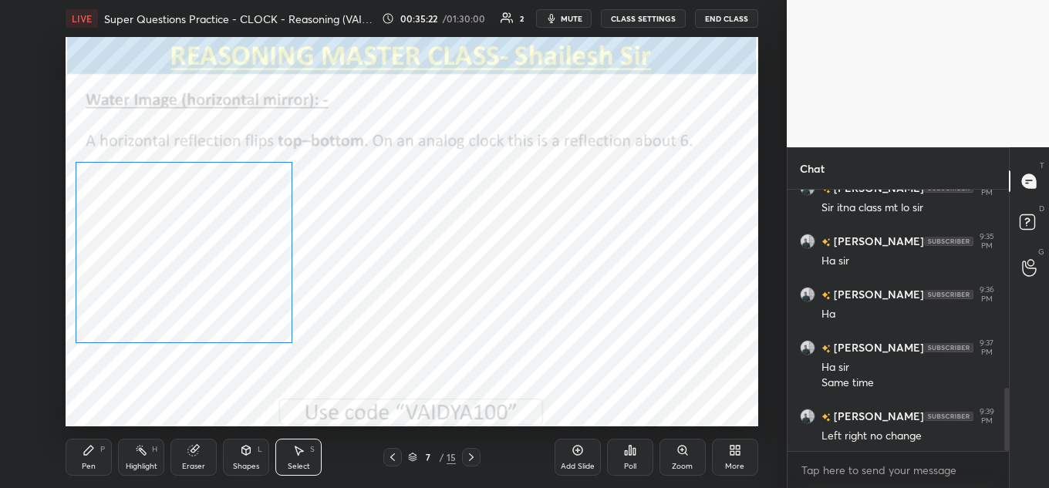
drag, startPoint x: 219, startPoint y: 284, endPoint x: 190, endPoint y: 285, distance: 28.5
click at [190, 285] on div "0 ° Undo Copy Paste here Duplicate Duplicate to new slide Delete" at bounding box center [412, 231] width 693 height 389
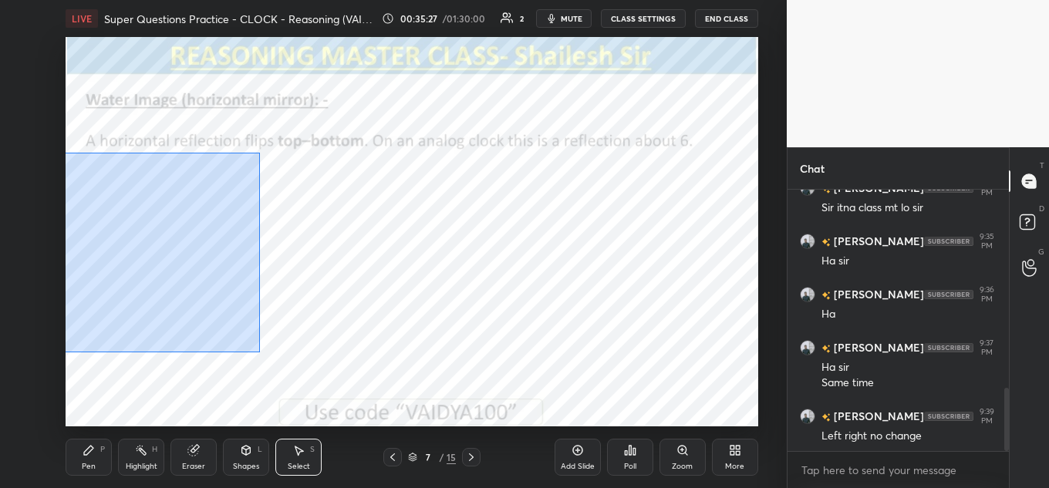
drag, startPoint x: 66, startPoint y: 153, endPoint x: 262, endPoint y: 347, distance: 276.0
click at [260, 350] on div "0 ° Undo Copy Paste here Duplicate Duplicate to new slide Delete" at bounding box center [412, 231] width 693 height 389
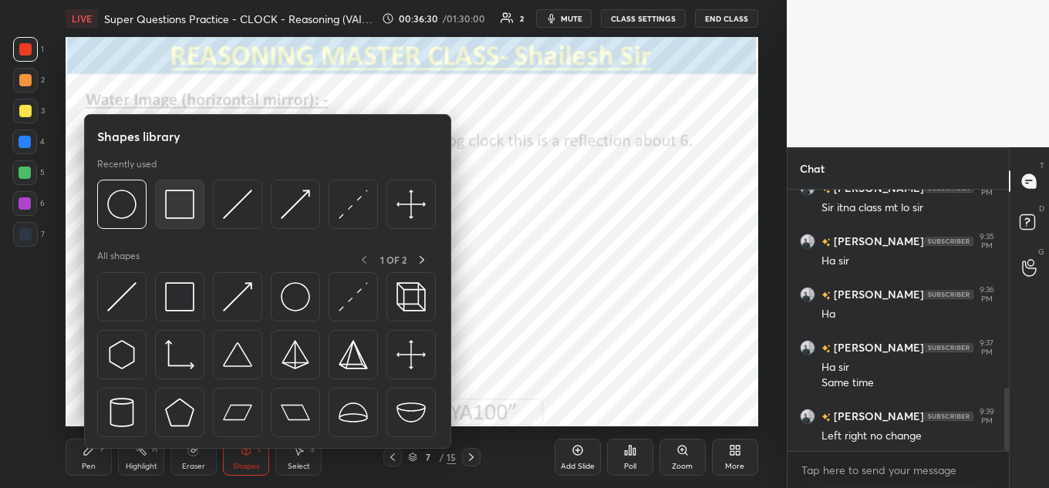
click at [177, 204] on img at bounding box center [179, 204] width 29 height 29
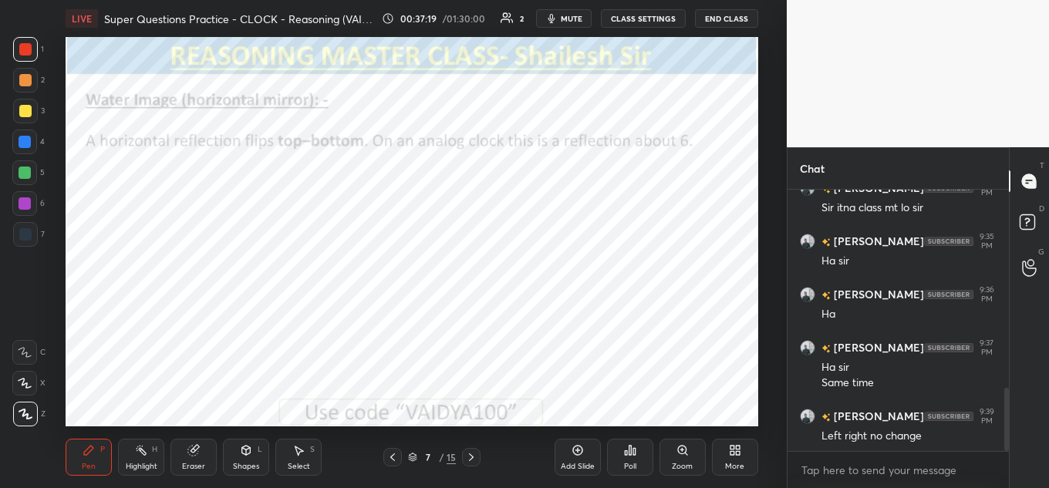
scroll to position [876, 0]
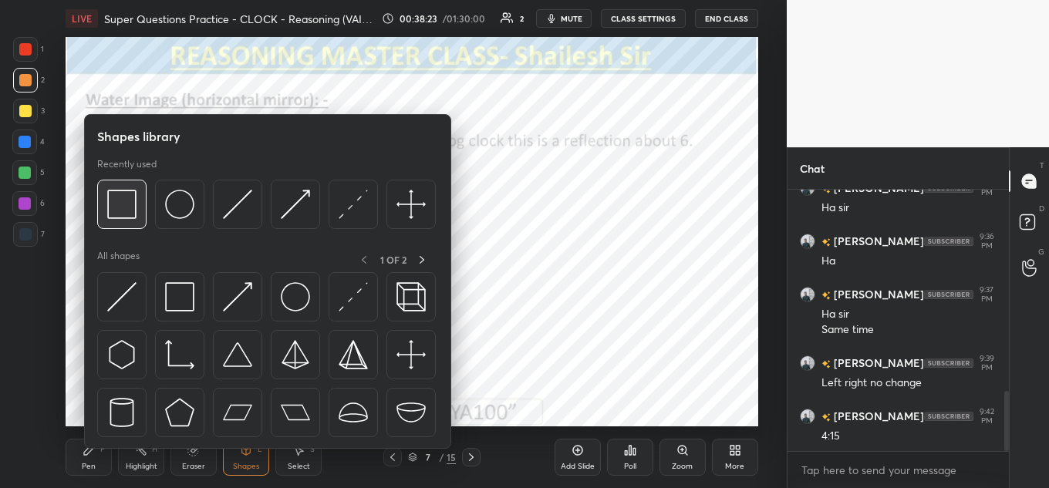
click at [113, 200] on img at bounding box center [121, 204] width 29 height 29
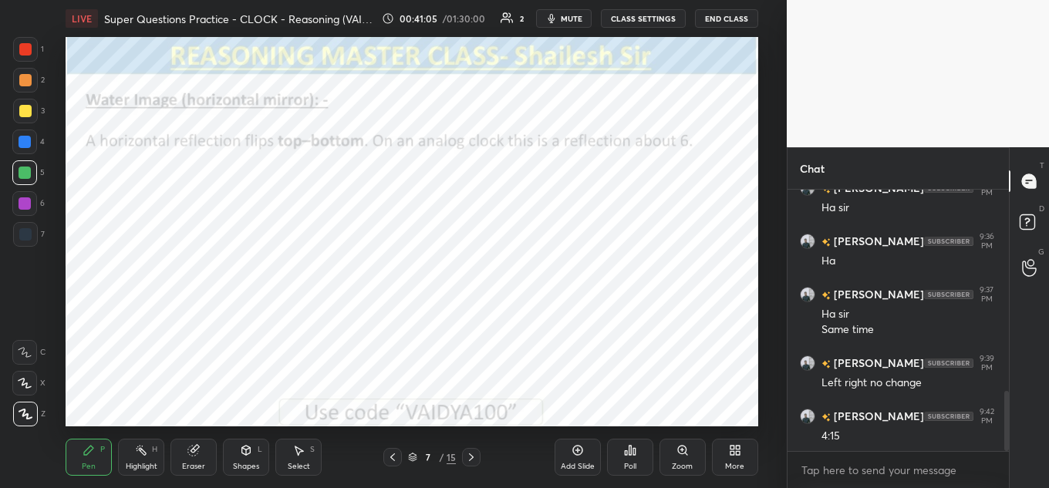
scroll to position [929, 0]
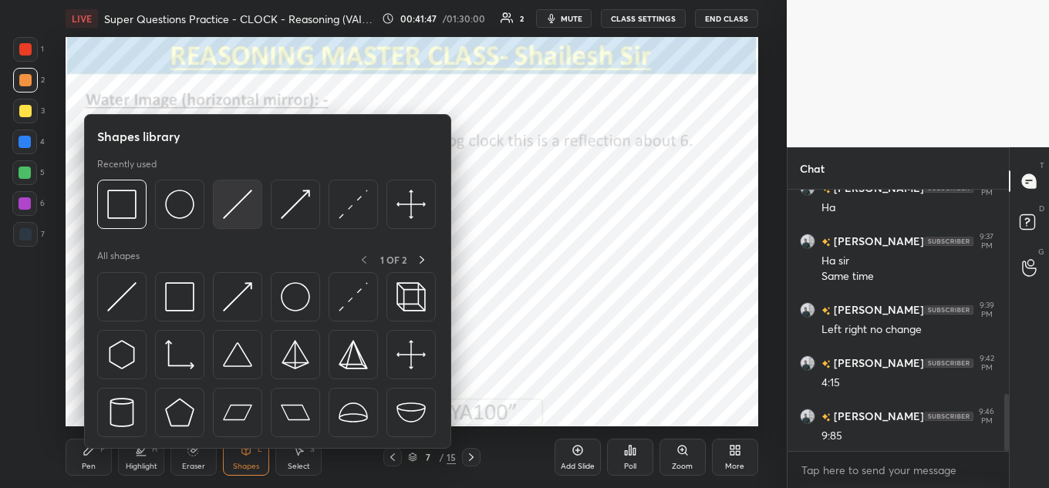
click at [242, 202] on img at bounding box center [237, 204] width 29 height 29
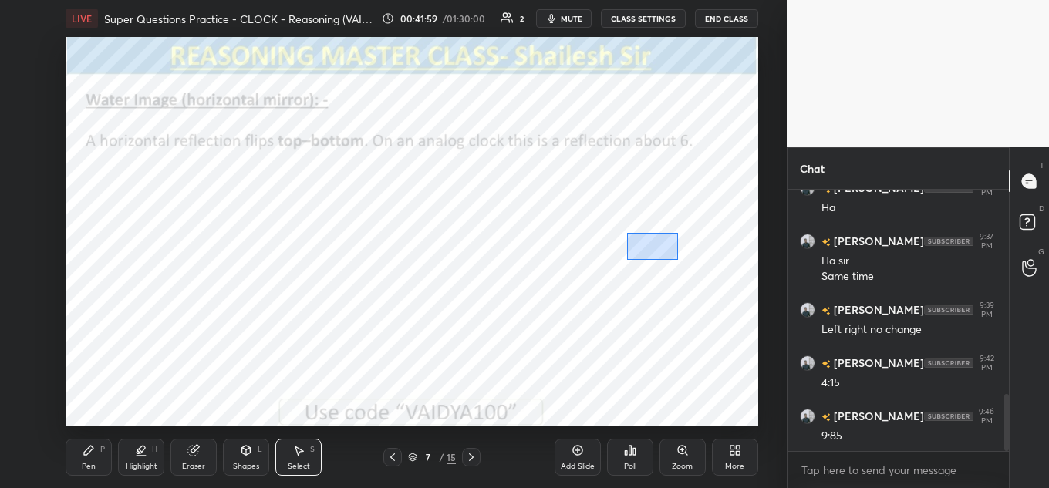
drag, startPoint x: 627, startPoint y: 232, endPoint x: 686, endPoint y: 262, distance: 66.6
click at [686, 263] on div "0 ° Undo Copy Paste here Duplicate Duplicate to new slide Delete" at bounding box center [412, 231] width 693 height 389
click at [666, 246] on div "0 ° Undo Copy Paste here Duplicate Duplicate to new slide Delete" at bounding box center [412, 231] width 693 height 389
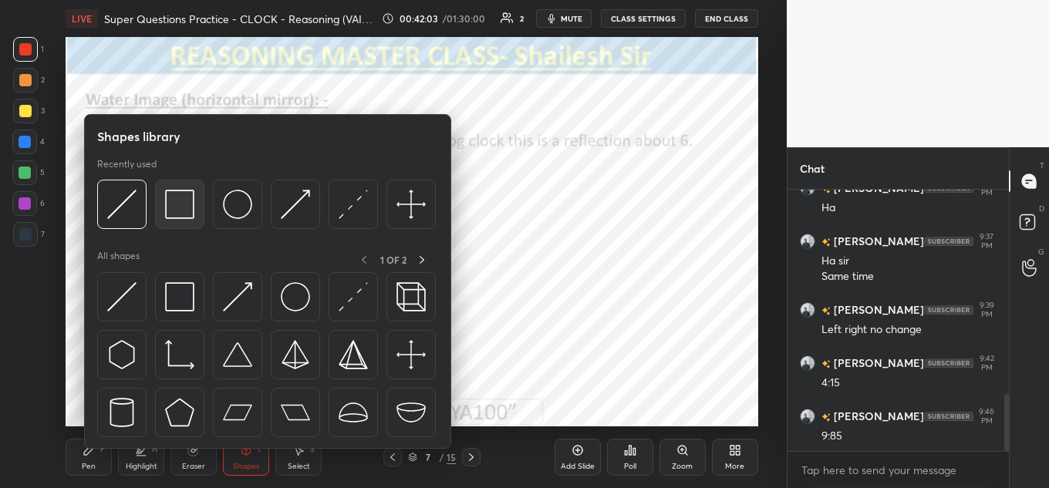
click at [184, 190] on div at bounding box center [179, 204] width 49 height 49
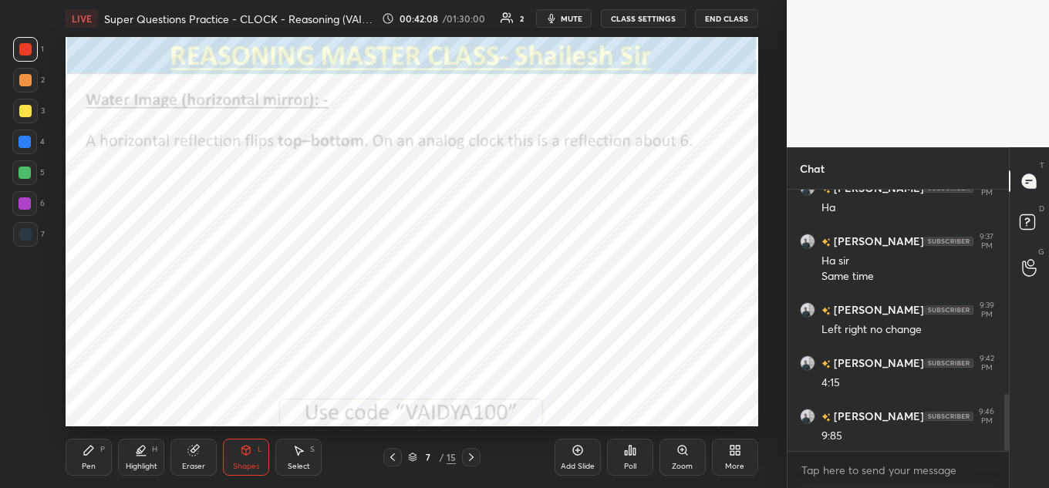
click at [145, 453] on icon at bounding box center [141, 450] width 12 height 12
click at [137, 454] on icon at bounding box center [141, 450] width 12 height 12
click at [20, 383] on icon at bounding box center [25, 383] width 12 height 12
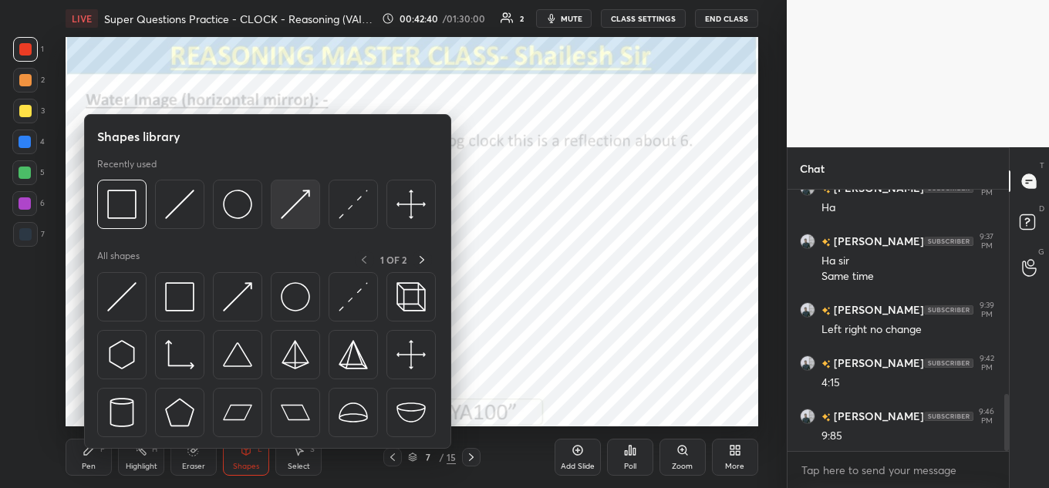
click at [286, 205] on img at bounding box center [295, 204] width 29 height 29
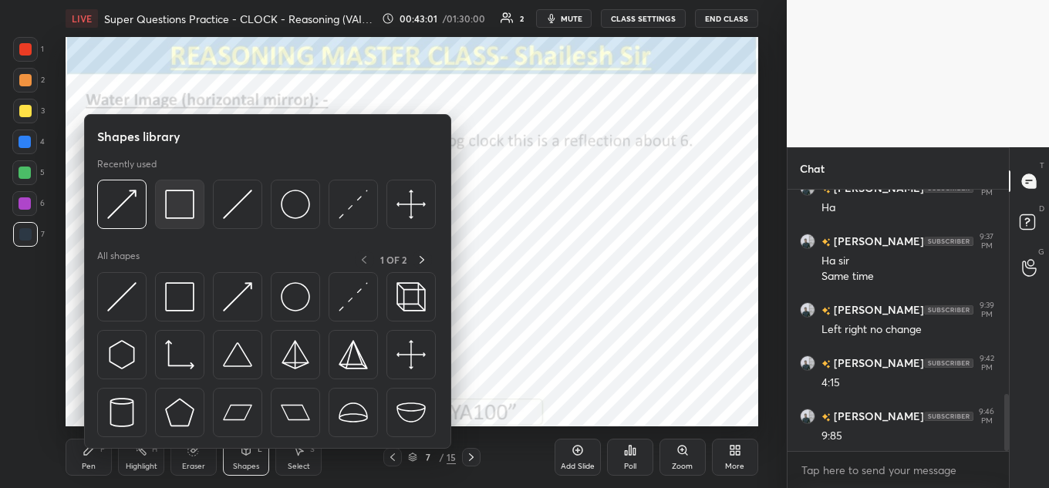
click at [187, 212] on img at bounding box center [179, 204] width 29 height 29
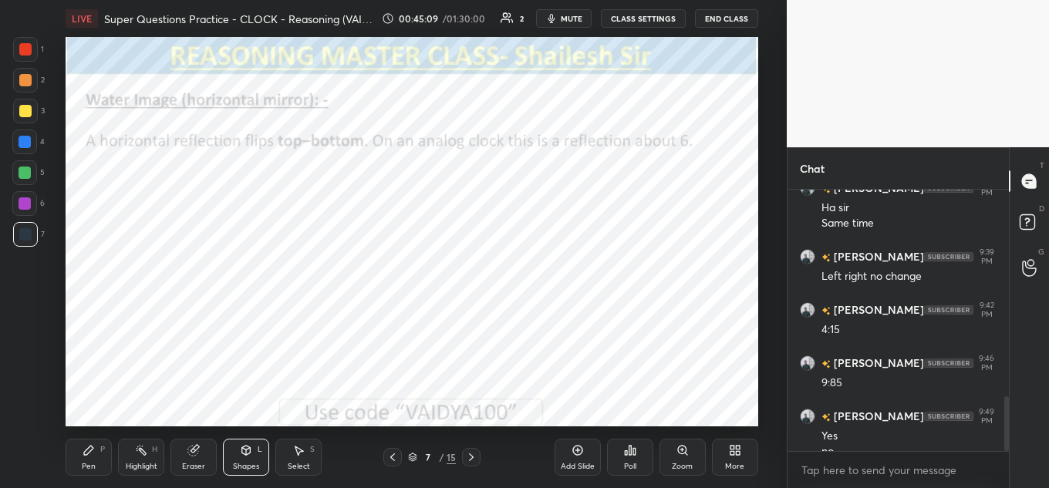
scroll to position [998, 0]
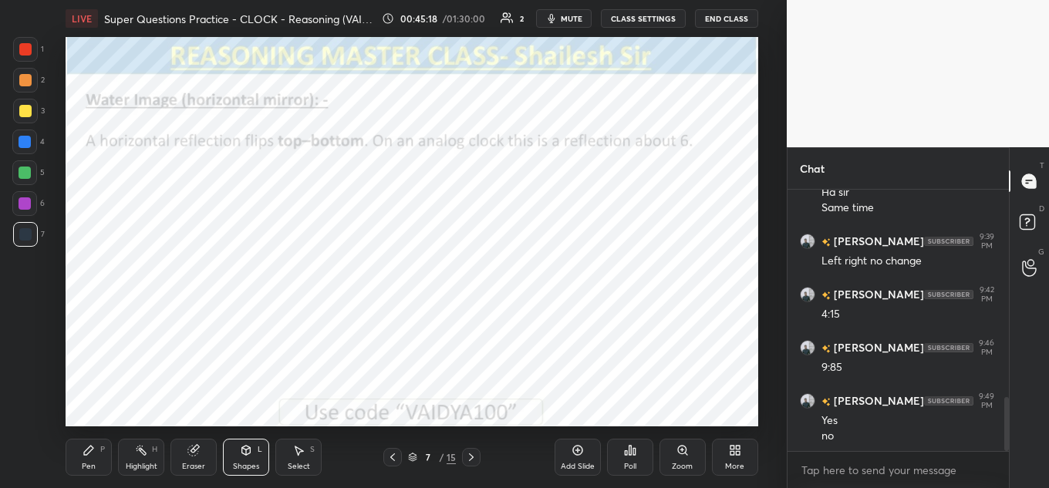
click at [158, 443] on div "Highlight H" at bounding box center [141, 457] width 46 height 37
click at [23, 46] on div at bounding box center [25, 49] width 12 height 12
click at [576, 444] on icon at bounding box center [577, 450] width 12 height 12
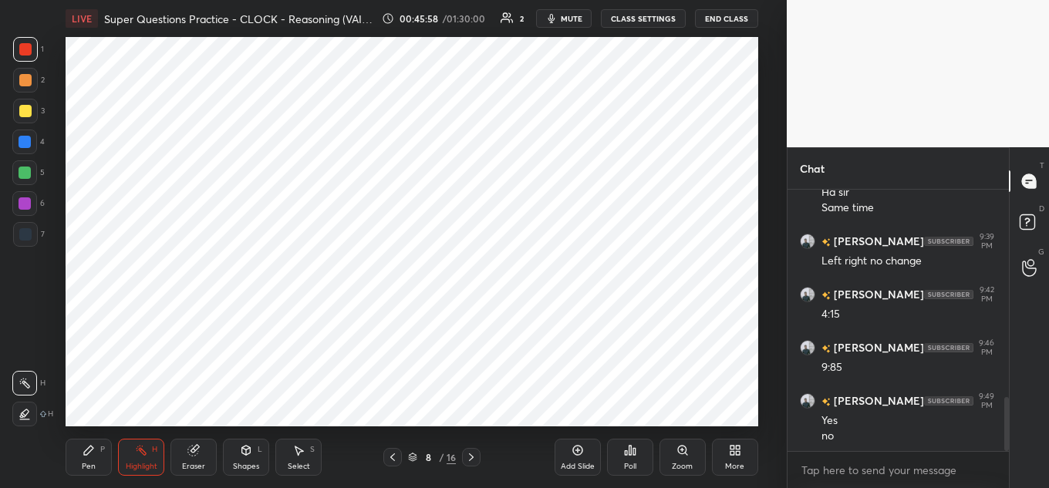
click at [279, 453] on div "Pen P Highlight H Eraser Shapes L Select S" at bounding box center [188, 457] width 244 height 37
click at [250, 449] on icon at bounding box center [246, 450] width 8 height 9
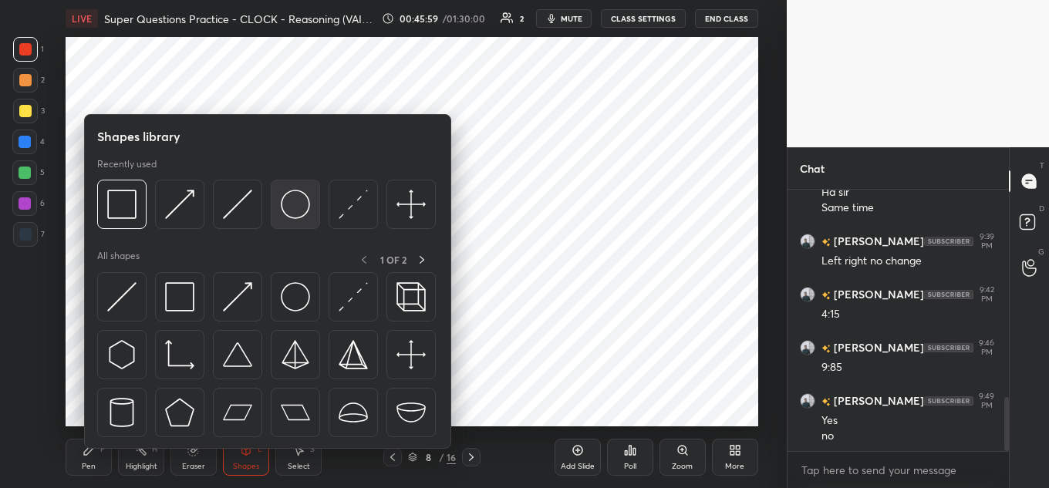
click at [285, 203] on img at bounding box center [295, 204] width 29 height 29
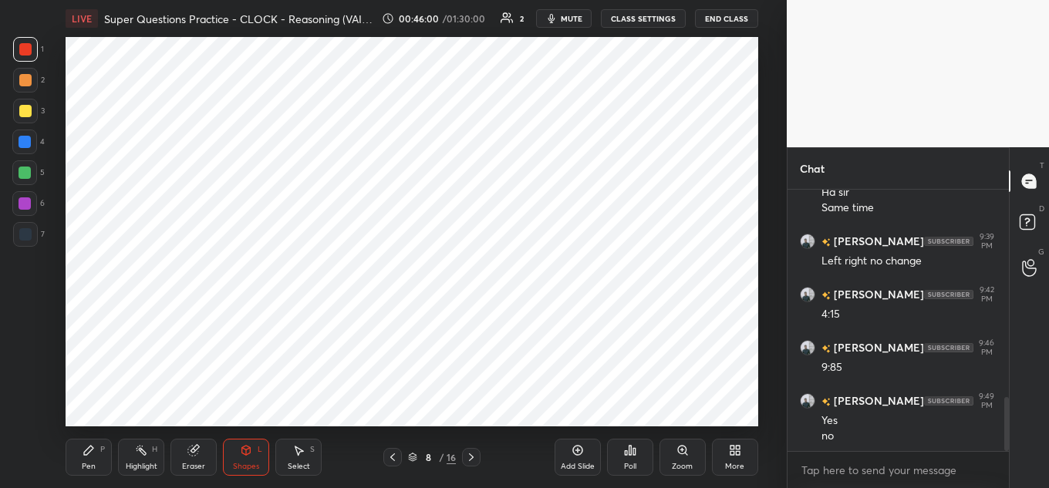
drag, startPoint x: 18, startPoint y: 231, endPoint x: 25, endPoint y: 230, distance: 7.9
click at [17, 231] on div at bounding box center [25, 234] width 25 height 25
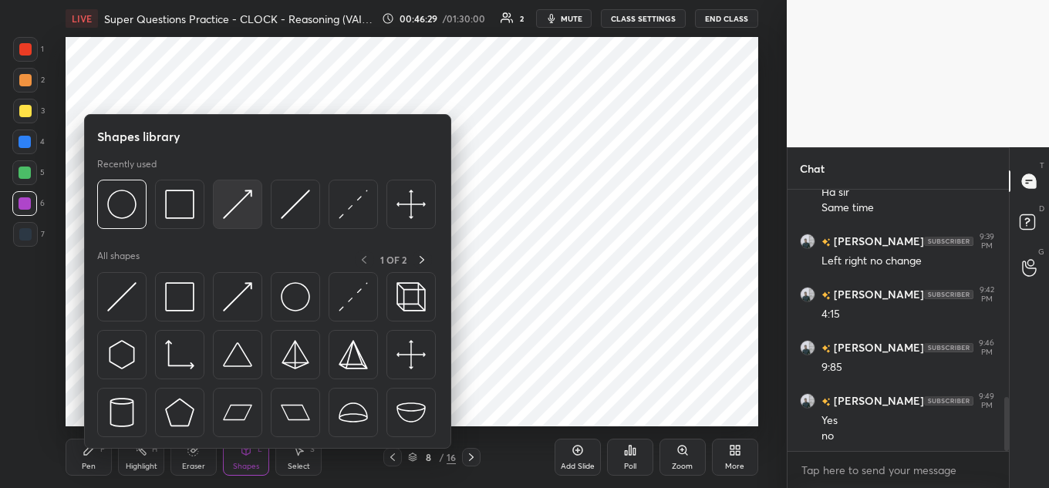
click at [230, 195] on img at bounding box center [237, 204] width 29 height 29
click at [245, 198] on img at bounding box center [237, 204] width 29 height 29
click at [331, 210] on div at bounding box center [353, 204] width 49 height 49
click at [176, 196] on img at bounding box center [179, 204] width 29 height 29
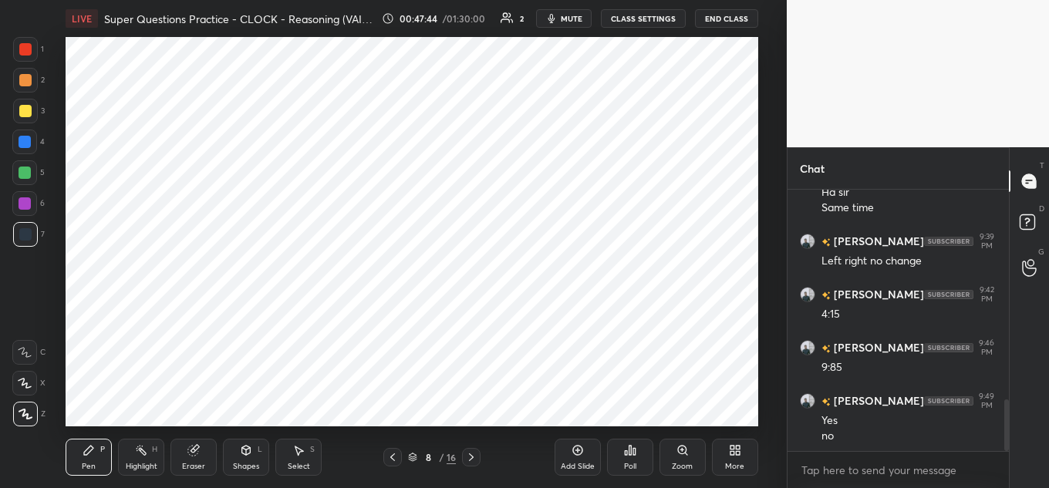
scroll to position [1051, 0]
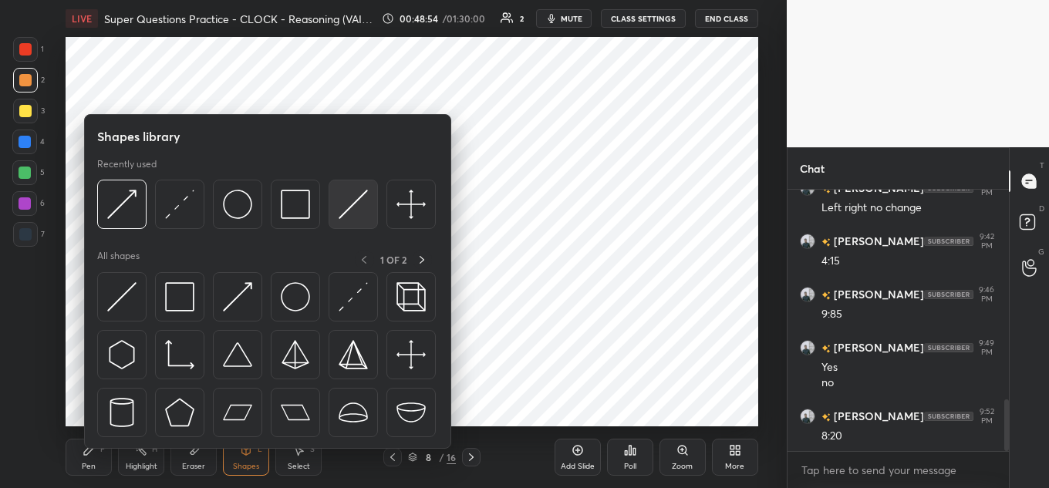
click at [340, 198] on img at bounding box center [353, 204] width 29 height 29
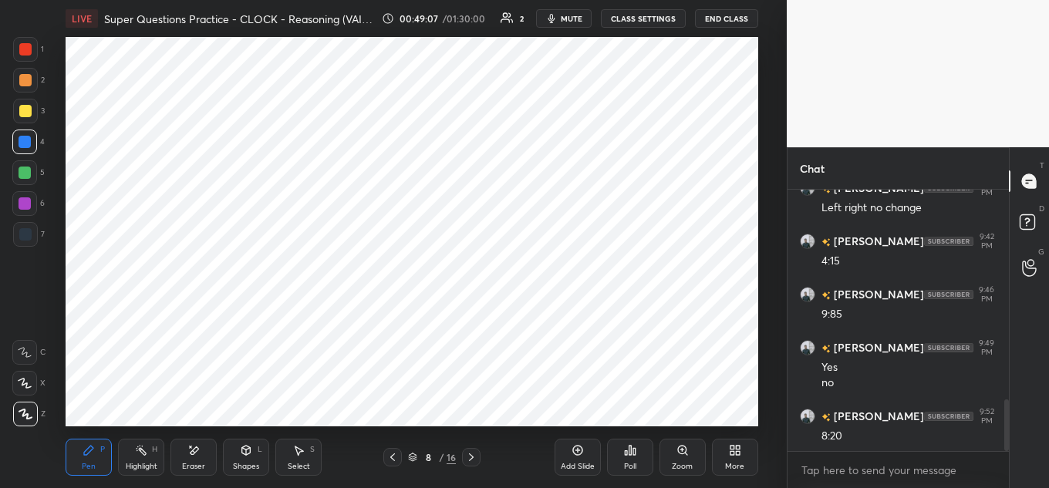
scroll to position [1104, 0]
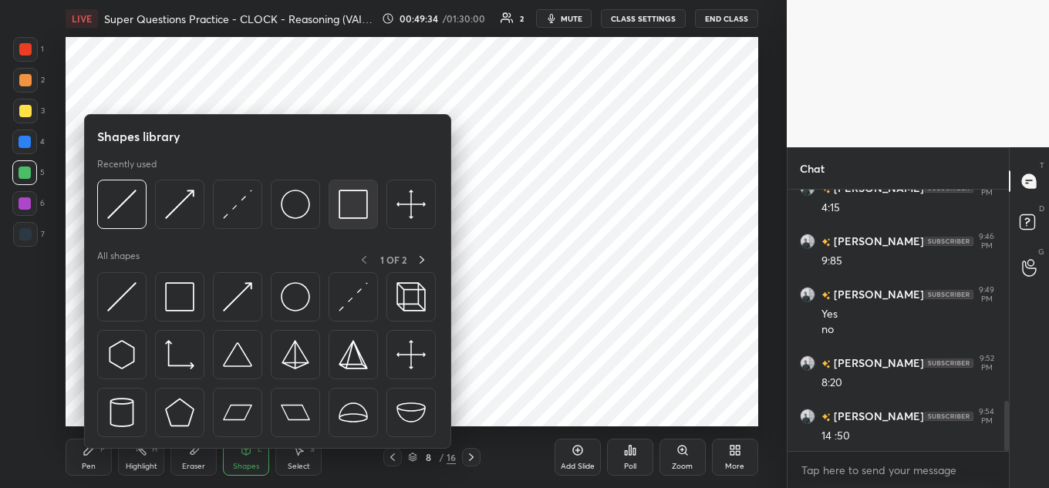
click at [336, 210] on div at bounding box center [353, 204] width 49 height 49
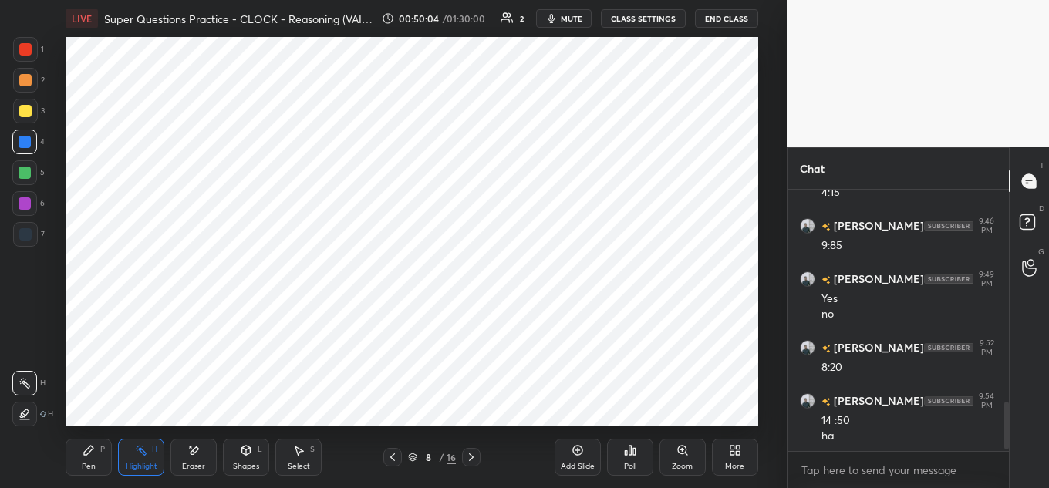
scroll to position [1173, 0]
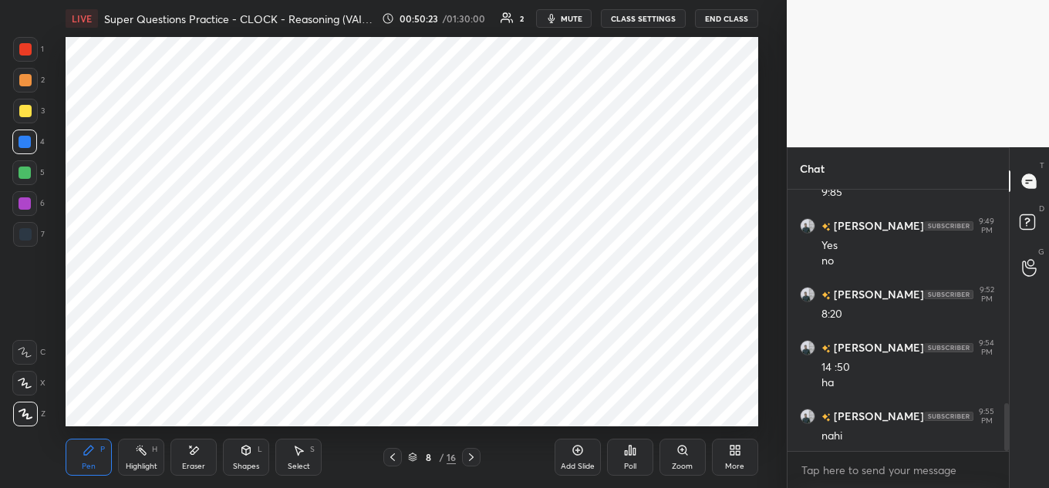
drag, startPoint x: 570, startPoint y: 444, endPoint x: 572, endPoint y: 433, distance: 11.0
click at [570, 443] on div "Add Slide" at bounding box center [578, 457] width 46 height 37
click at [234, 456] on div "Shapes L" at bounding box center [246, 457] width 46 height 37
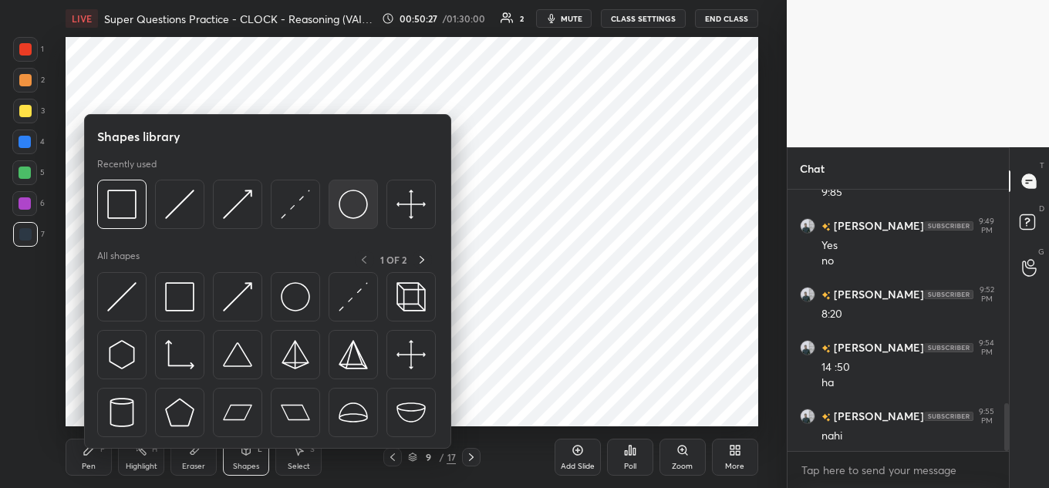
click at [365, 196] on img at bounding box center [353, 204] width 29 height 29
click at [330, 197] on div at bounding box center [353, 204] width 49 height 49
click at [350, 210] on img at bounding box center [353, 204] width 29 height 29
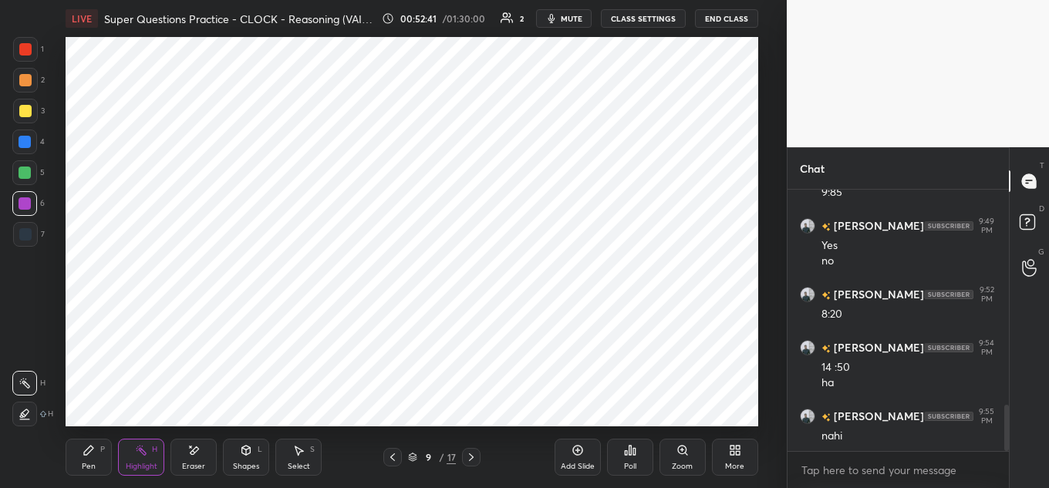
scroll to position [1226, 0]
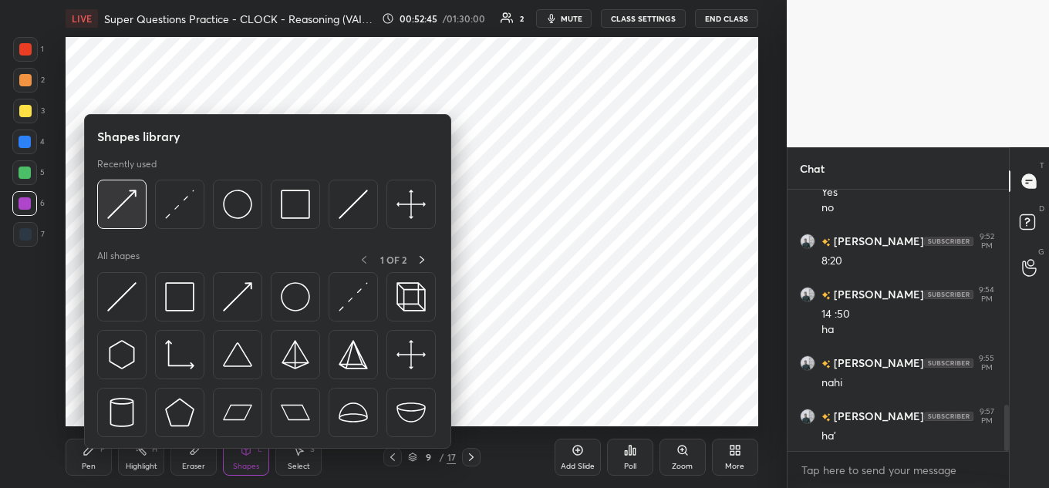
click at [135, 197] on img at bounding box center [121, 204] width 29 height 29
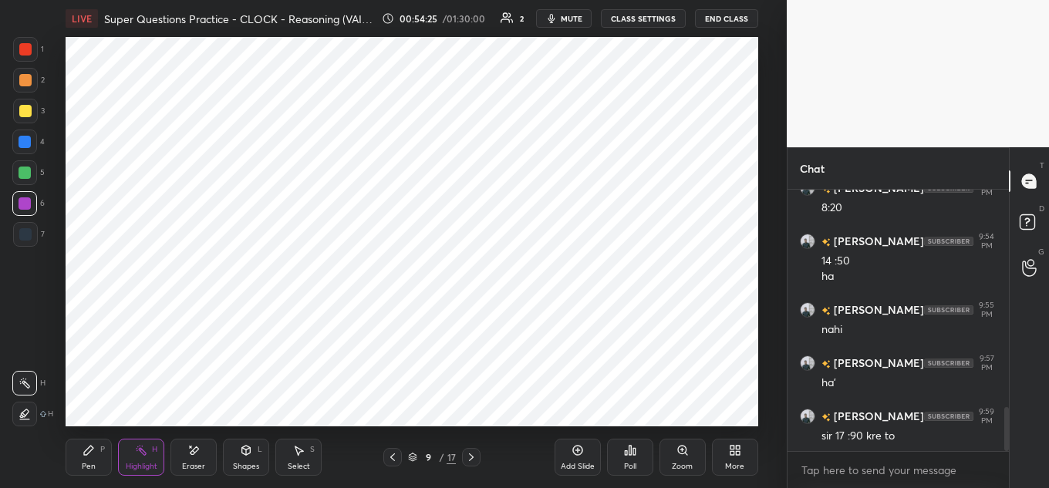
scroll to position [1295, 0]
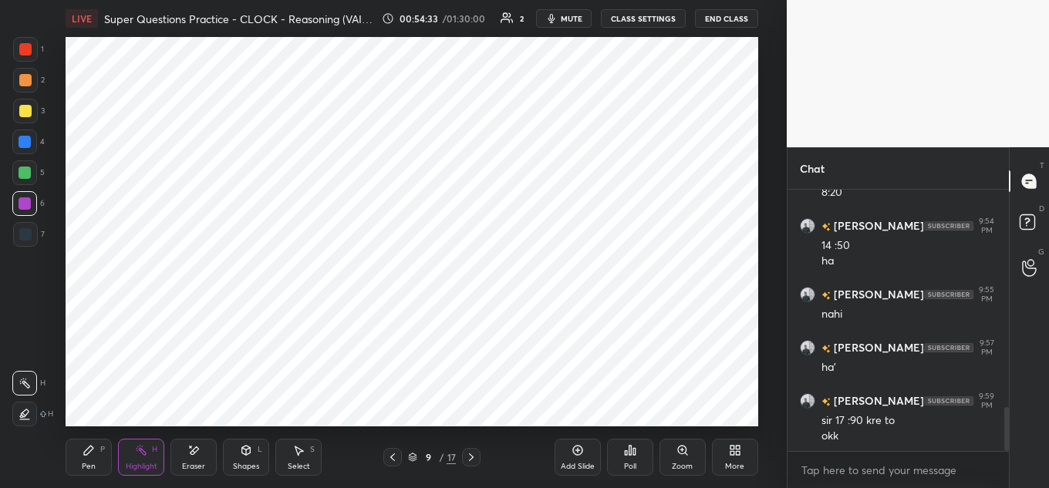
click at [722, 443] on div "More" at bounding box center [735, 457] width 46 height 37
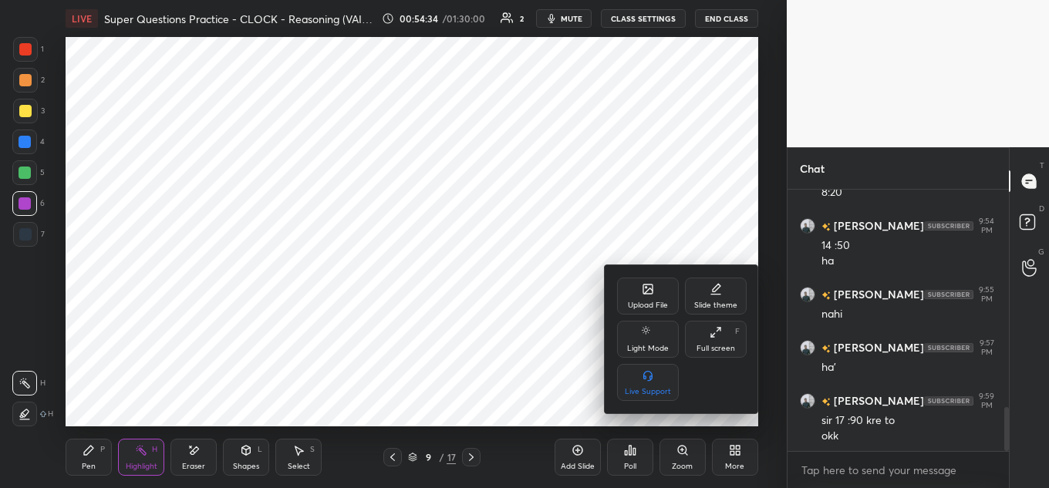
click at [646, 293] on icon at bounding box center [648, 290] width 8 height 5
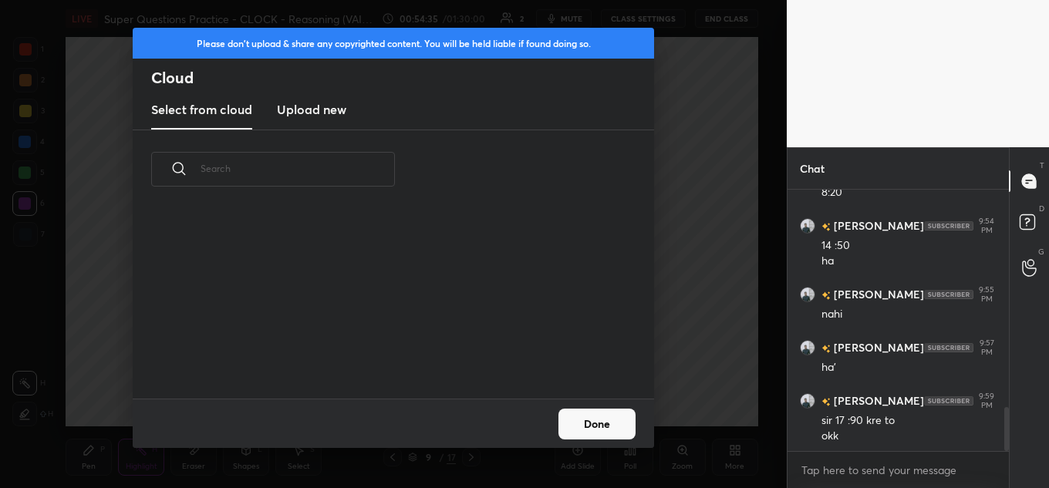
scroll to position [190, 495]
click at [305, 110] on h3 "Upload new" at bounding box center [311, 109] width 69 height 19
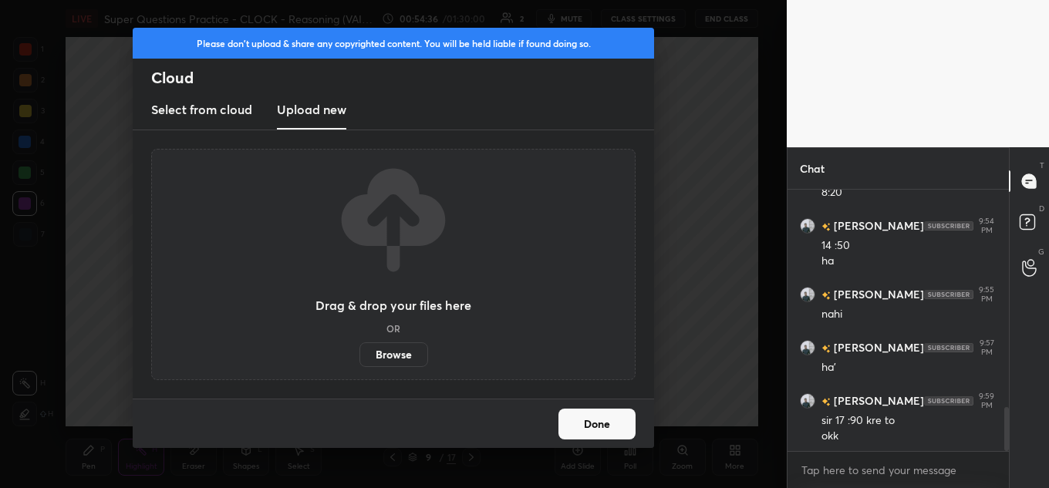
click at [379, 346] on label "Browse" at bounding box center [393, 354] width 69 height 25
click at [359, 346] on input "Browse" at bounding box center [359, 354] width 0 height 25
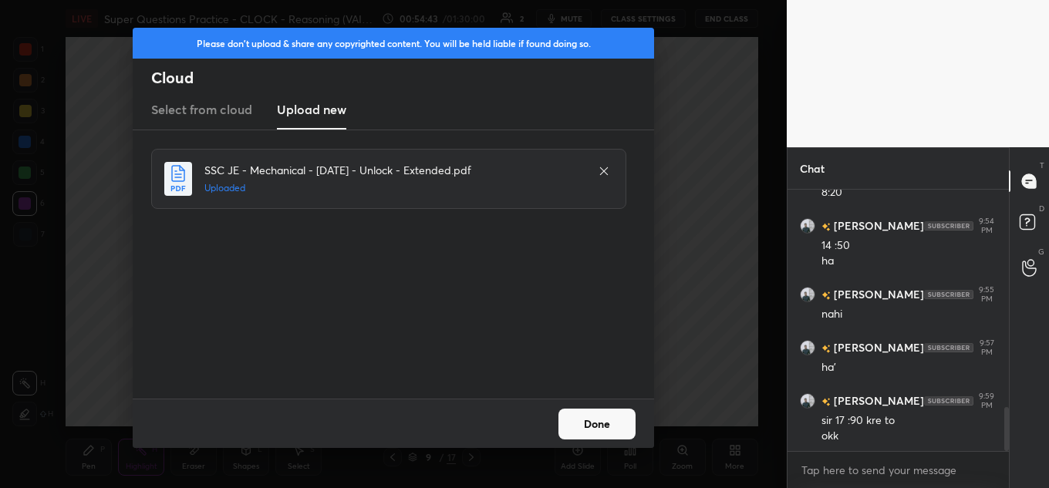
click at [619, 430] on button "Done" at bounding box center [596, 424] width 77 height 31
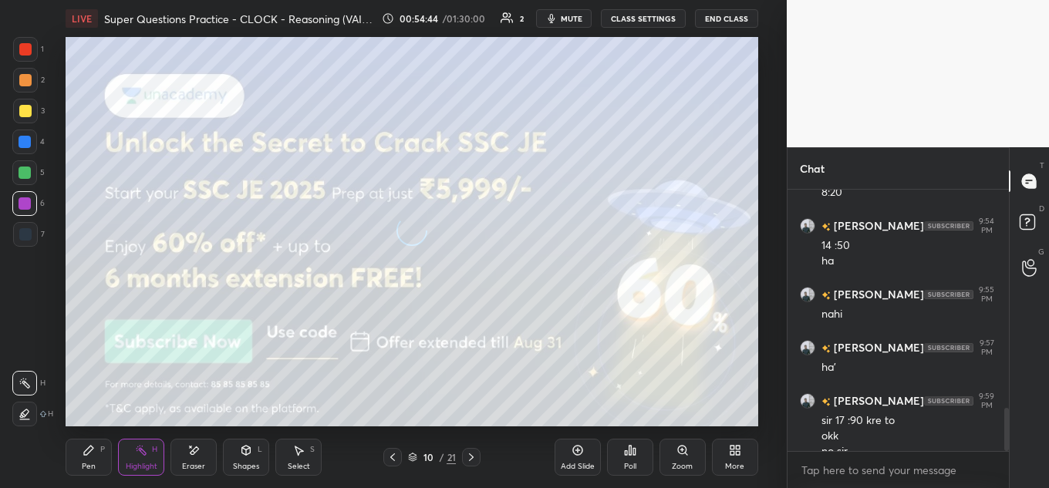
scroll to position [1310, 0]
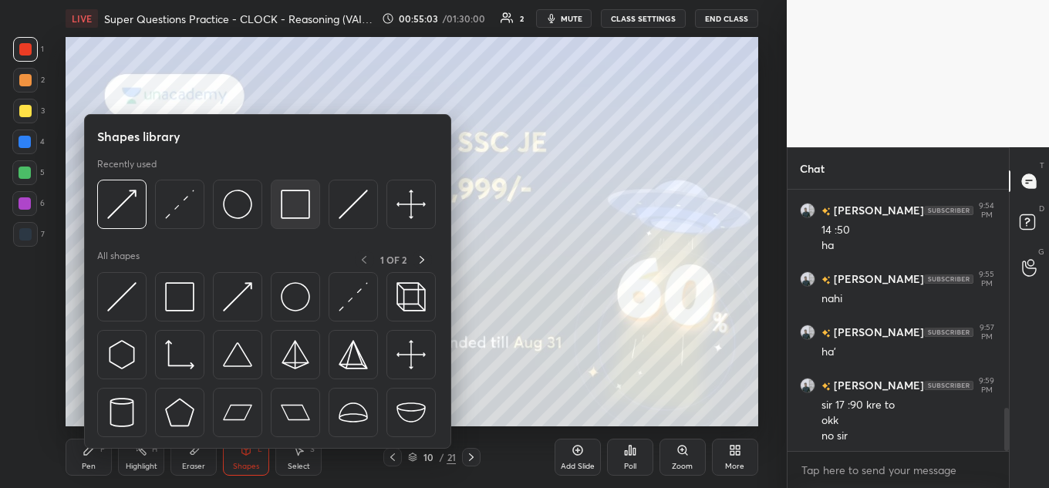
click at [281, 202] on img at bounding box center [295, 204] width 29 height 29
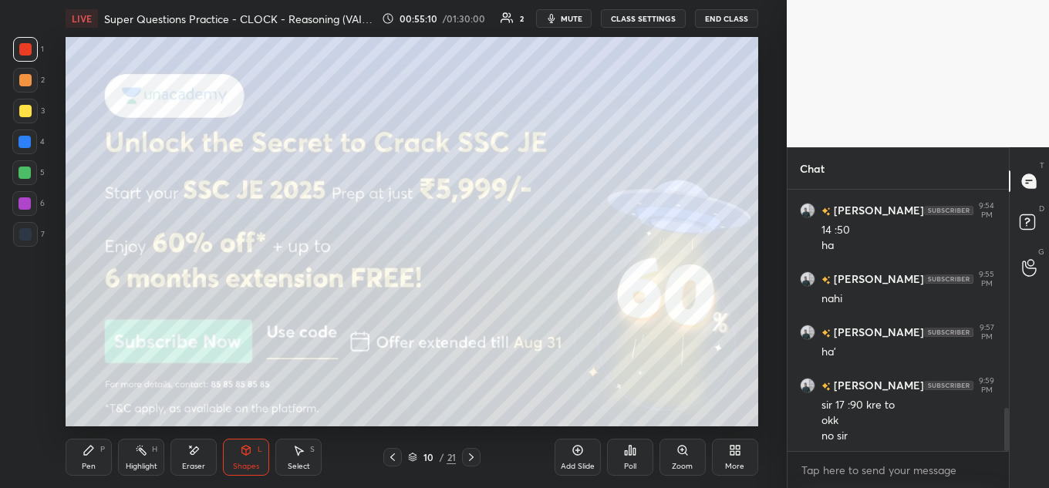
click at [144, 455] on rect at bounding box center [143, 452] width 8 height 8
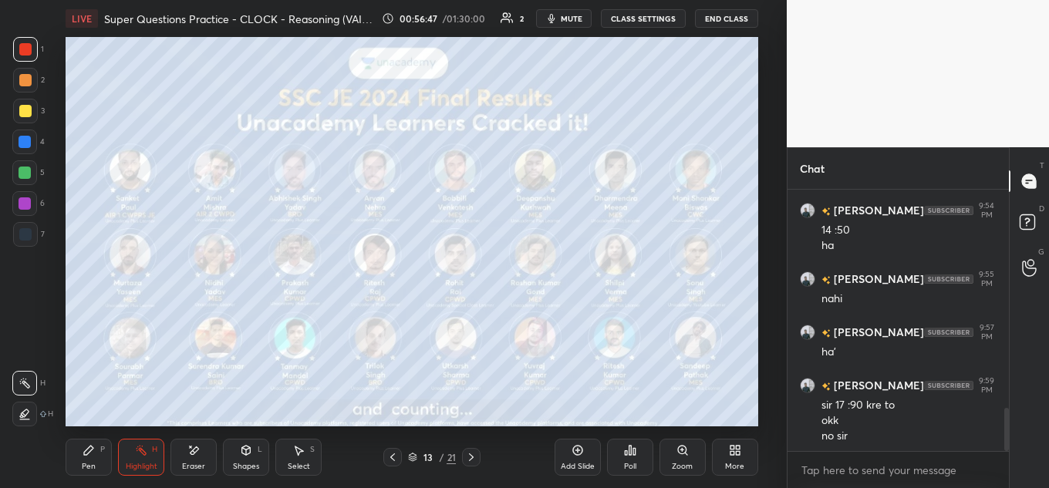
click at [724, 15] on button "End Class" at bounding box center [726, 18] width 63 height 19
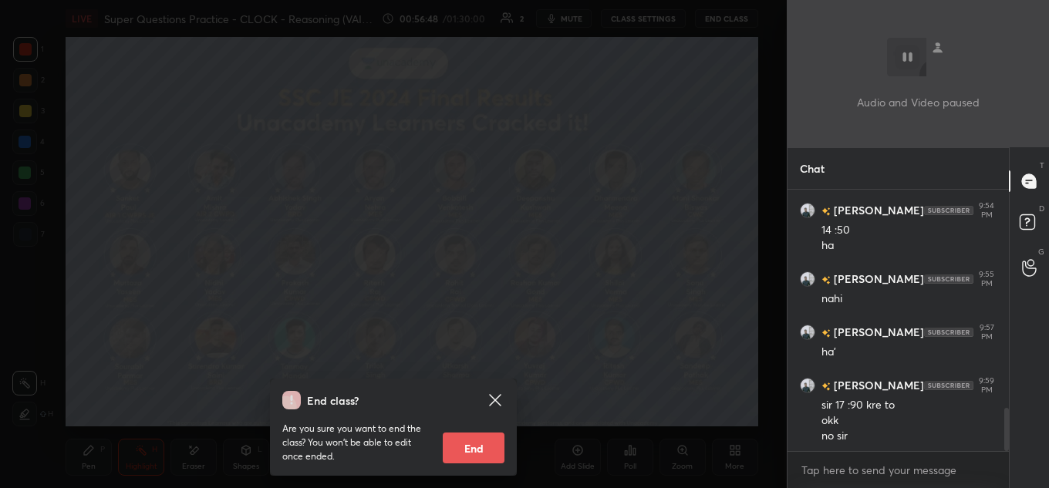
click at [477, 444] on button "End" at bounding box center [474, 448] width 62 height 31
type textarea "x"
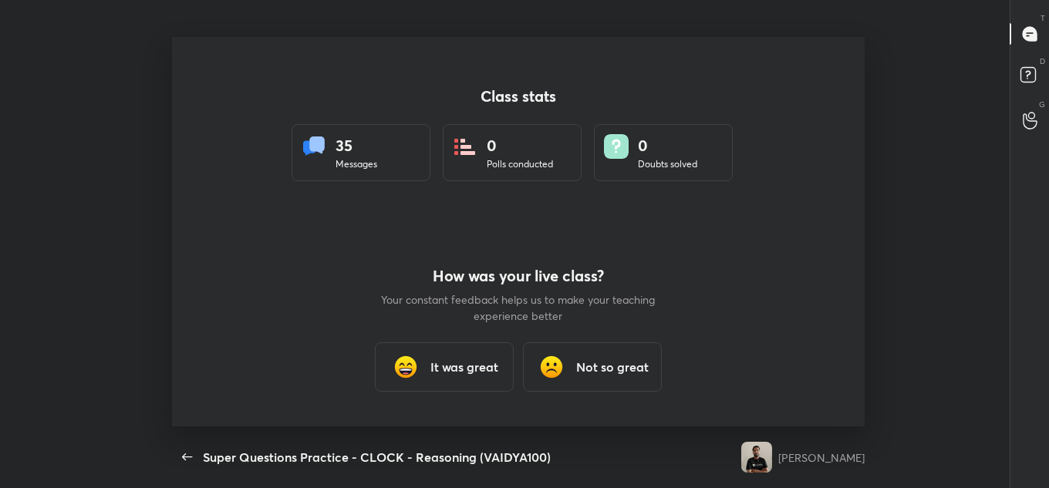
scroll to position [0, 0]
drag, startPoint x: 468, startPoint y: 357, endPoint x: 481, endPoint y: 349, distance: 15.2
click at [467, 358] on h3 "It was great" at bounding box center [464, 367] width 68 height 19
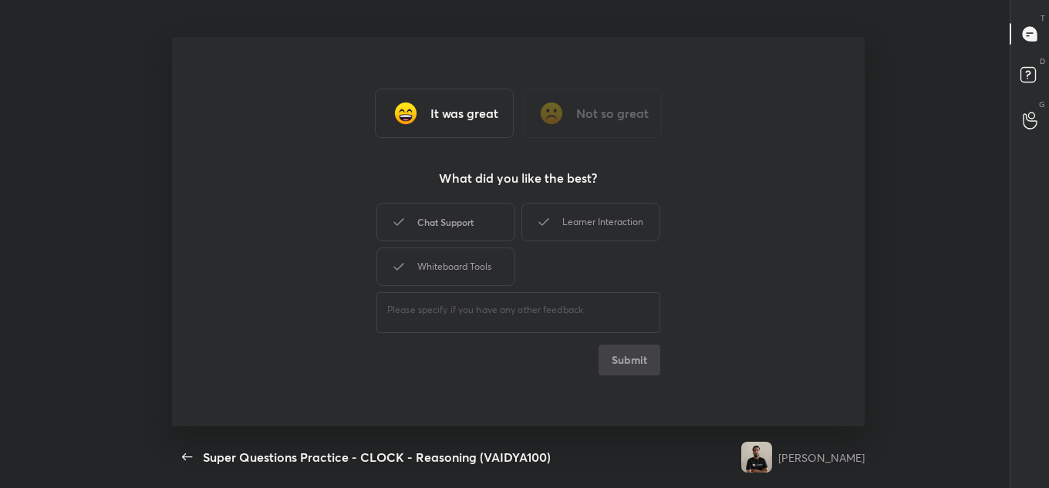
drag, startPoint x: 437, startPoint y: 212, endPoint x: 442, endPoint y: 260, distance: 48.1
click at [437, 214] on div "Chat Support" at bounding box center [445, 222] width 139 height 39
drag, startPoint x: 439, startPoint y: 271, endPoint x: 450, endPoint y: 268, distance: 11.8
click at [440, 271] on div "Whiteboard Tools" at bounding box center [445, 267] width 139 height 39
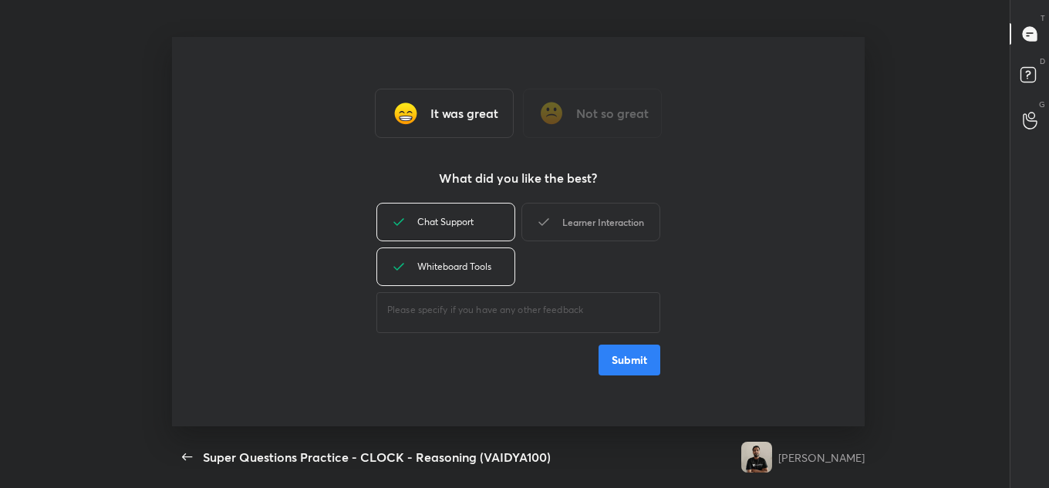
click at [561, 237] on div "Learner Interaction" at bounding box center [590, 222] width 139 height 39
click at [617, 357] on button "Submit" at bounding box center [629, 360] width 62 height 31
